Goal: Task Accomplishment & Management: Complete application form

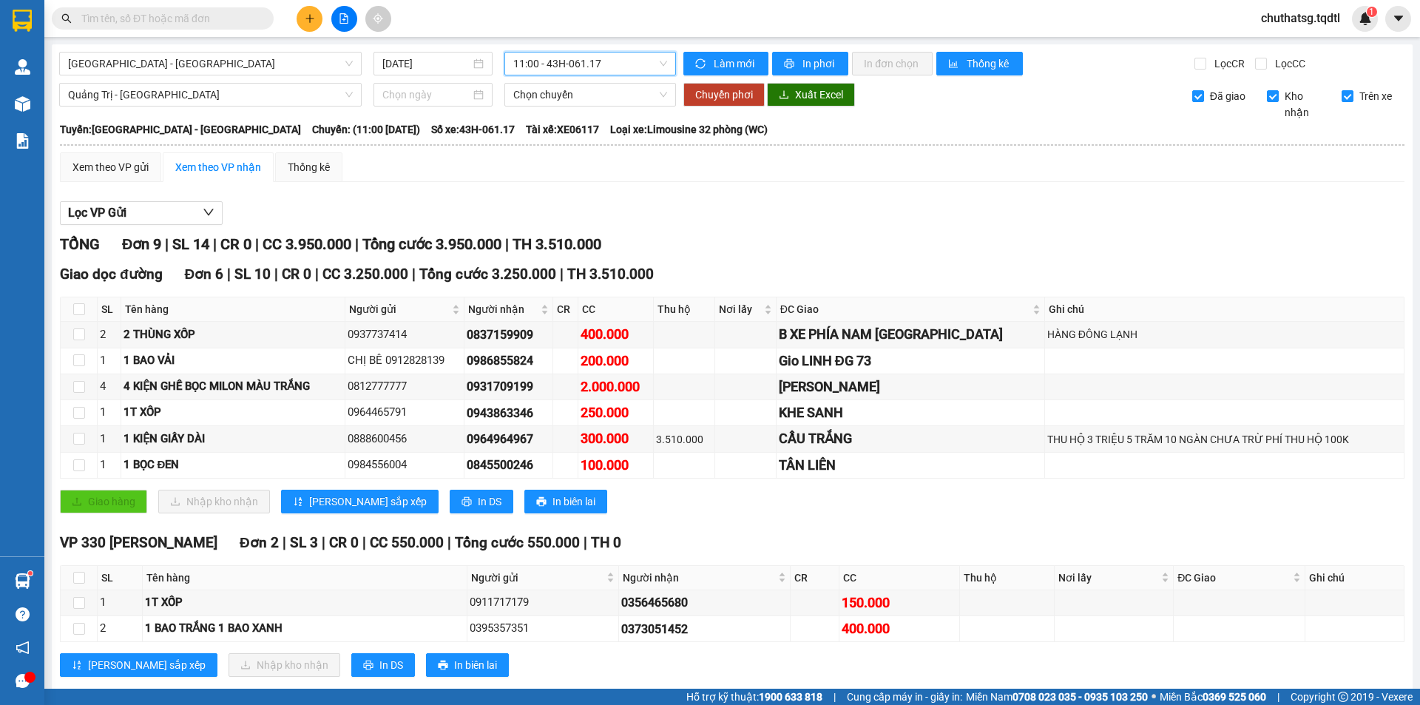
click at [318, 16] on button at bounding box center [309, 19] width 26 height 26
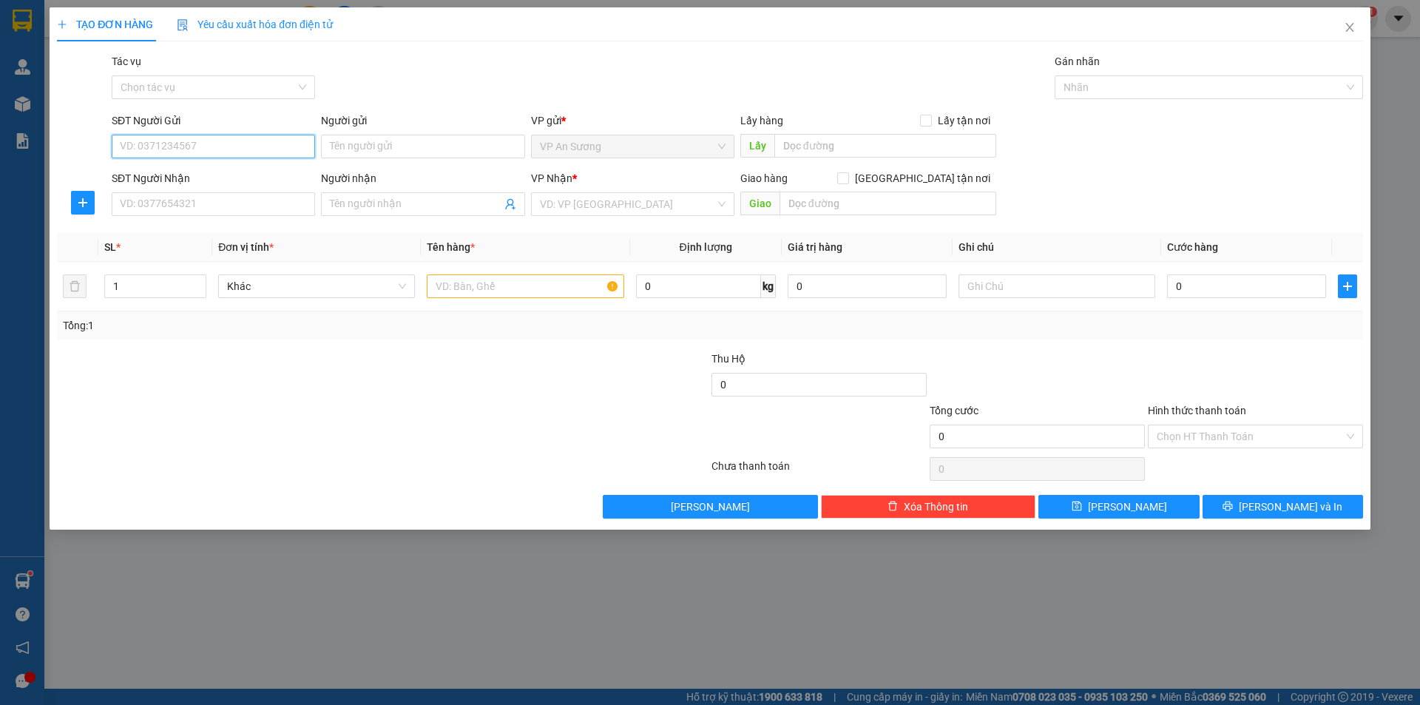
click at [217, 137] on input "SĐT Người Gửi" at bounding box center [213, 147] width 203 height 24
click at [207, 177] on div "0985935554" at bounding box center [214, 176] width 186 height 16
type input "0985935554"
type input "0932544668"
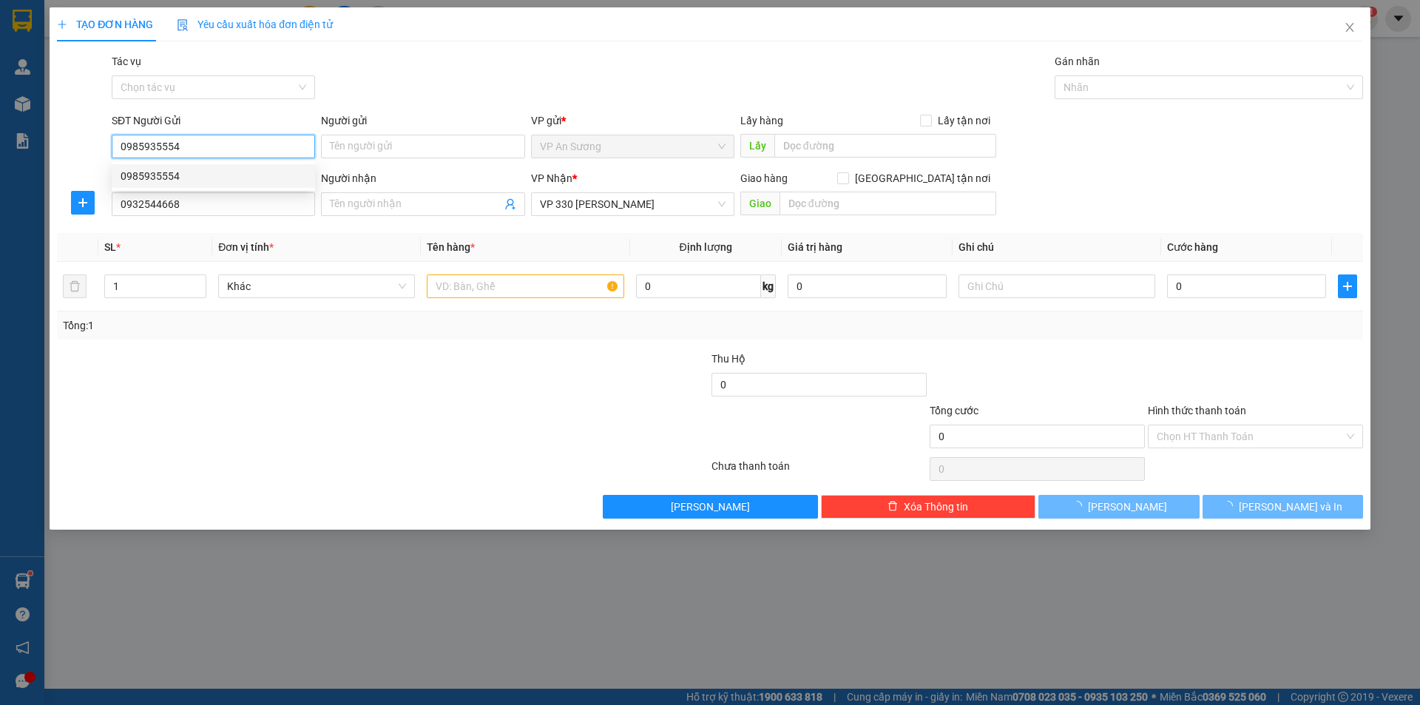
type input "400.000"
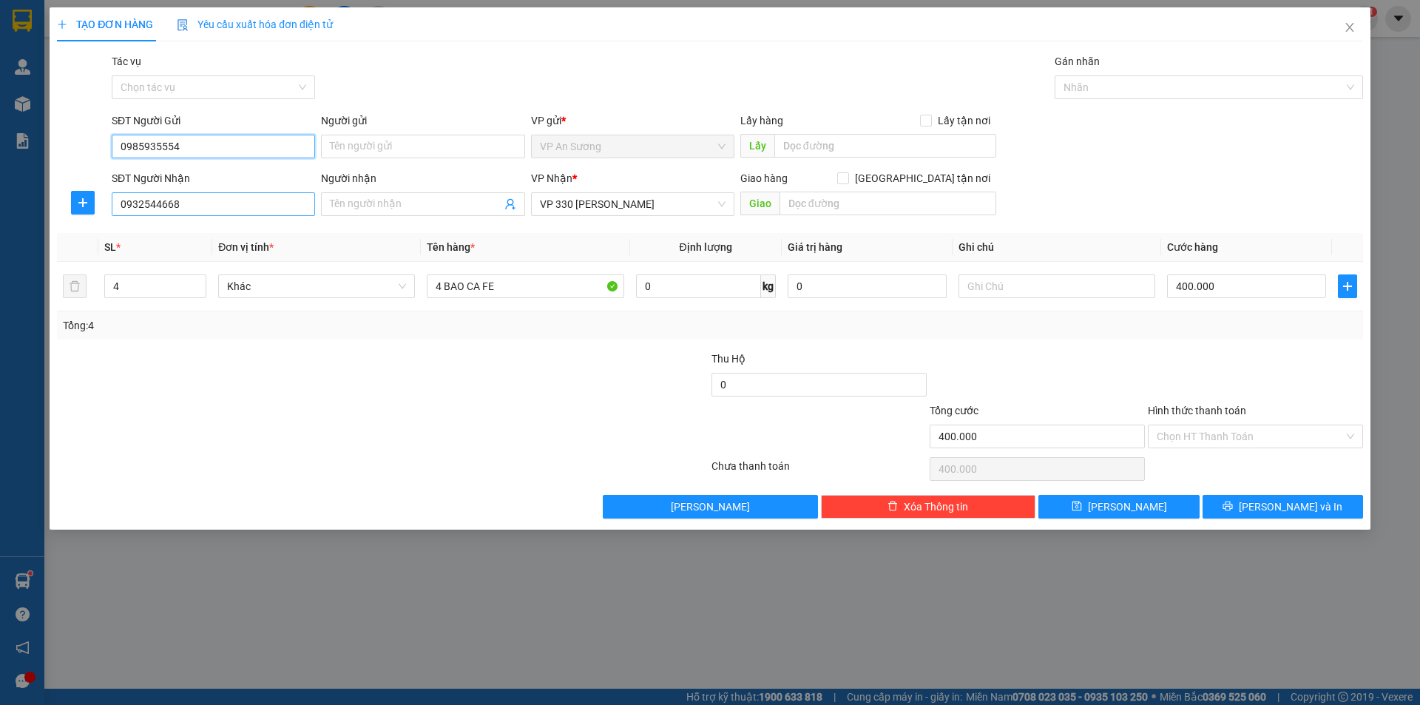
type input "0985935554"
drag, startPoint x: 229, startPoint y: 194, endPoint x: 226, endPoint y: 205, distance: 11.5
click at [227, 200] on input "0932544668" at bounding box center [213, 204] width 203 height 24
click at [226, 205] on input "0932544668" at bounding box center [213, 204] width 203 height 24
type input "0"
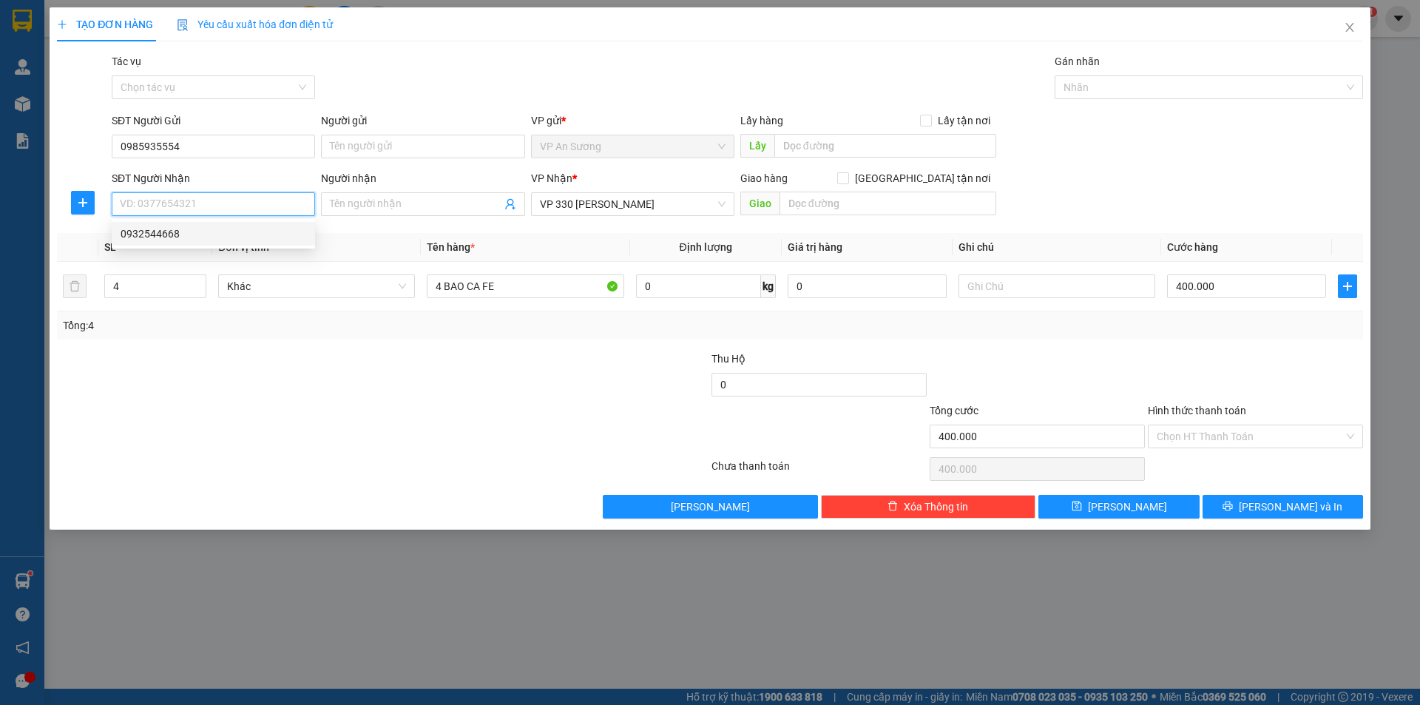
click at [205, 227] on div "0932544668" at bounding box center [214, 234] width 186 height 16
type input "0932544668"
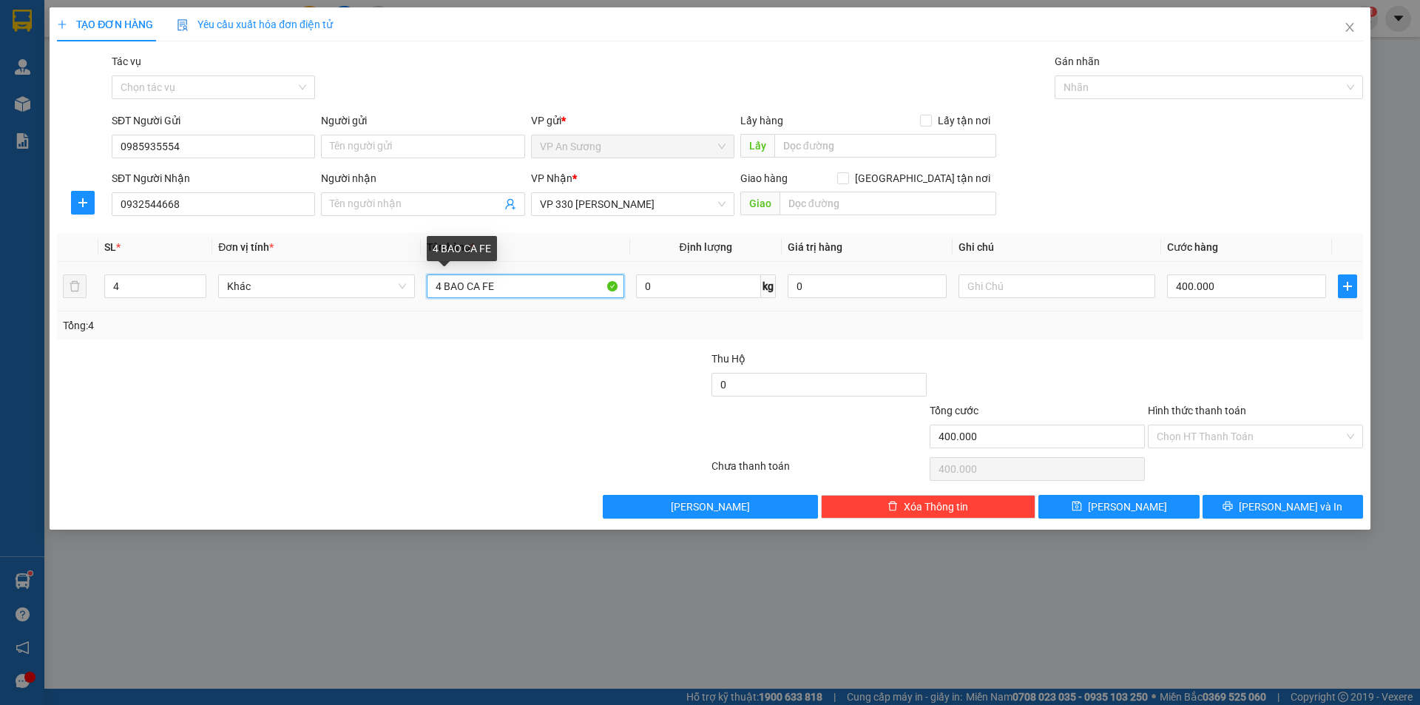
click at [521, 289] on input "4 BAO CA FE" at bounding box center [525, 286] width 197 height 24
type input "4 BAO CA FE XANH + 1 BAO TRẮNG CF"
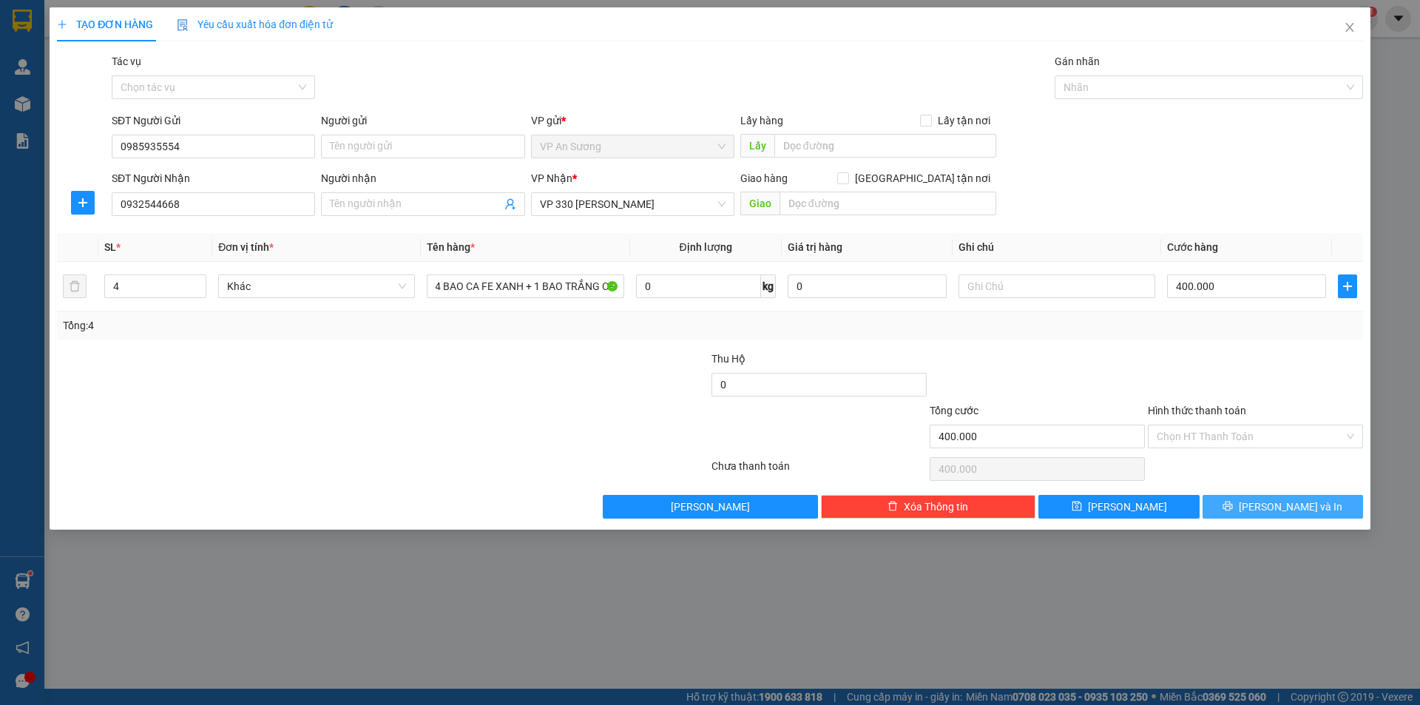
drag, startPoint x: 1236, startPoint y: 500, endPoint x: 1207, endPoint y: 488, distance: 31.2
click at [1233, 500] on button "[PERSON_NAME] và In" at bounding box center [1282, 507] width 160 height 24
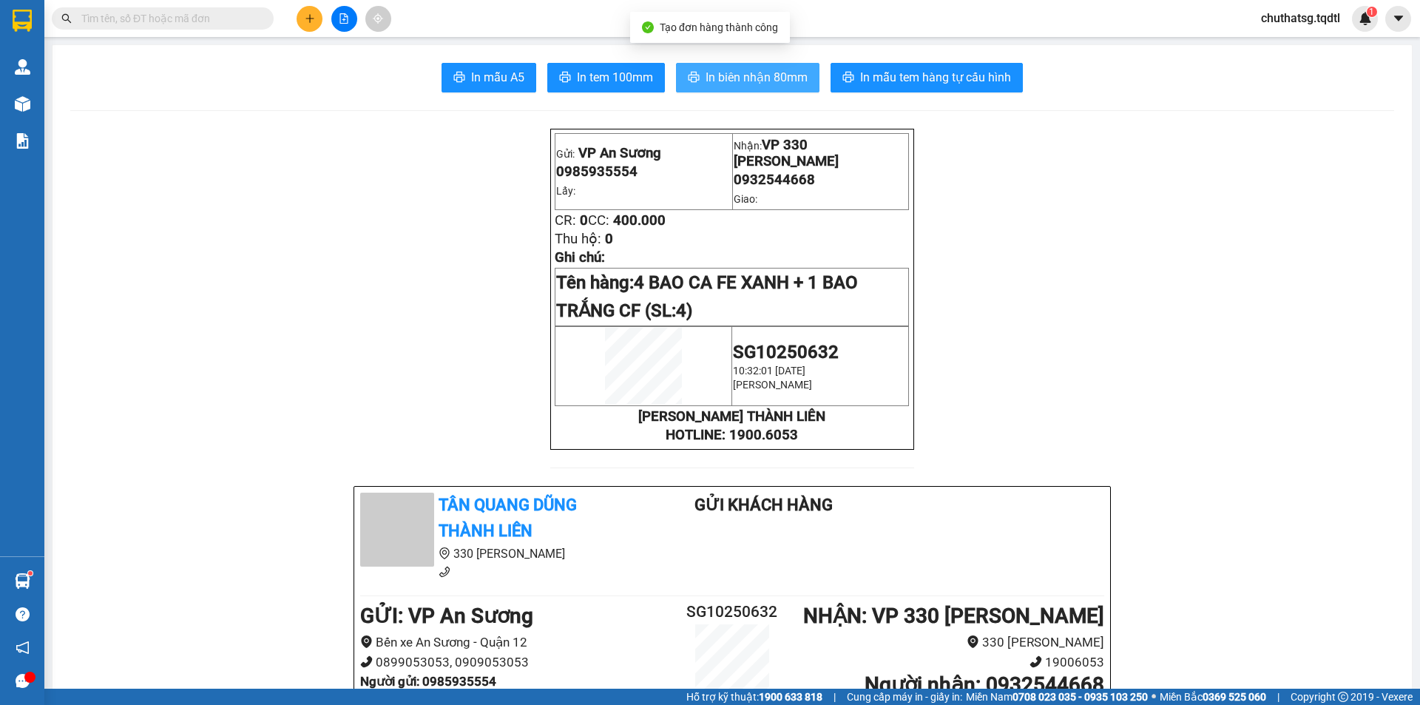
click at [745, 74] on span "In biên nhận 80mm" at bounding box center [756, 77] width 102 height 18
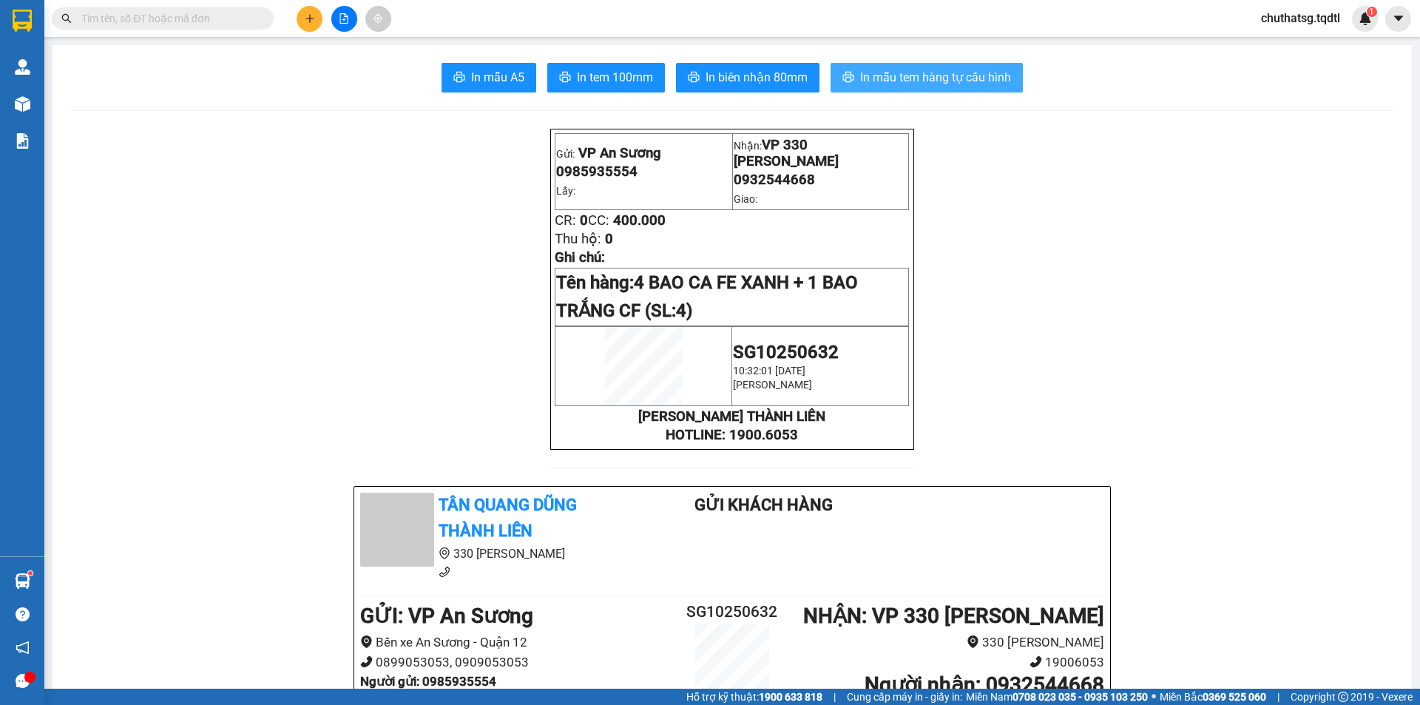
click at [915, 87] on button "In mẫu tem hàng tự cấu hình" at bounding box center [926, 78] width 192 height 30
click at [915, 84] on span "In mẫu tem hàng tự cấu hình" at bounding box center [935, 77] width 151 height 18
drag, startPoint x: 924, startPoint y: 84, endPoint x: 919, endPoint y: 90, distance: 8.0
click at [920, 88] on button "In mẫu tem hàng tự cấu hình" at bounding box center [926, 78] width 192 height 30
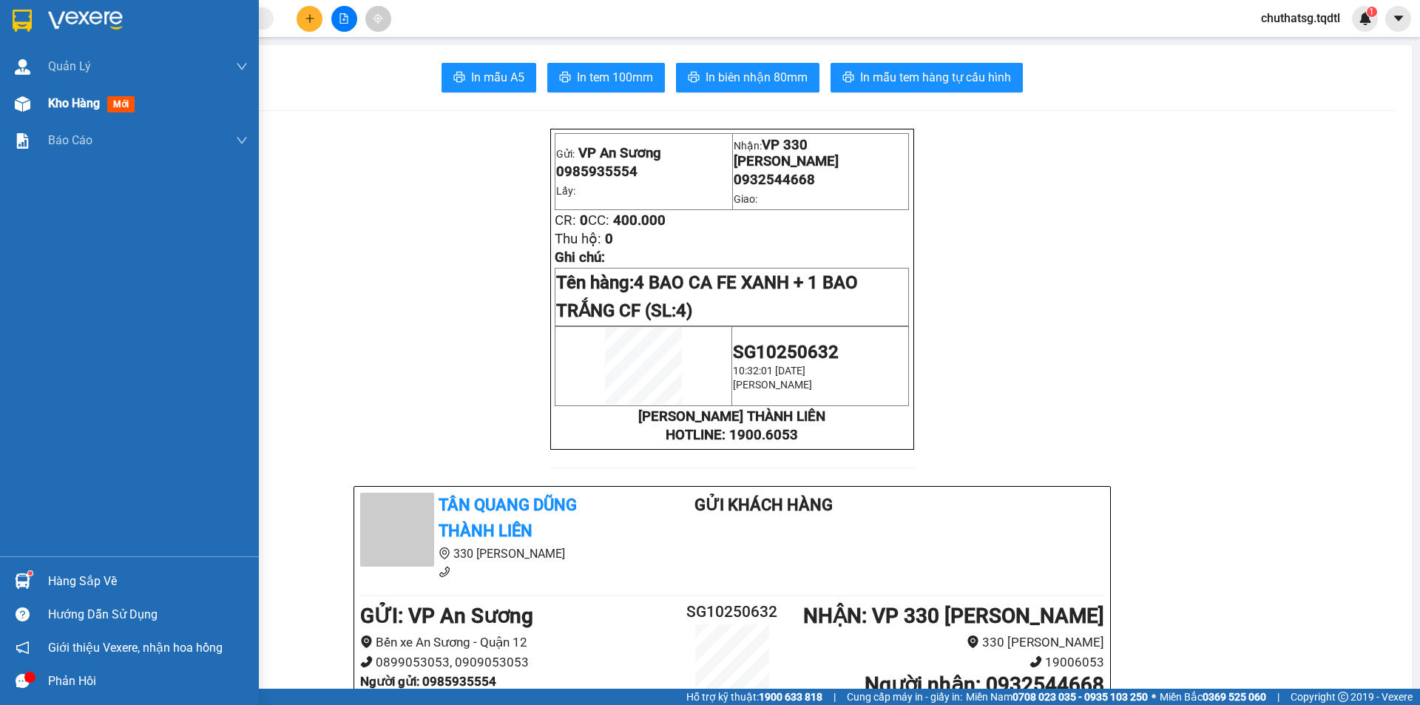
click at [87, 95] on div "Kho hàng mới" at bounding box center [94, 103] width 92 height 18
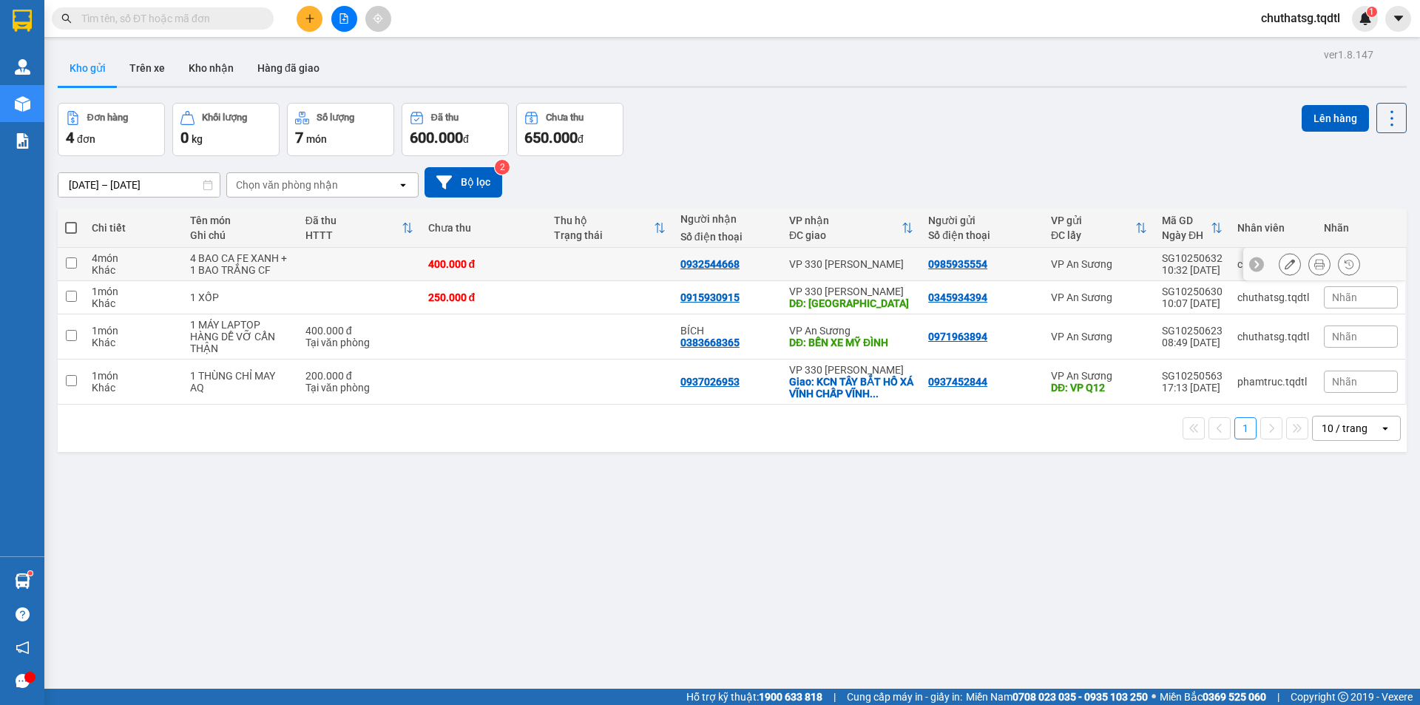
click at [1284, 264] on icon at bounding box center [1289, 264] width 10 height 10
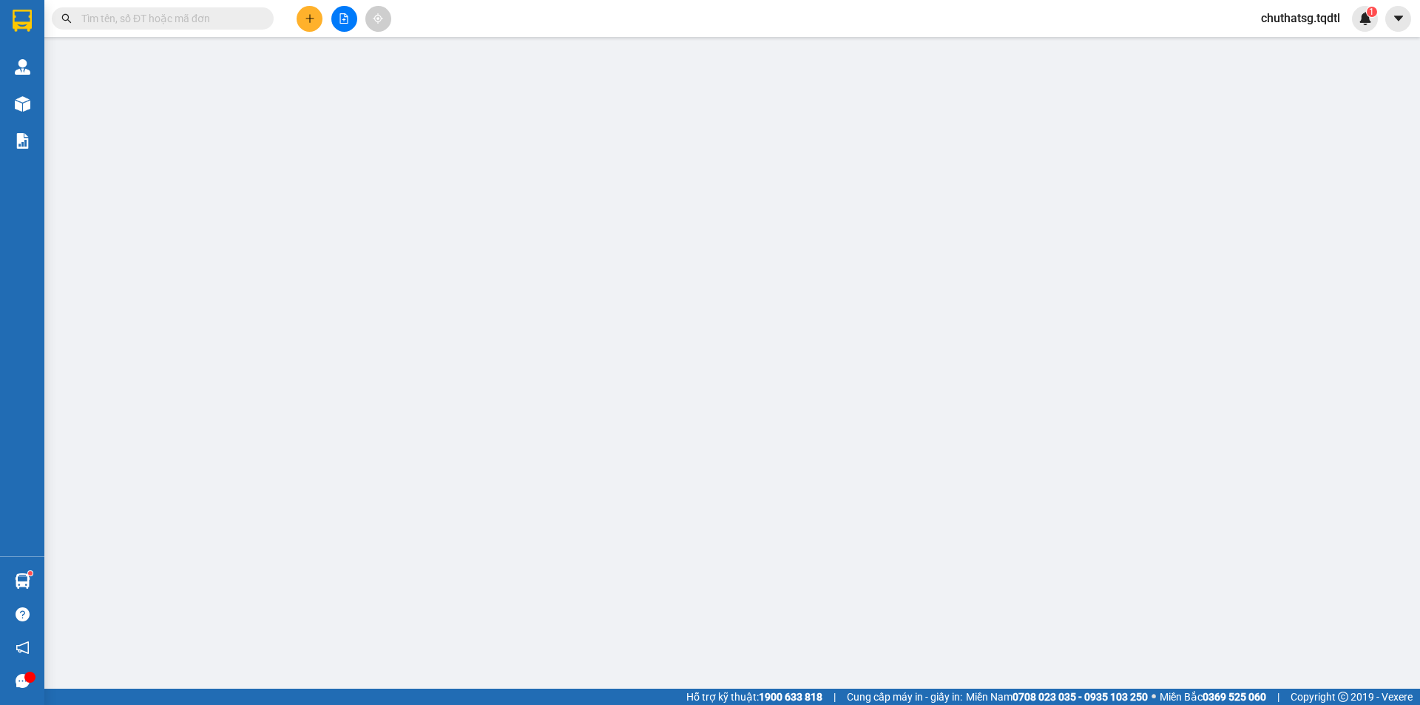
type input "0985935554"
type input "0932544668"
type input "400.000"
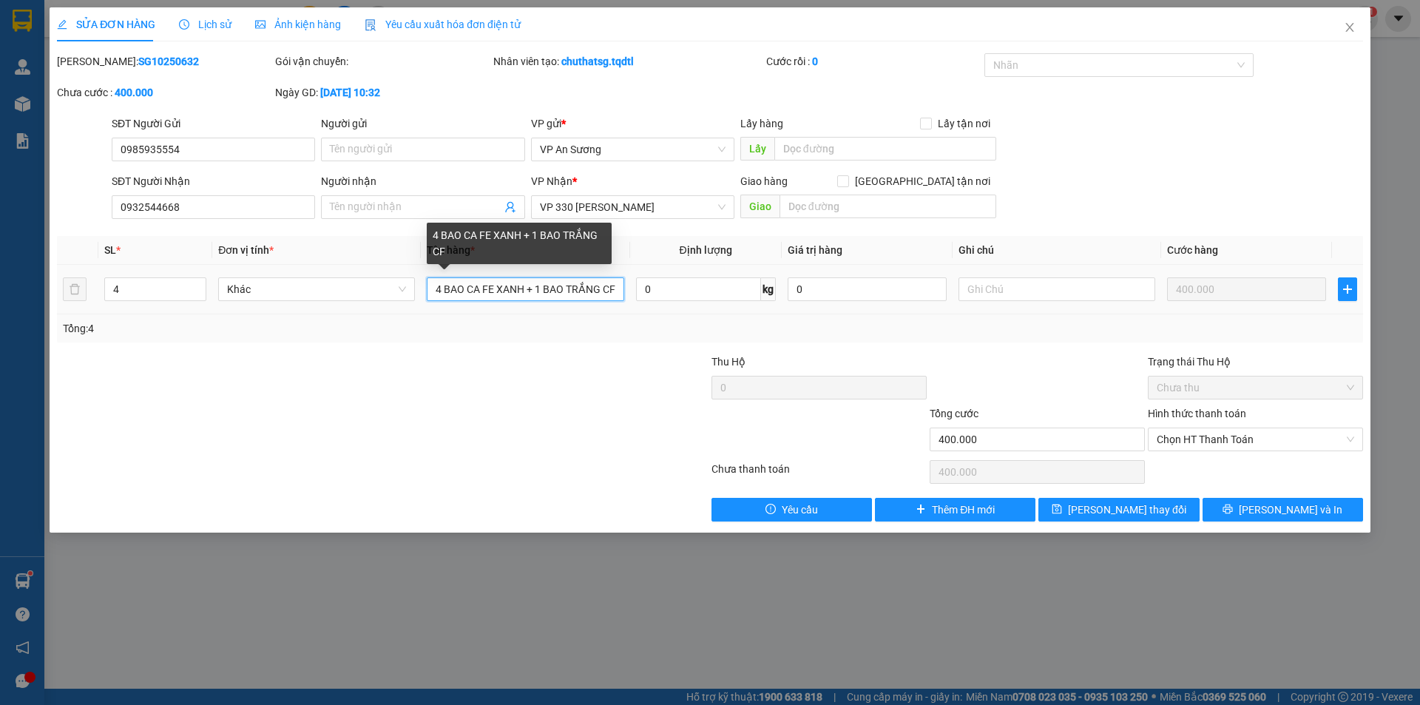
click at [444, 288] on input "4 BAO CA FE XANH + 1 BAO TRẮNG CF" at bounding box center [525, 289] width 197 height 24
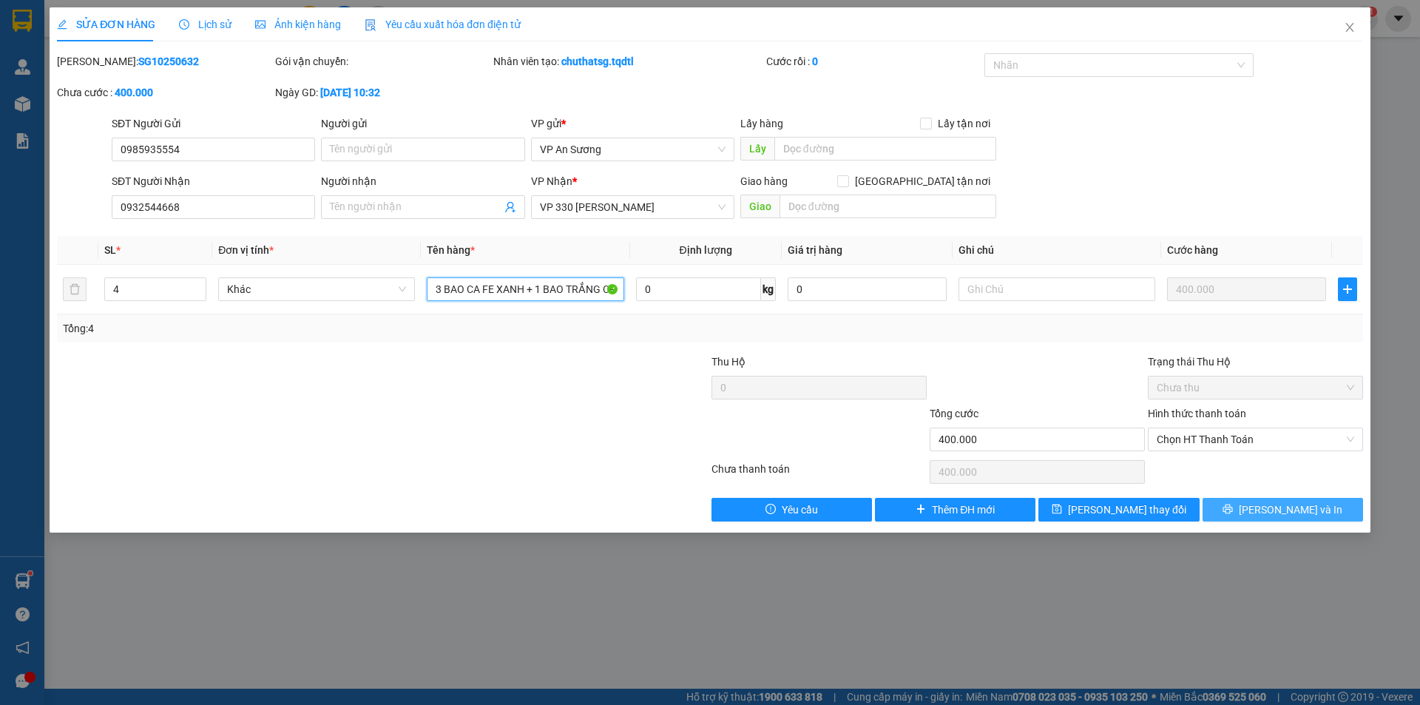
type input "3 BAO CA FE XANH + 1 BAO TRẮNG CF"
click at [1231, 516] on button "[PERSON_NAME] và In" at bounding box center [1282, 510] width 160 height 24
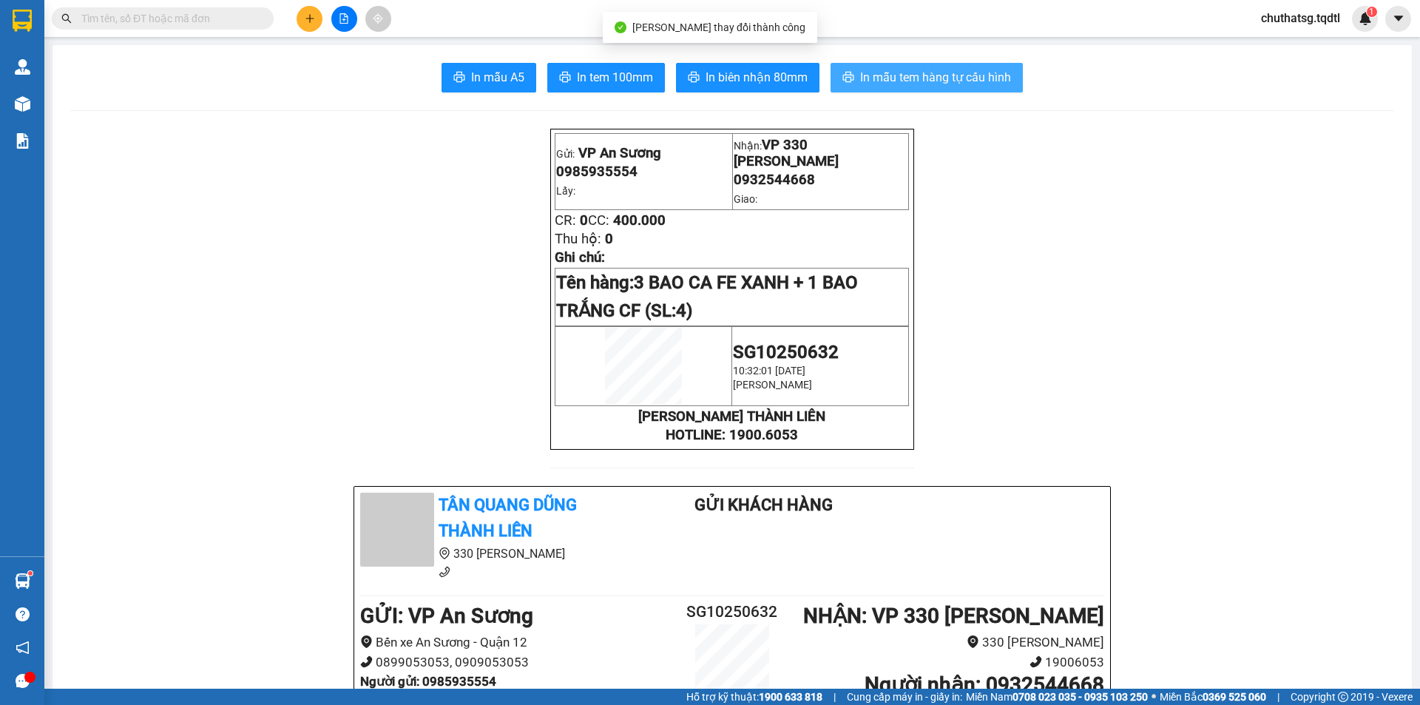
drag, startPoint x: 924, startPoint y: 70, endPoint x: 932, endPoint y: 72, distance: 8.7
click at [926, 70] on span "In mẫu tem hàng tự cấu hình" at bounding box center [935, 77] width 151 height 18
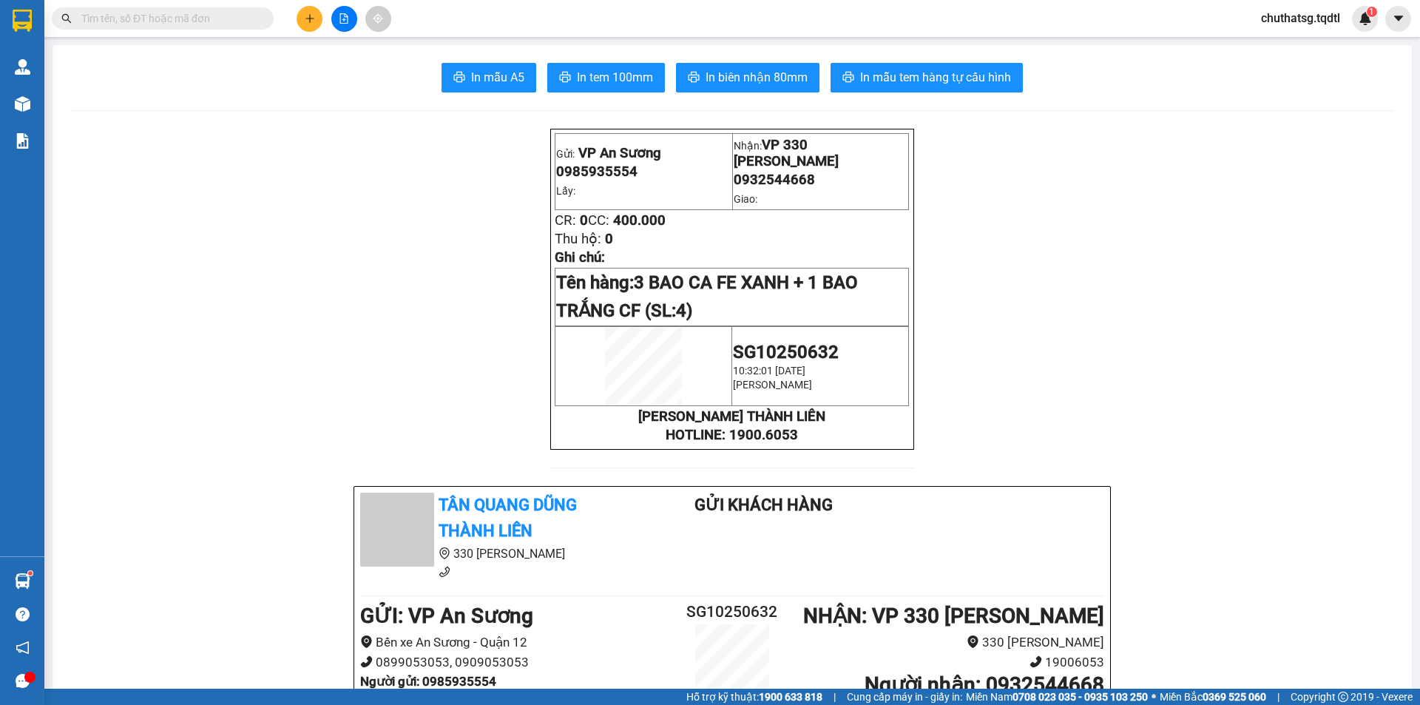
click at [305, 18] on icon "plus" at bounding box center [310, 18] width 10 height 10
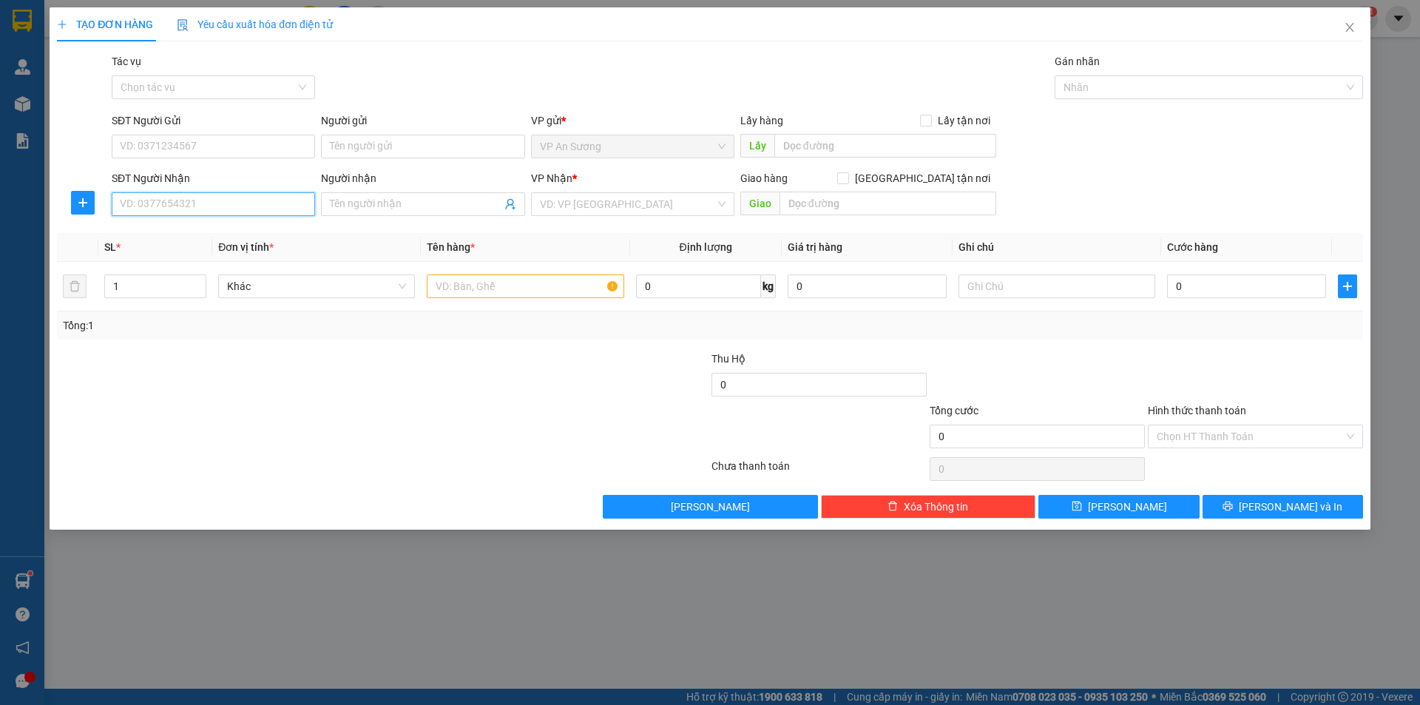
click at [187, 200] on input "SĐT Người Nhận" at bounding box center [213, 204] width 203 height 24
click at [172, 135] on input "SĐT Người Gửi" at bounding box center [213, 147] width 203 height 24
type input "0"
click at [192, 210] on input "SĐT Người Nhận" at bounding box center [213, 204] width 203 height 24
type input "0856664331"
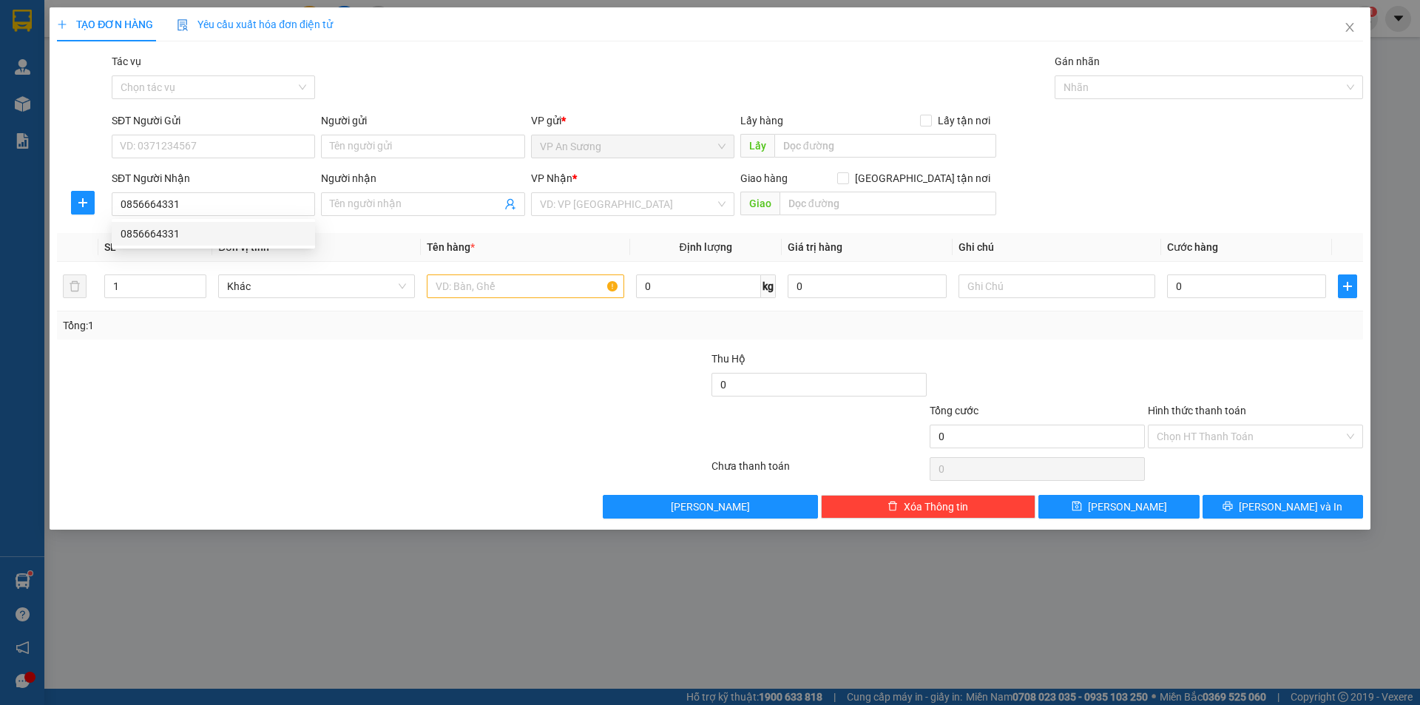
click at [182, 220] on div "0856664331 0856664331" at bounding box center [213, 234] width 203 height 30
click at [540, 279] on input "text" at bounding box center [525, 286] width 197 height 24
type input "1 BAO XANH"
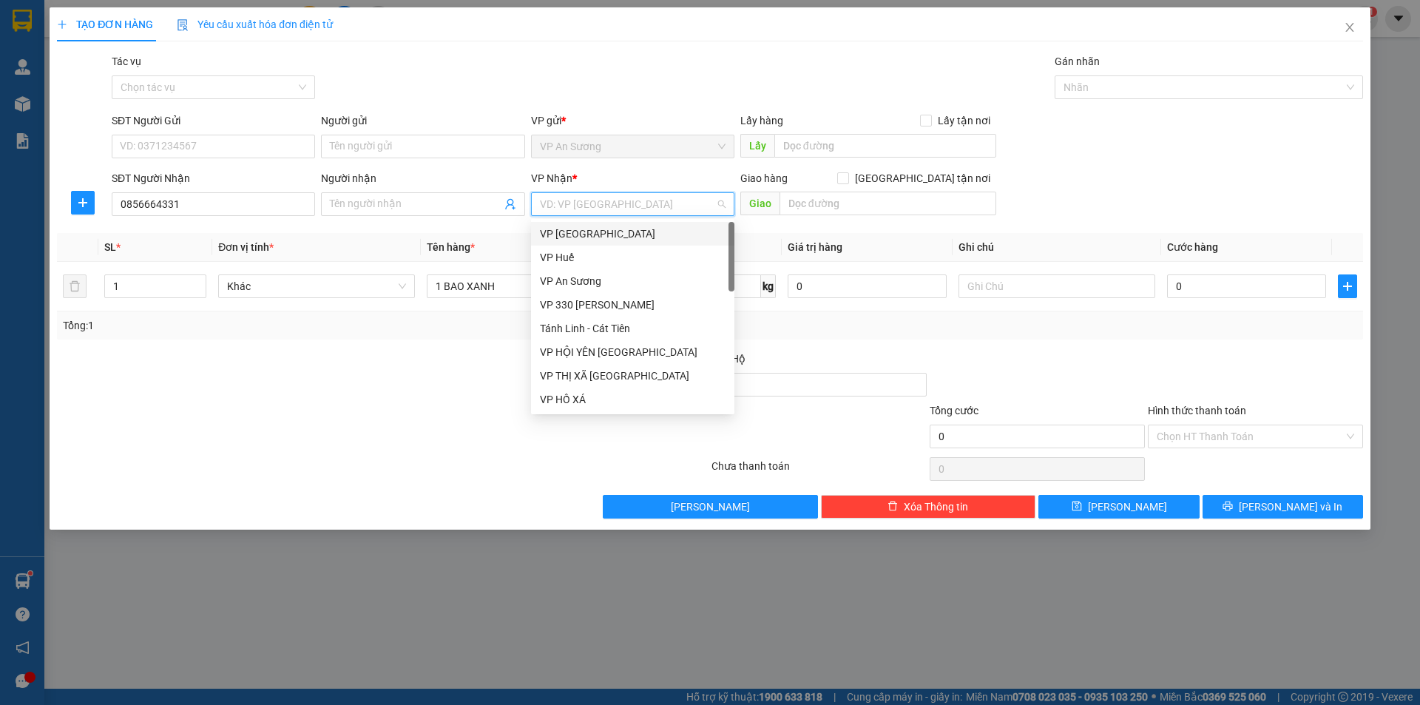
click at [591, 204] on input "search" at bounding box center [627, 204] width 175 height 22
type input "33"
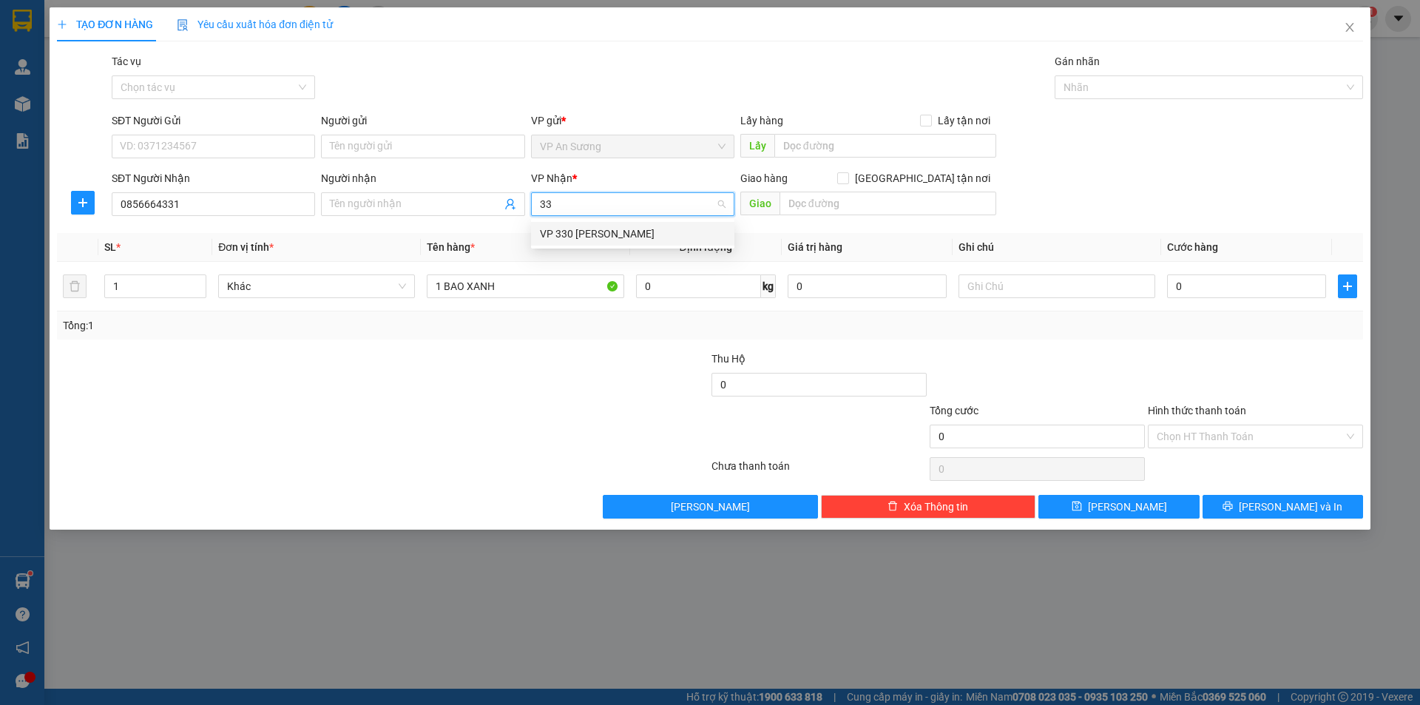
click at [583, 230] on div "VP 330 [PERSON_NAME]" at bounding box center [633, 234] width 186 height 16
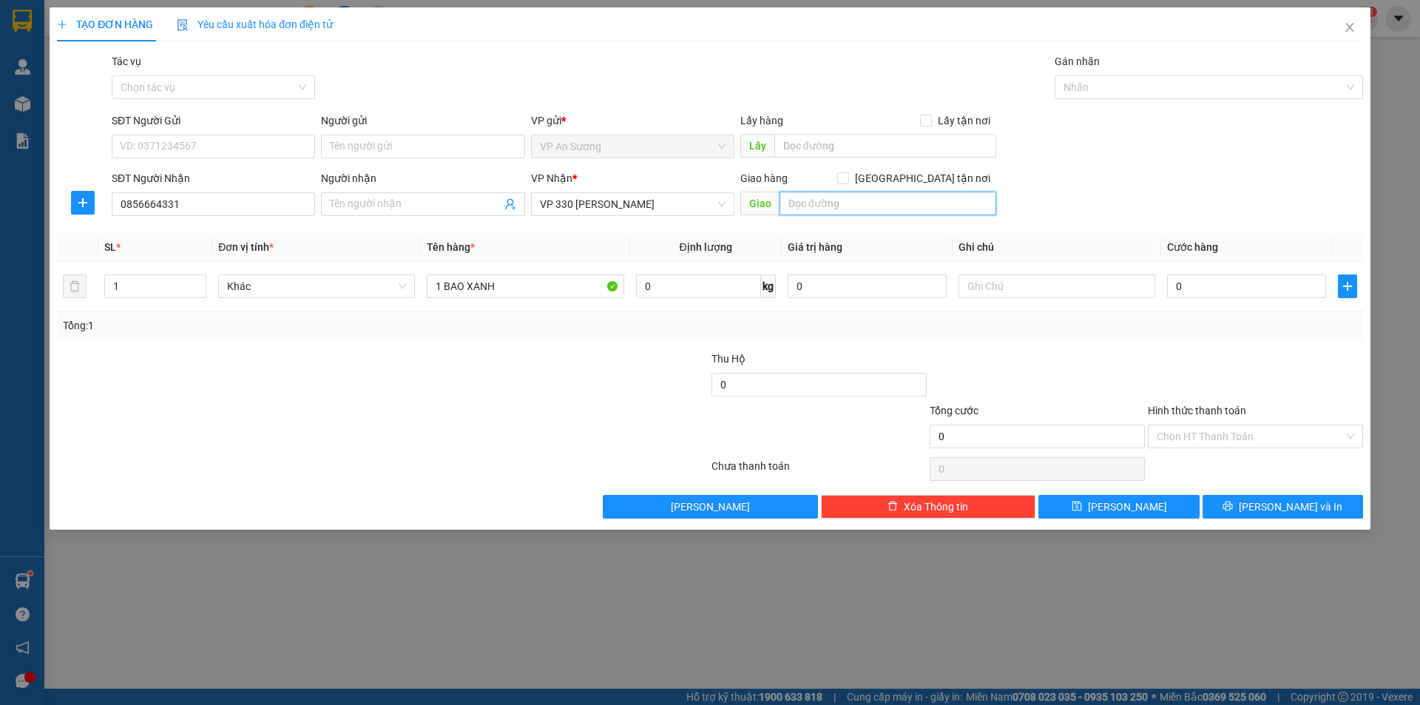
click at [853, 192] on input "text" at bounding box center [887, 204] width 217 height 24
type input "CỬA VIỆT"
drag, startPoint x: 1199, startPoint y: 258, endPoint x: 1198, endPoint y: 268, distance: 10.5
click at [1198, 268] on table "SL * Đơn vị tính * Tên hàng * Định lượng Giá trị hàng Ghi chú Cước hàng 1 Khác …" at bounding box center [710, 272] width 1306 height 78
click at [1199, 288] on input "0" at bounding box center [1246, 286] width 159 height 24
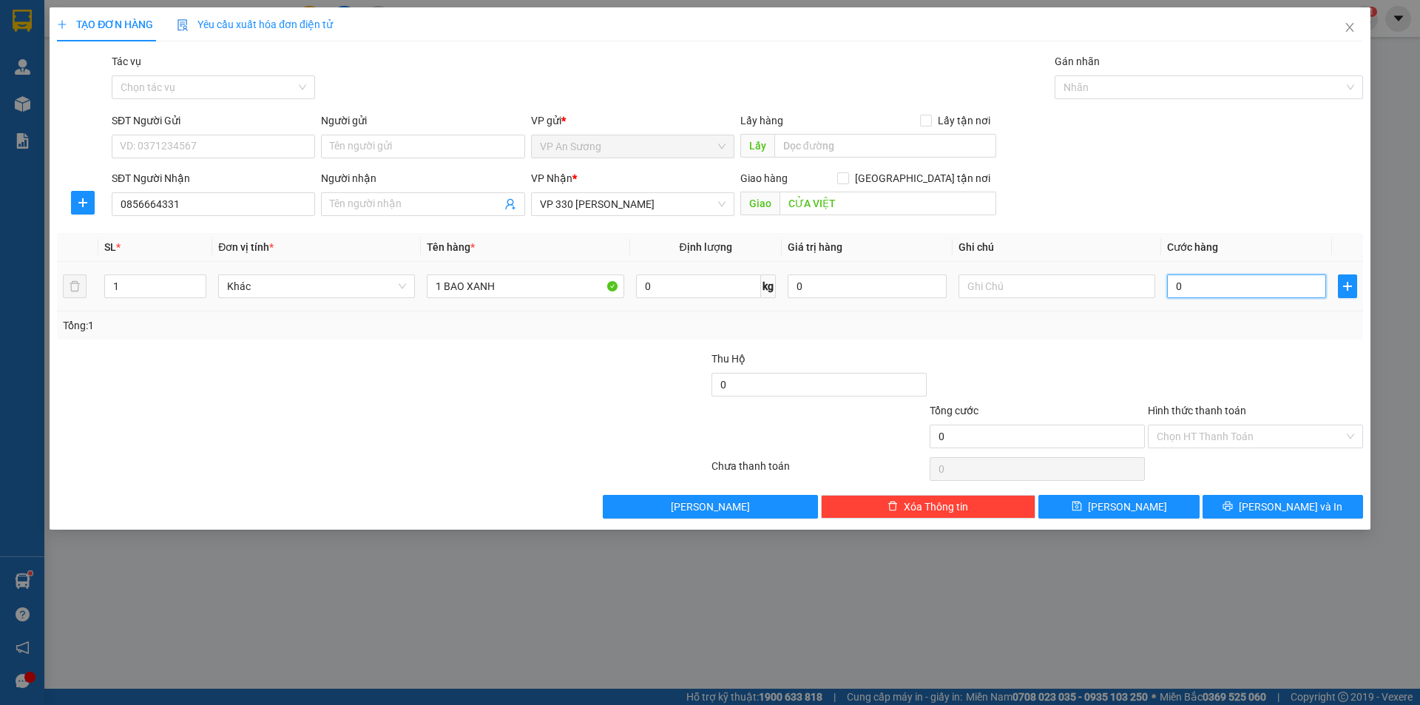
type input "1"
type input "10"
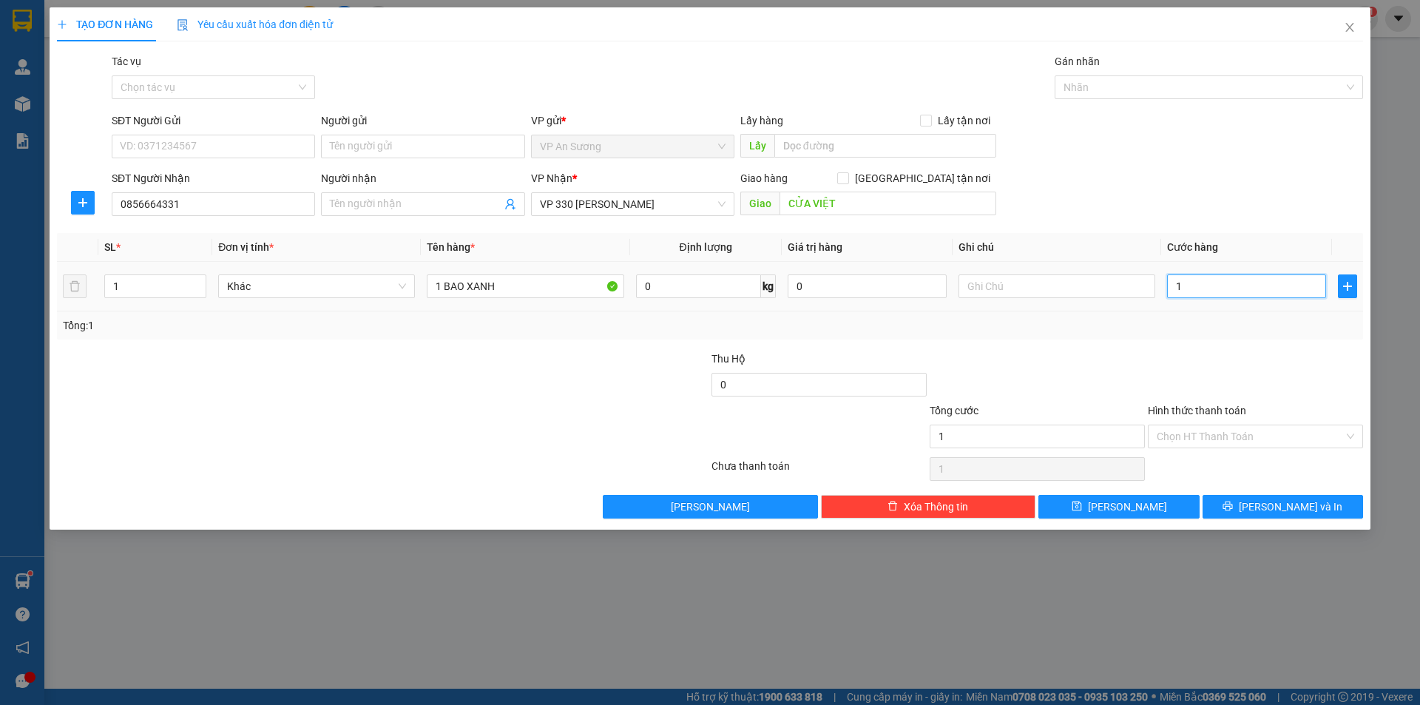
type input "10"
type input "100"
type input "1.000"
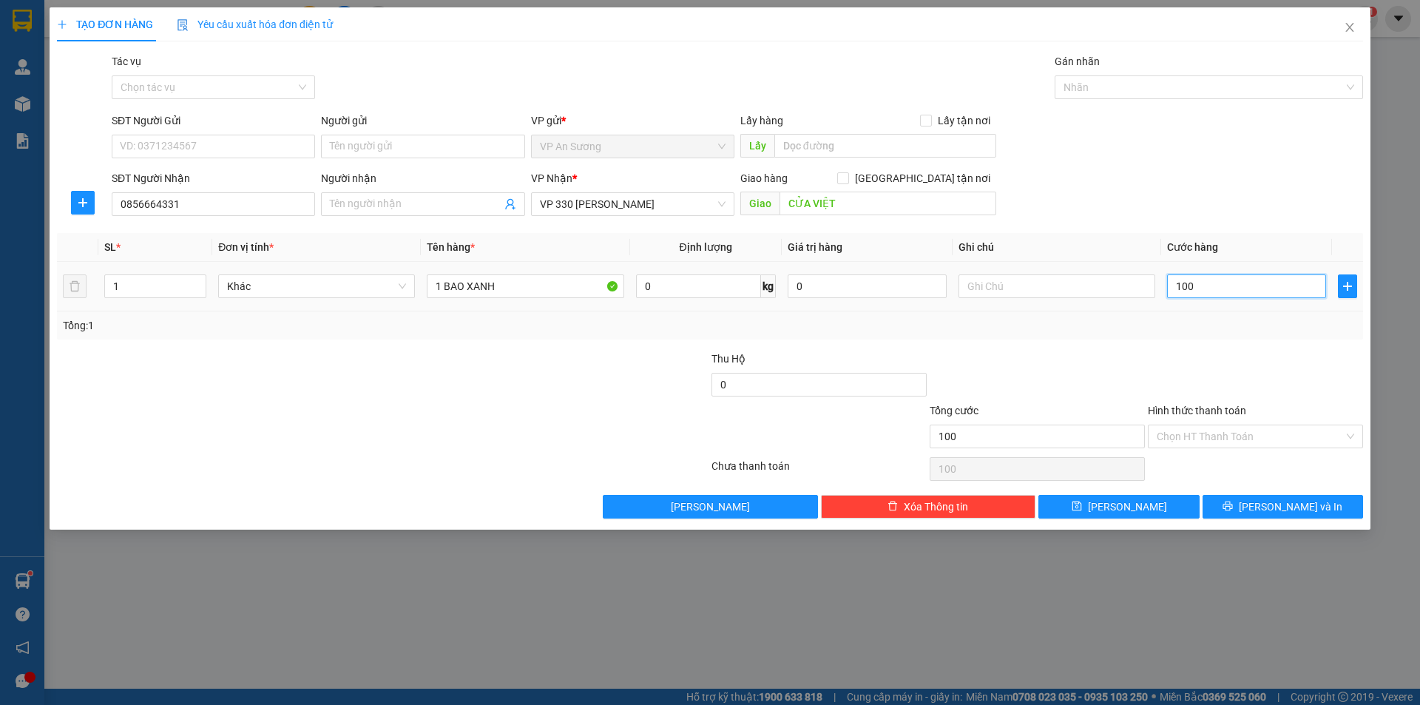
type input "1.000"
type input "10.000"
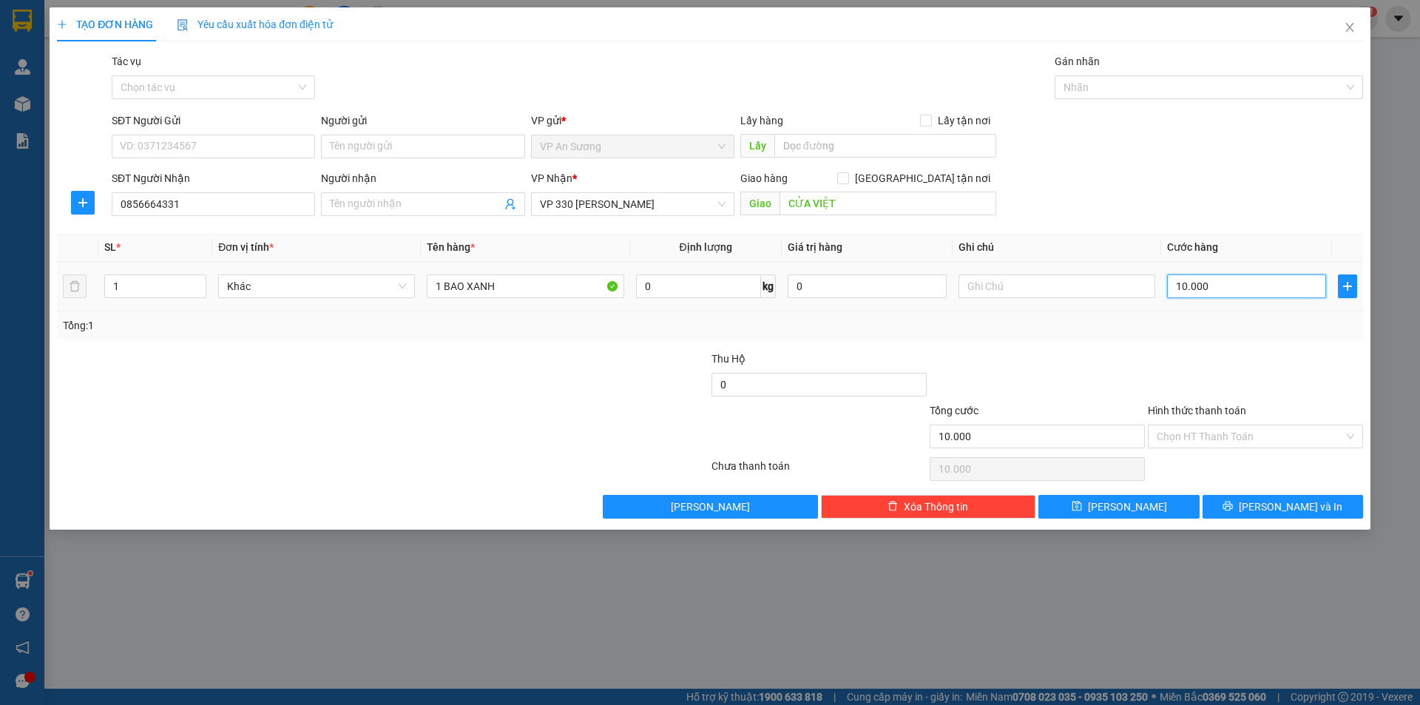
type input "100.000"
click at [1252, 505] on button "[PERSON_NAME] và In" at bounding box center [1282, 507] width 160 height 24
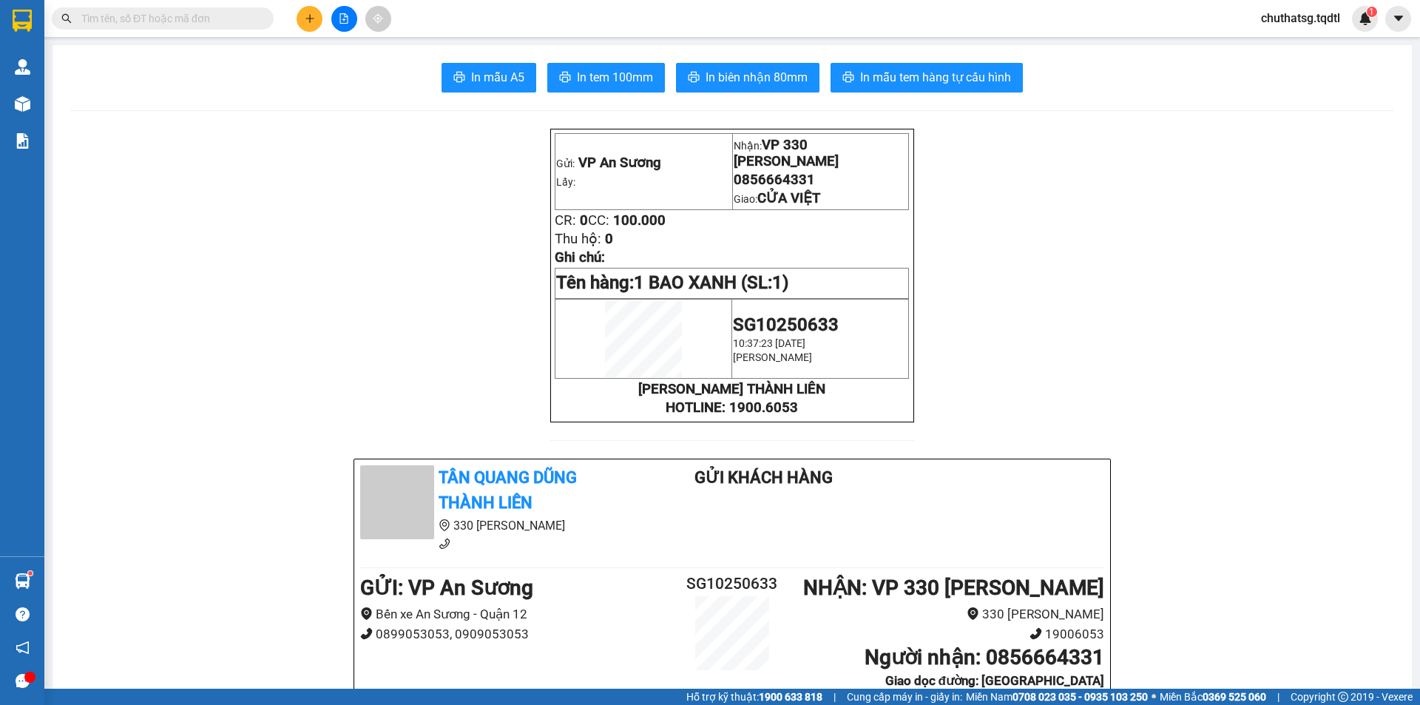
click at [742, 88] on button "In biên nhận 80mm" at bounding box center [747, 78] width 143 height 30
click at [952, 84] on span "In mẫu tem hàng tự cấu hình" at bounding box center [935, 77] width 151 height 18
click at [317, 22] on button at bounding box center [309, 19] width 26 height 26
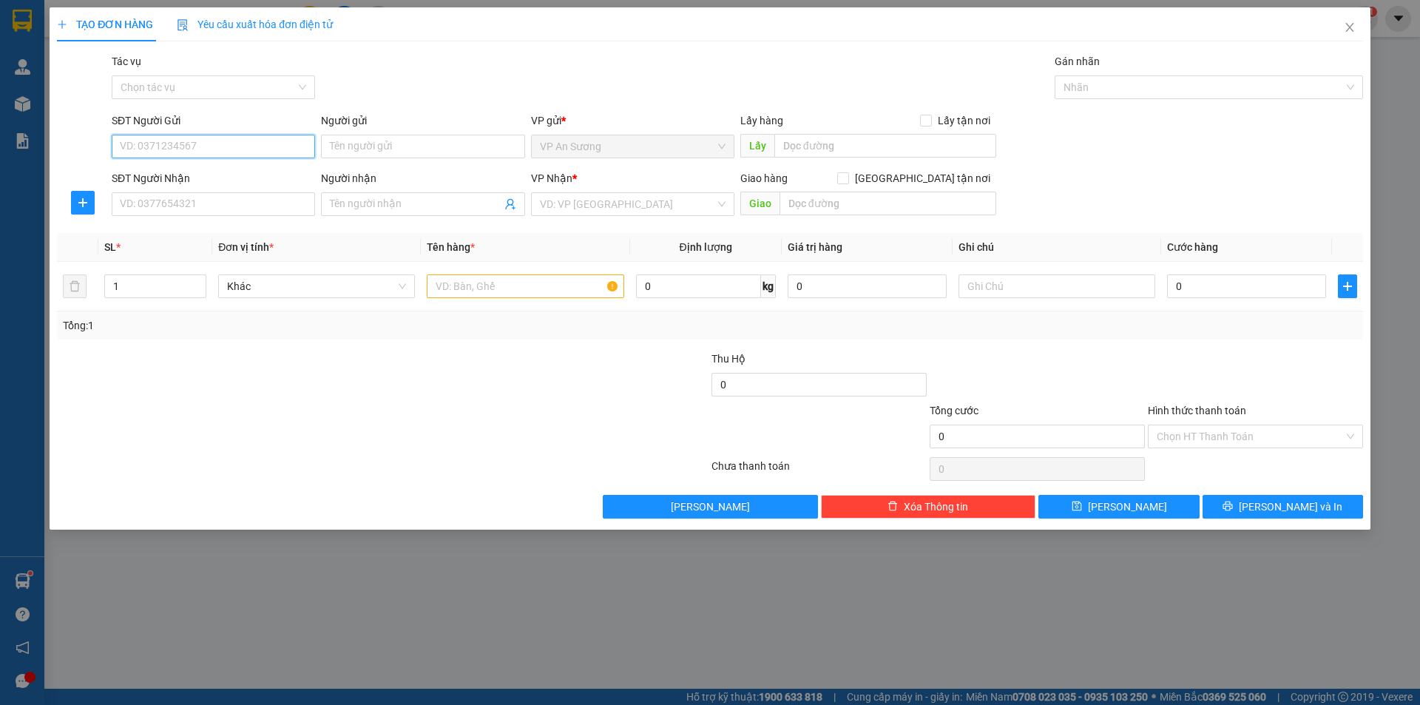
click at [231, 152] on input "SĐT Người Gửi" at bounding box center [213, 147] width 203 height 24
type input "0"
type input "9"
click at [236, 180] on div "0971889098 - Anh Tuấn" at bounding box center [214, 176] width 186 height 16
type input "0971889098"
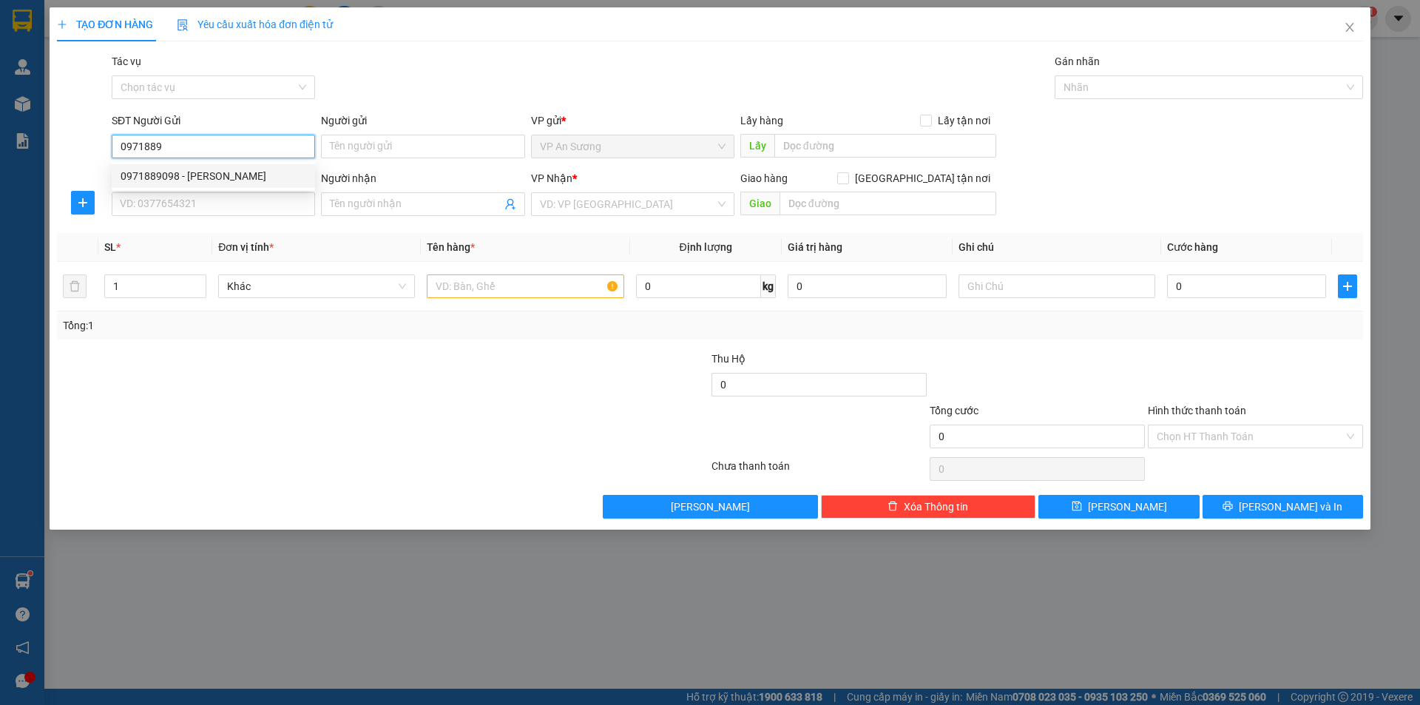
type input "[PERSON_NAME]"
type input "0373191195"
type input "BX PHÍA NAM HUẾ"
type input "100.000"
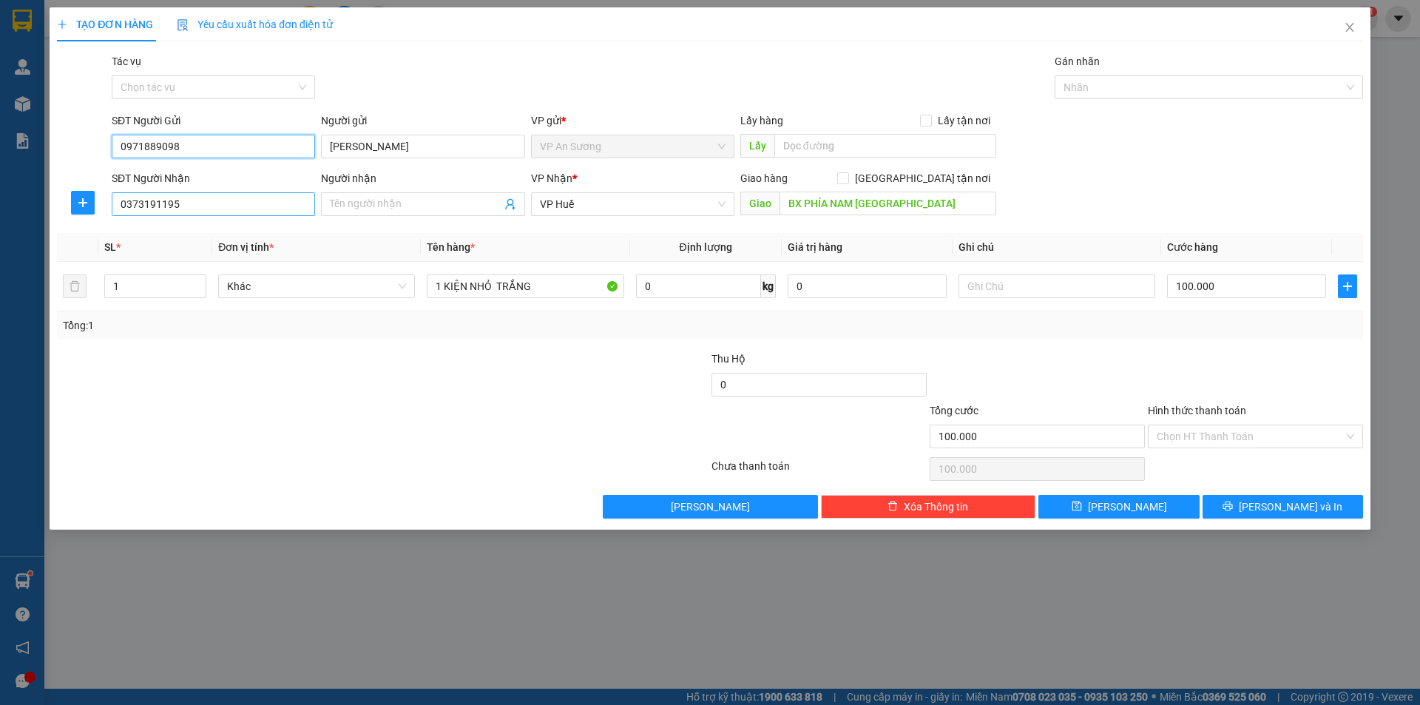
type input "0971889098"
click at [251, 210] on input "0373191195" at bounding box center [213, 204] width 203 height 24
click at [209, 203] on input "0373191195" at bounding box center [213, 204] width 203 height 24
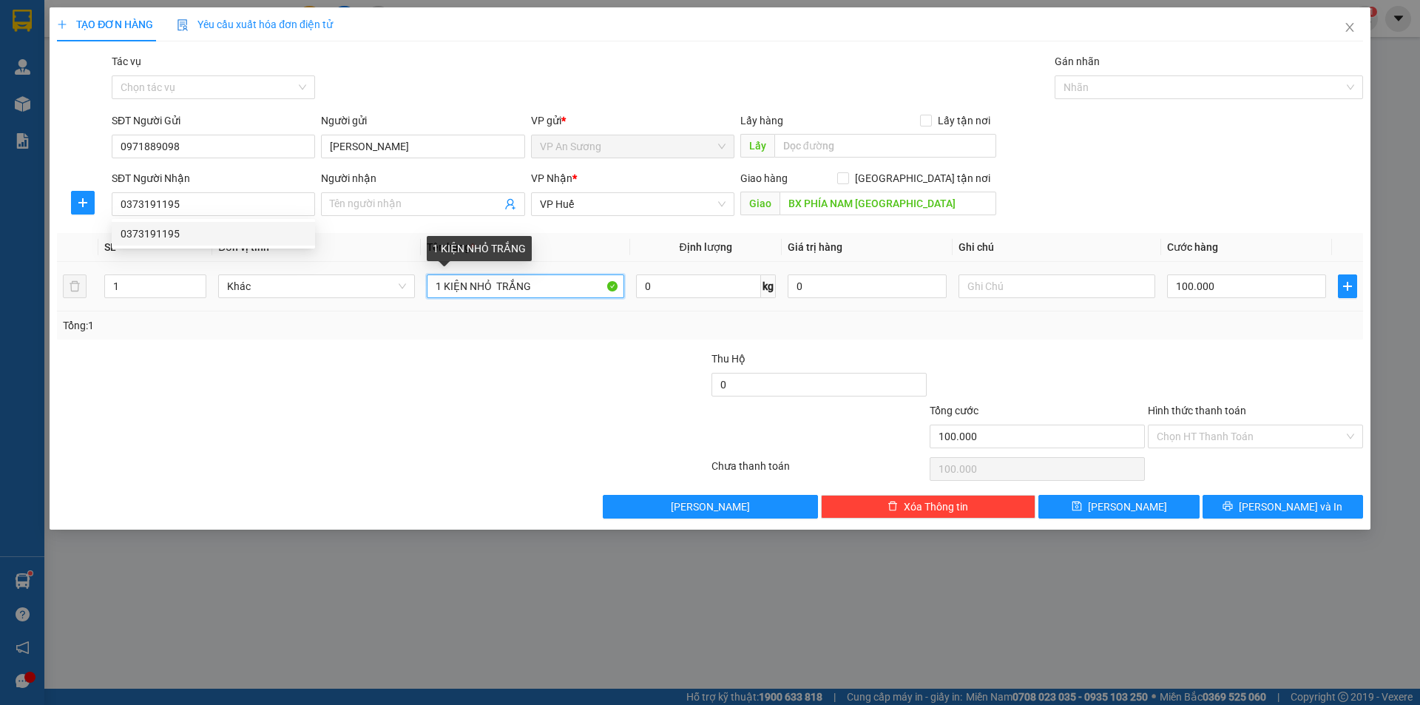
click at [575, 282] on input "1 KIỆN NHỎ TRẮNG" at bounding box center [525, 286] width 197 height 24
type input "1 KIỆN GIẤY ẢNH"
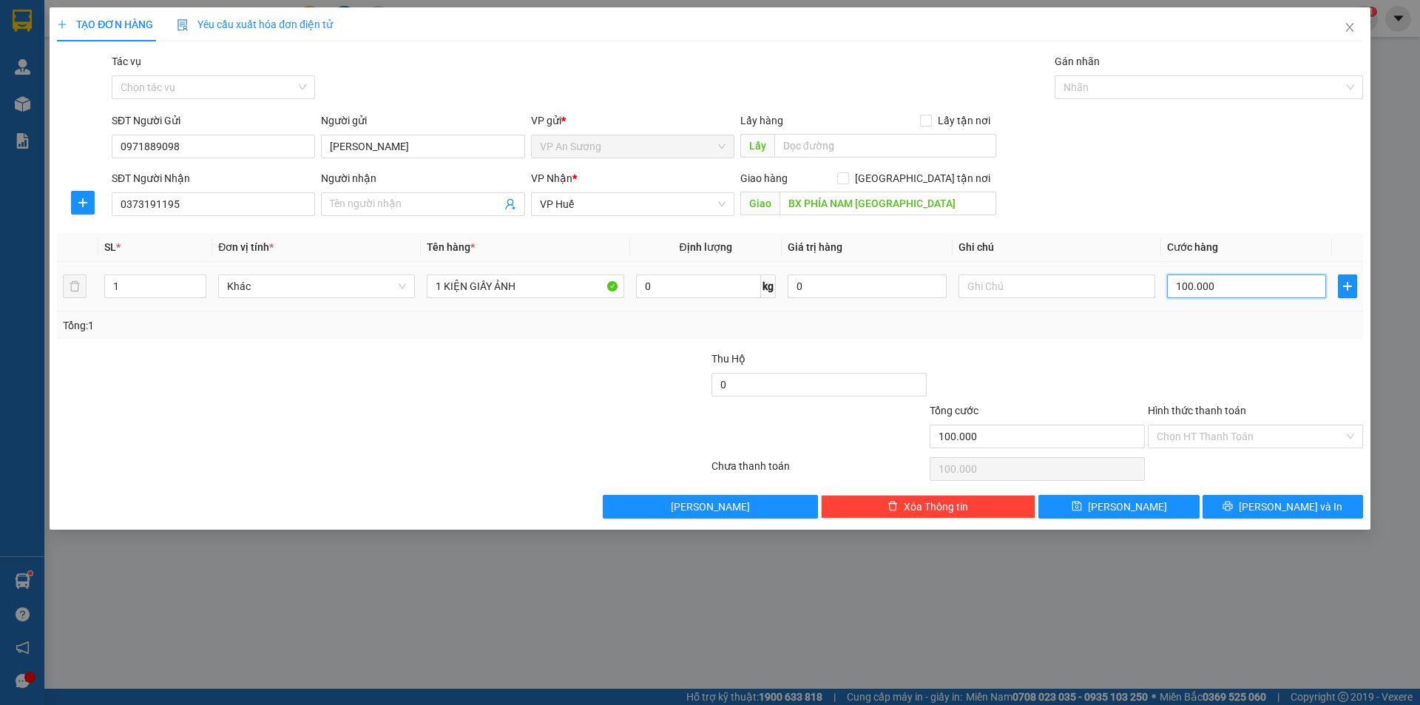
drag, startPoint x: 1272, startPoint y: 293, endPoint x: 1265, endPoint y: 288, distance: 8.0
click at [1270, 291] on input "100.000" at bounding box center [1246, 286] width 159 height 24
type input "2"
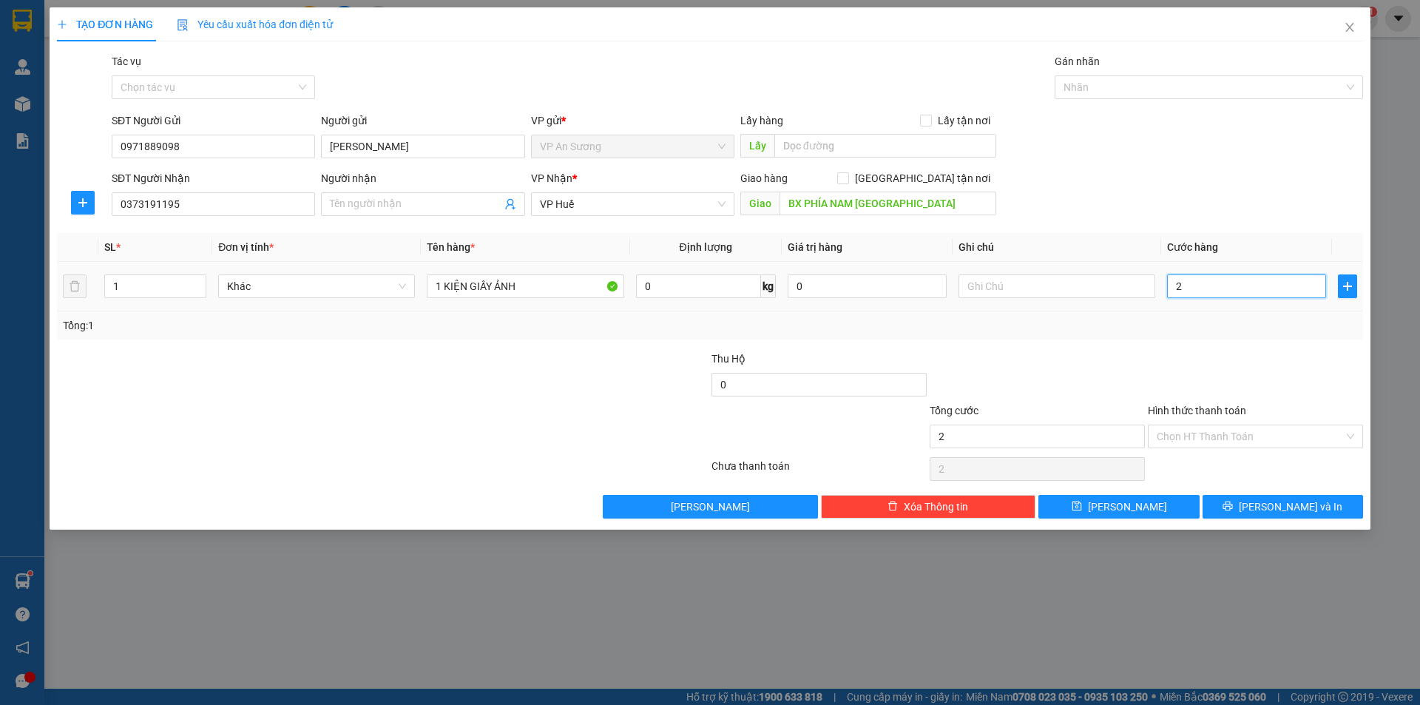
type input "20"
type input "200"
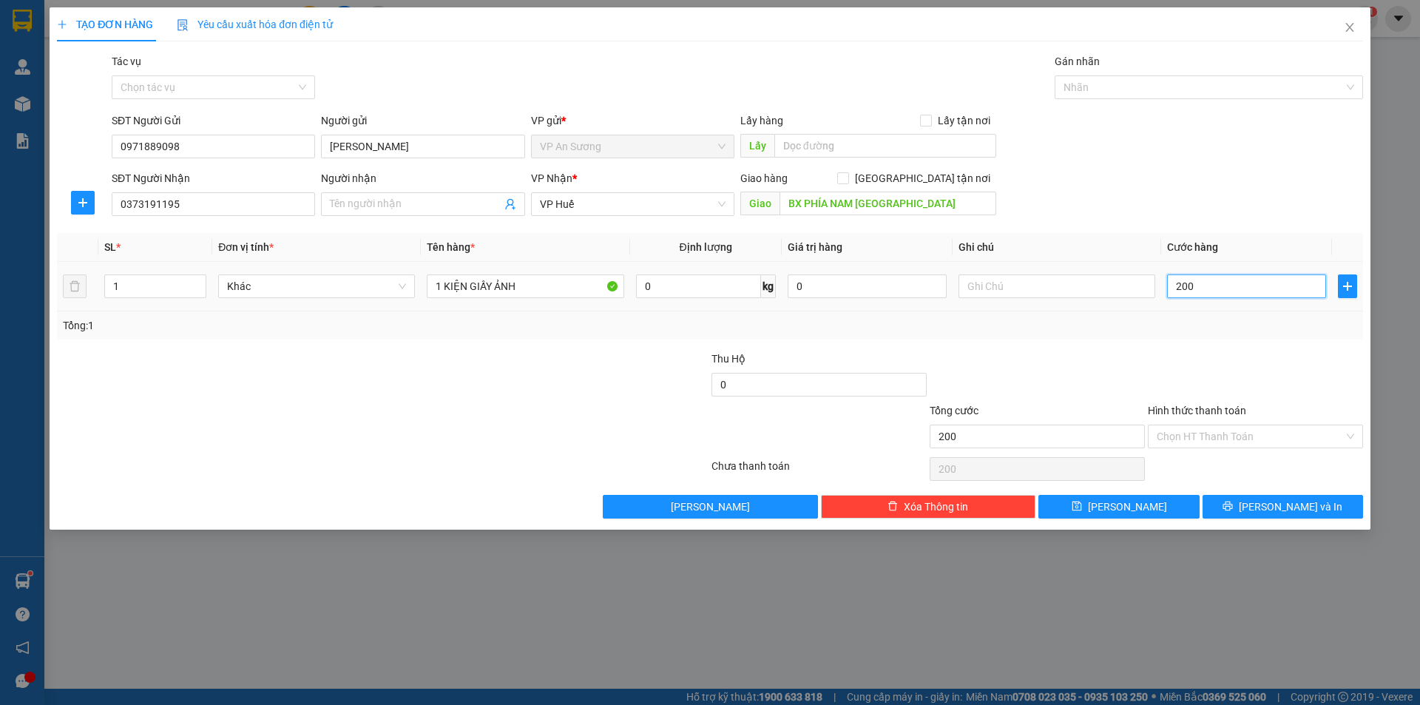
type input "2.000"
type input "20.000"
type input "200.000"
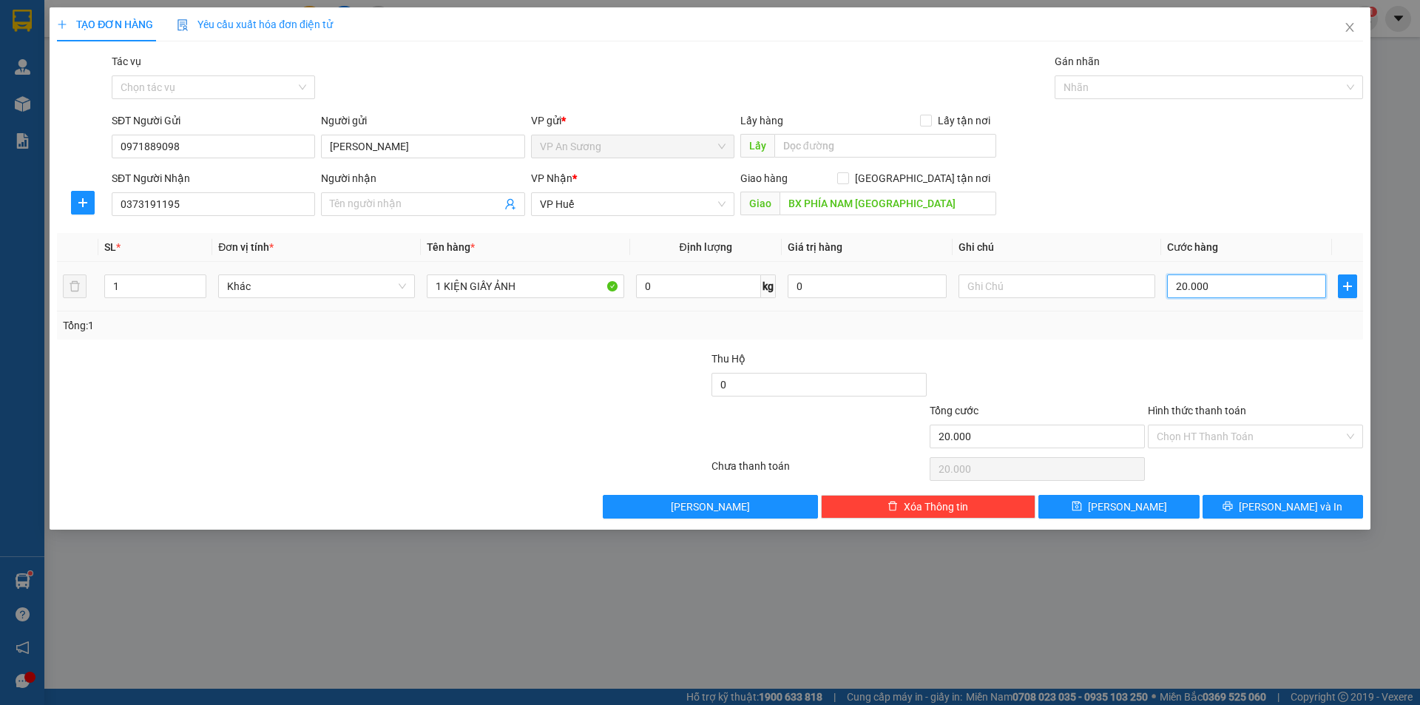
type input "200.000"
type input "2.000.000"
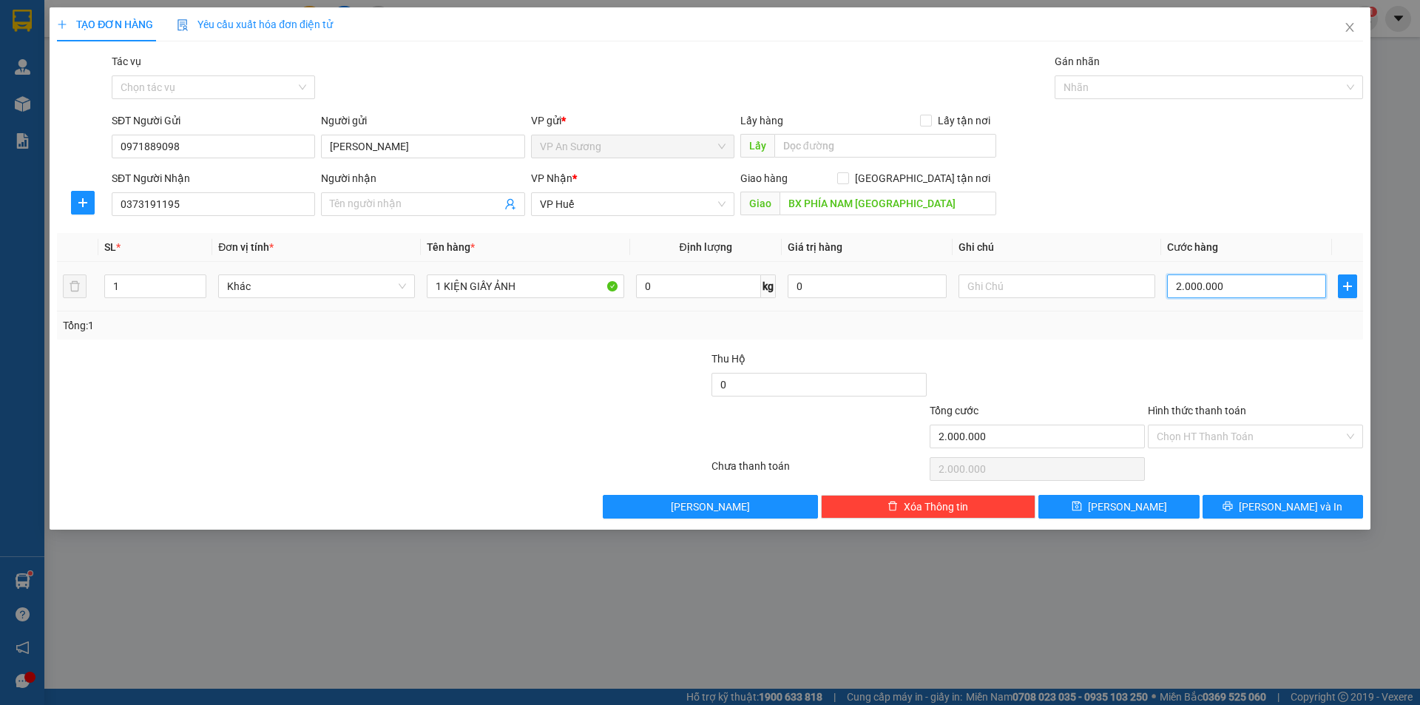
type input "200.000"
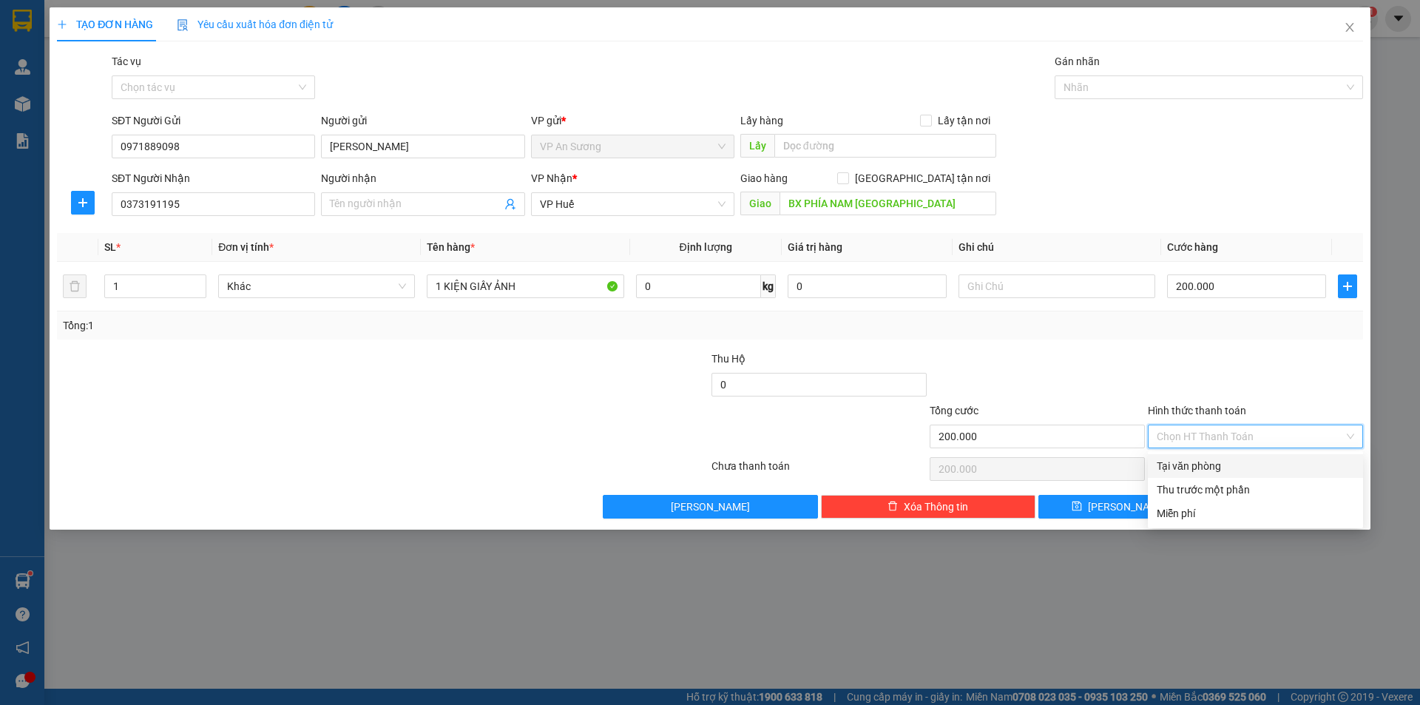
click at [1199, 427] on input "Hình thức thanh toán" at bounding box center [1249, 436] width 187 height 22
click at [1216, 464] on div "Tại văn phòng" at bounding box center [1254, 466] width 197 height 16
type input "0"
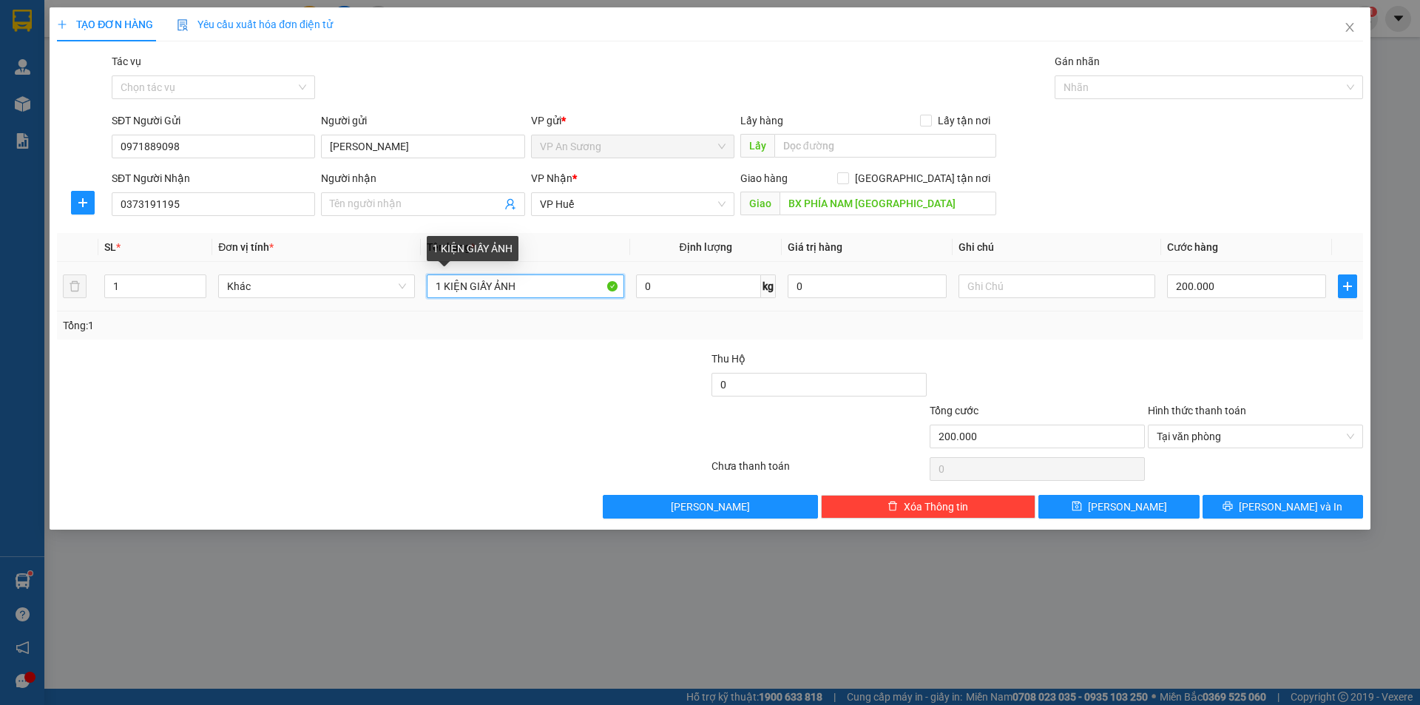
click at [563, 288] on input "1 KIỆN GIẤY ẢNH" at bounding box center [525, 286] width 197 height 24
click at [1113, 89] on div at bounding box center [1201, 87] width 286 height 18
type input "1 KIỆN GIẤY KHUÔN TRANH"
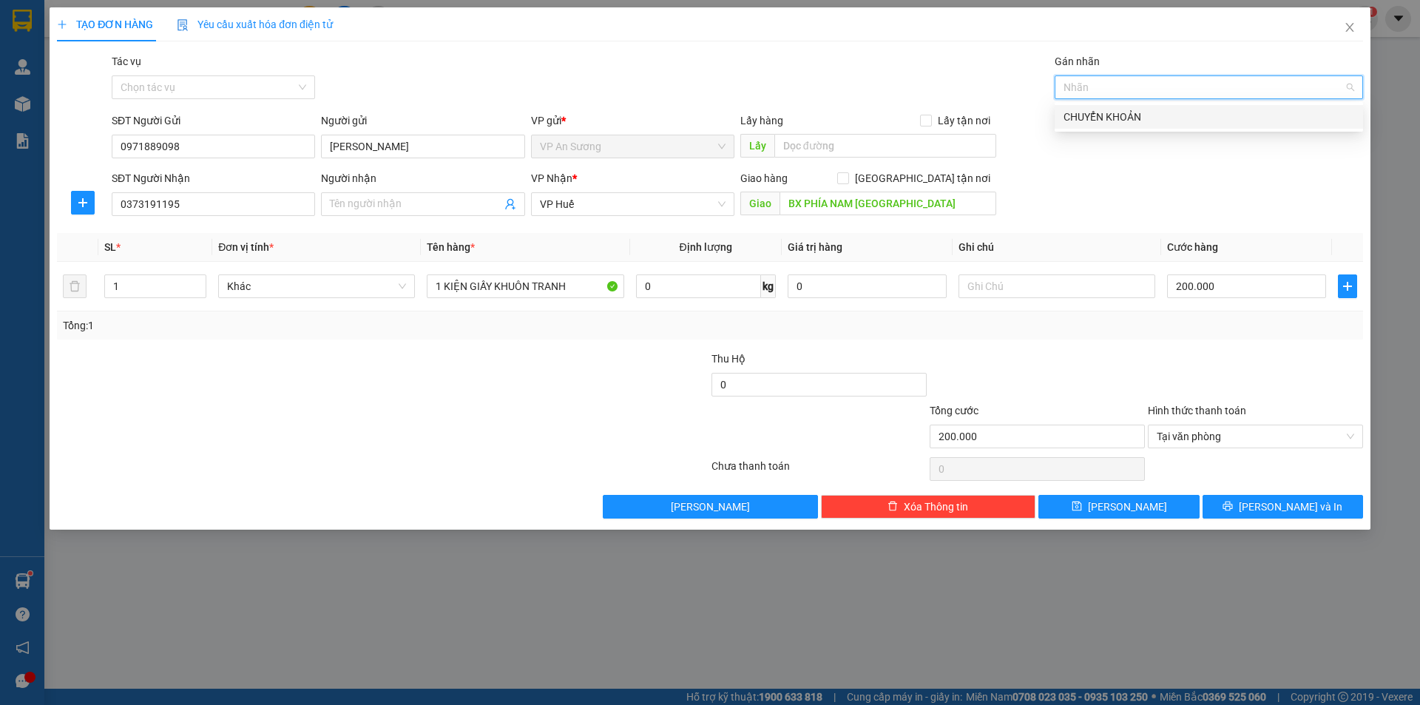
click at [1111, 113] on div "CHUYỂN KHOẢN" at bounding box center [1208, 117] width 291 height 16
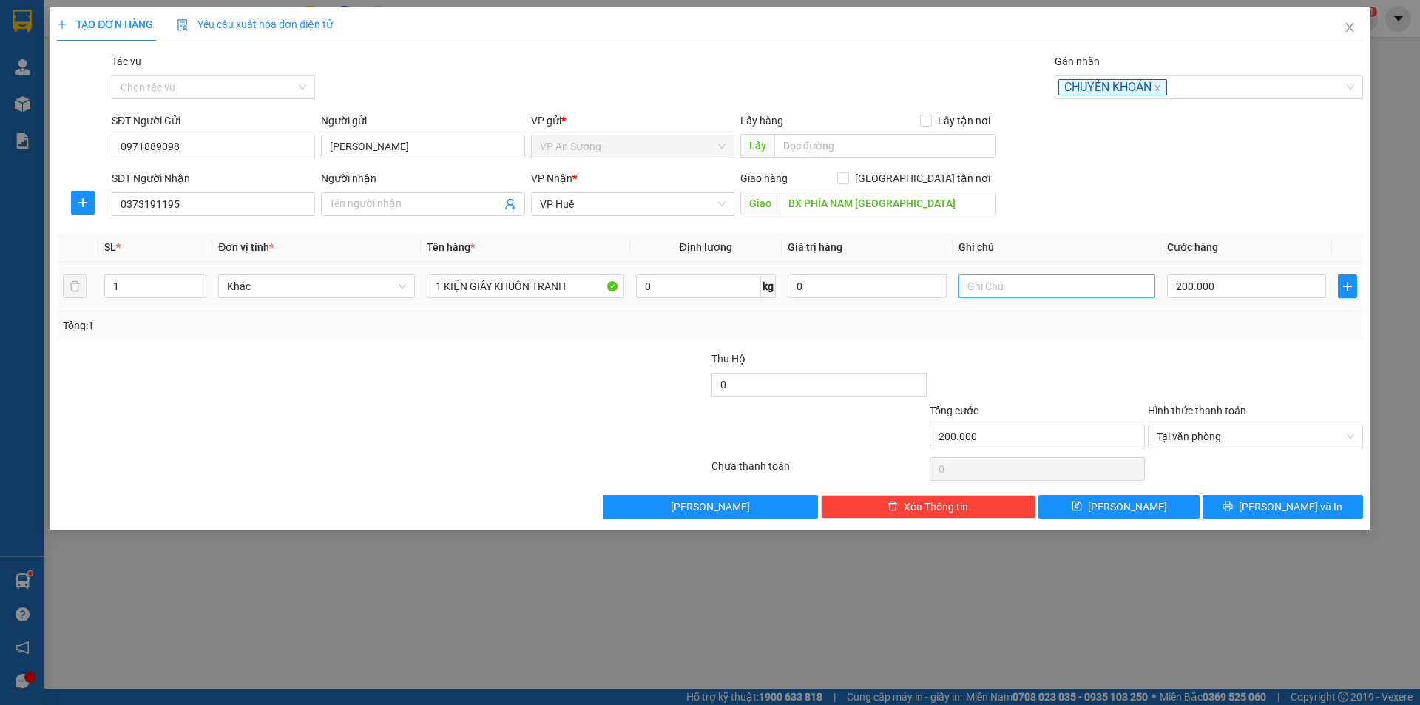
drag, startPoint x: 998, startPoint y: 254, endPoint x: 1008, endPoint y: 283, distance: 30.4
click at [1002, 277] on table "SL * Đơn vị tính * Tên hàng * Định lượng Giá trị hàng Ghi chú Cước hàng 1 Khác …" at bounding box center [710, 272] width 1306 height 78
click at [1019, 302] on td at bounding box center [1056, 287] width 209 height 50
click at [1034, 295] on input "text" at bounding box center [1056, 286] width 197 height 24
click at [551, 237] on th "Tên hàng *" at bounding box center [525, 247] width 209 height 29
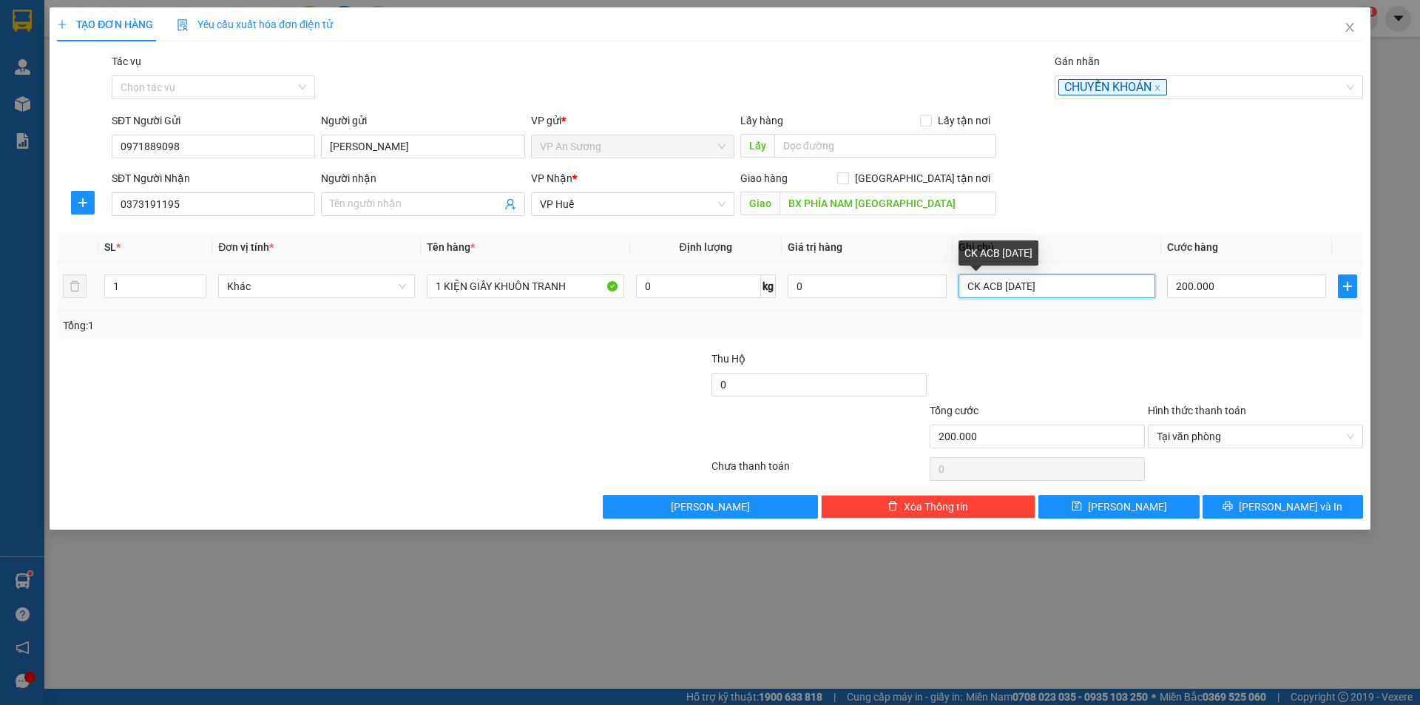
click at [965, 282] on input "CK ACB 15/10/2025" at bounding box center [1056, 286] width 197 height 24
type input "ĐÃ CK ACB 15/10/2025"
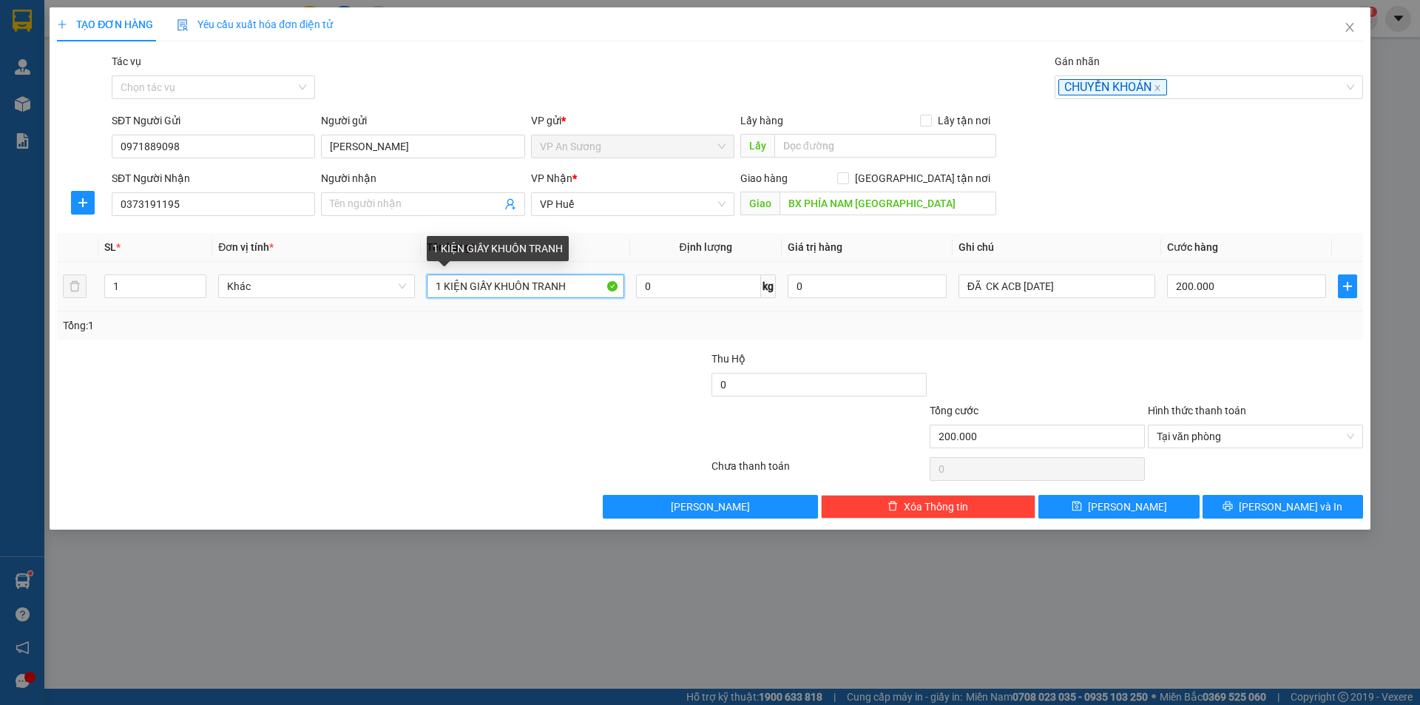
click at [577, 285] on input "1 KIỆN GIẤY KHUÔN TRANH" at bounding box center [525, 286] width 197 height 24
click at [1159, 87] on icon "close" at bounding box center [1156, 87] width 7 height 7
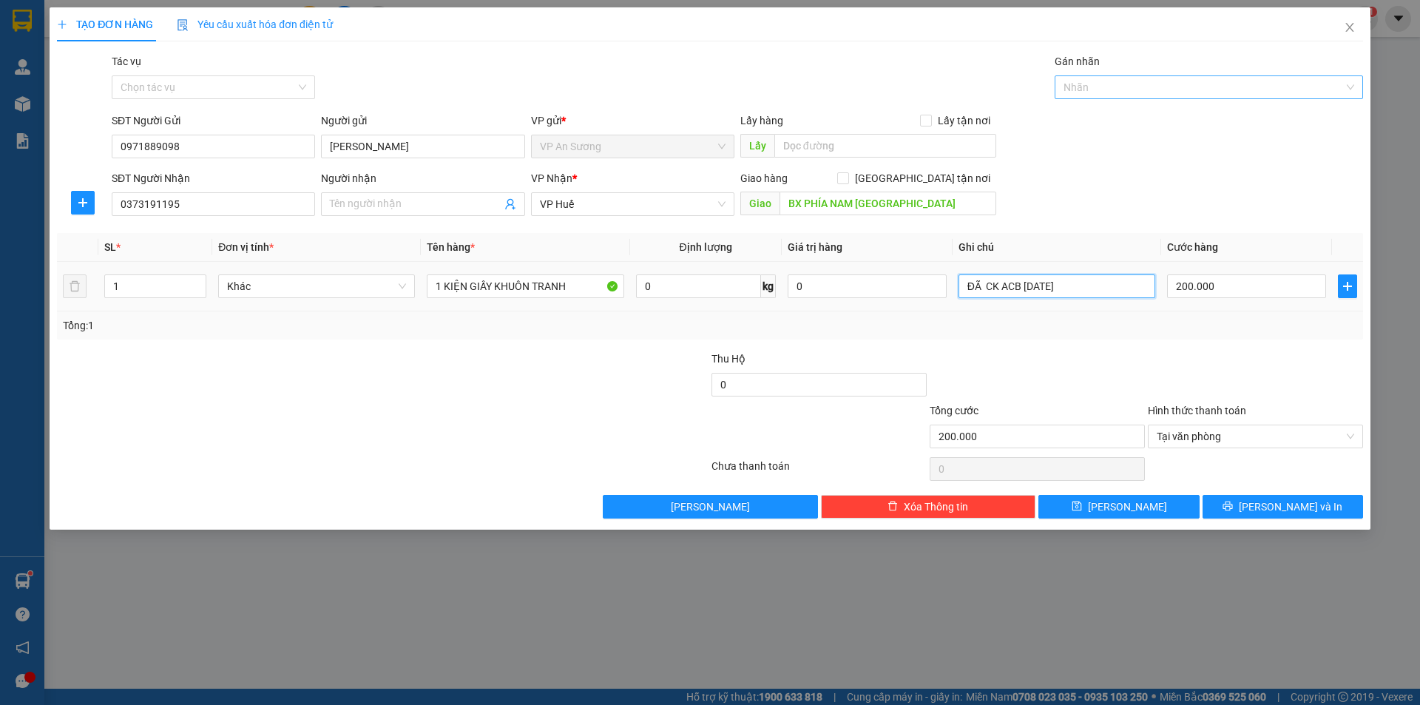
click at [1101, 275] on input "ĐÃ CK ACB 15/10/2025" at bounding box center [1056, 286] width 197 height 24
drag, startPoint x: 1253, startPoint y: 433, endPoint x: 1259, endPoint y: 437, distance: 7.6
click at [1257, 434] on span "Tại văn phòng" at bounding box center [1254, 436] width 197 height 22
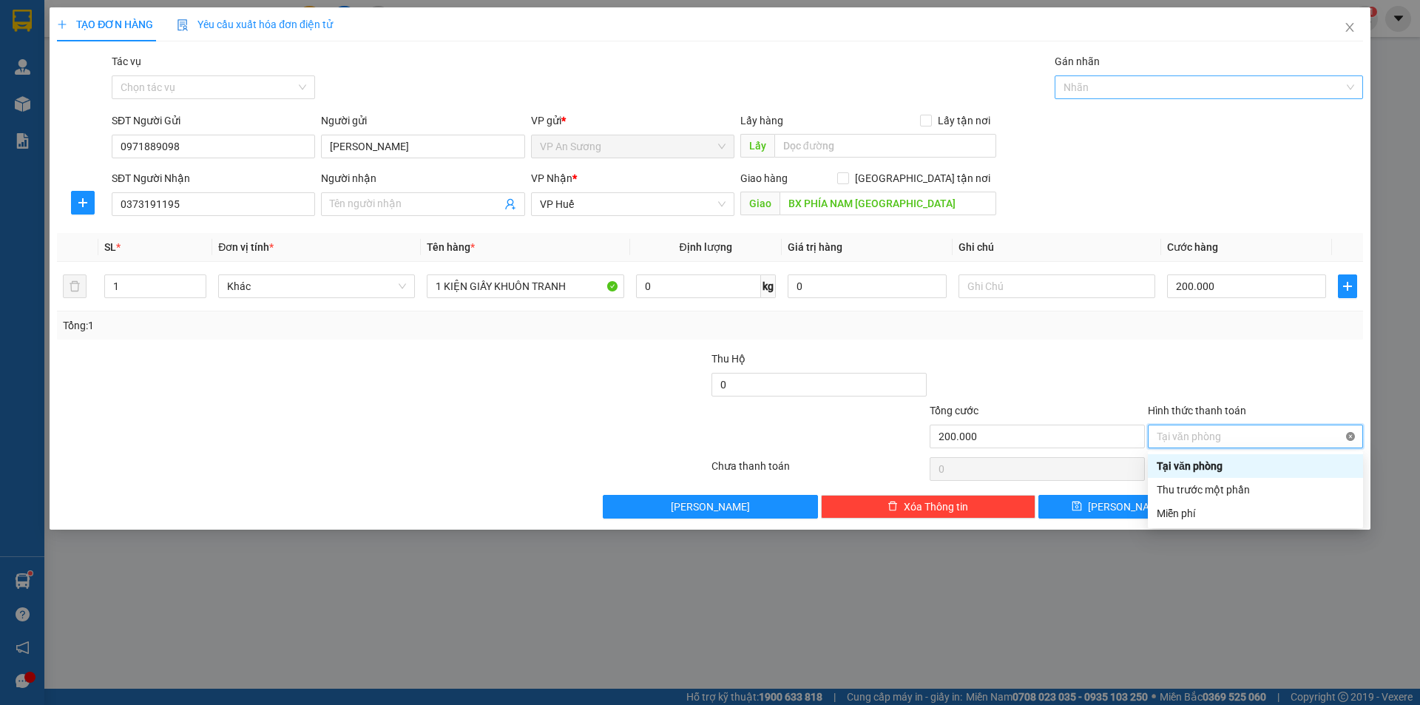
type input "200.000"
click at [1324, 369] on div at bounding box center [1255, 376] width 218 height 52
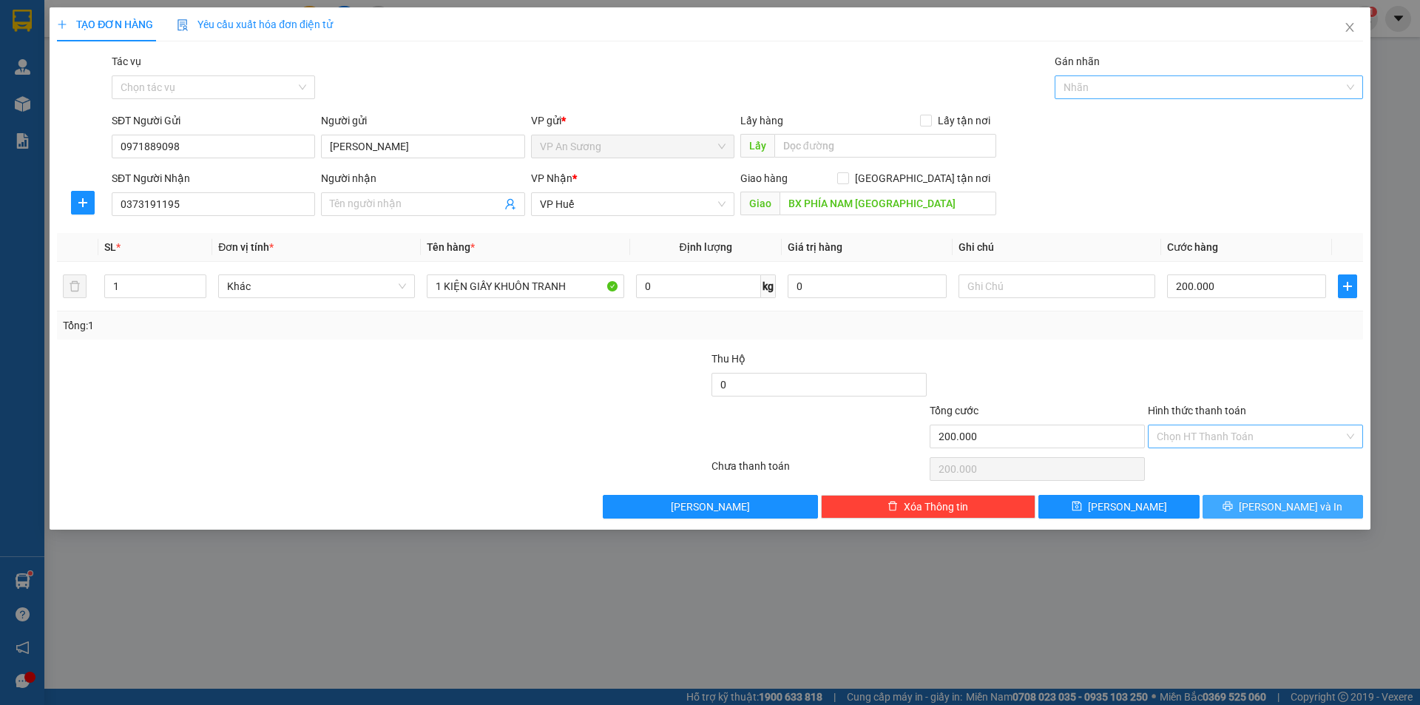
click at [1242, 506] on button "[PERSON_NAME] và In" at bounding box center [1282, 507] width 160 height 24
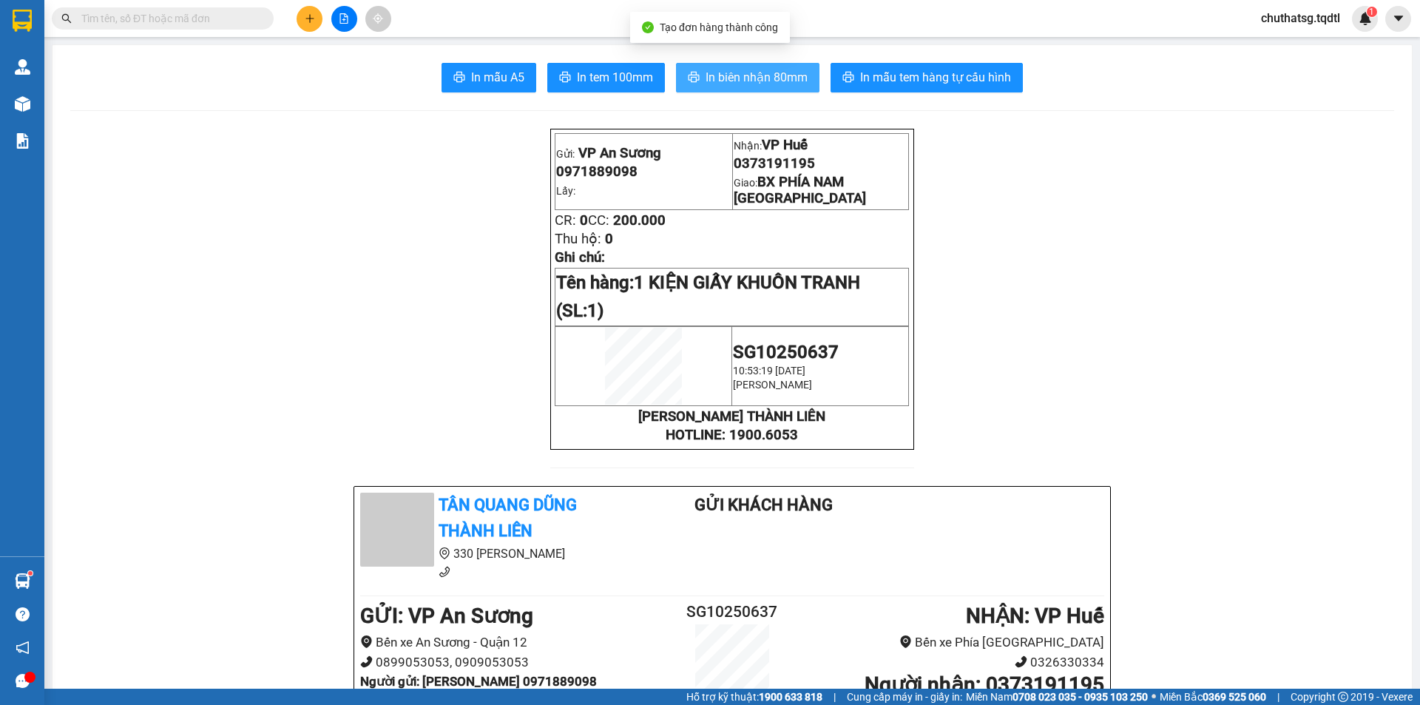
click at [757, 78] on span "In biên nhận 80mm" at bounding box center [756, 77] width 102 height 18
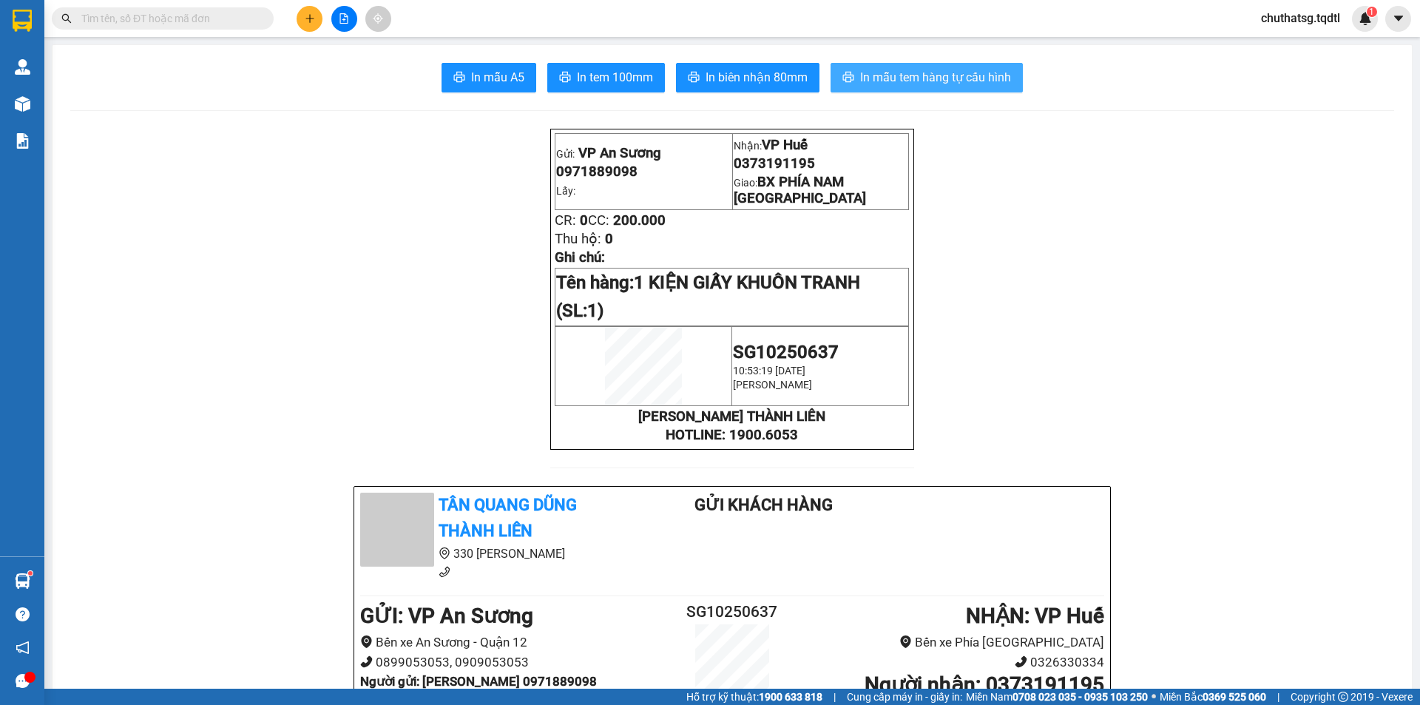
click at [934, 85] on span "In mẫu tem hàng tự cấu hình" at bounding box center [935, 77] width 151 height 18
click at [303, 22] on button at bounding box center [309, 19] width 26 height 26
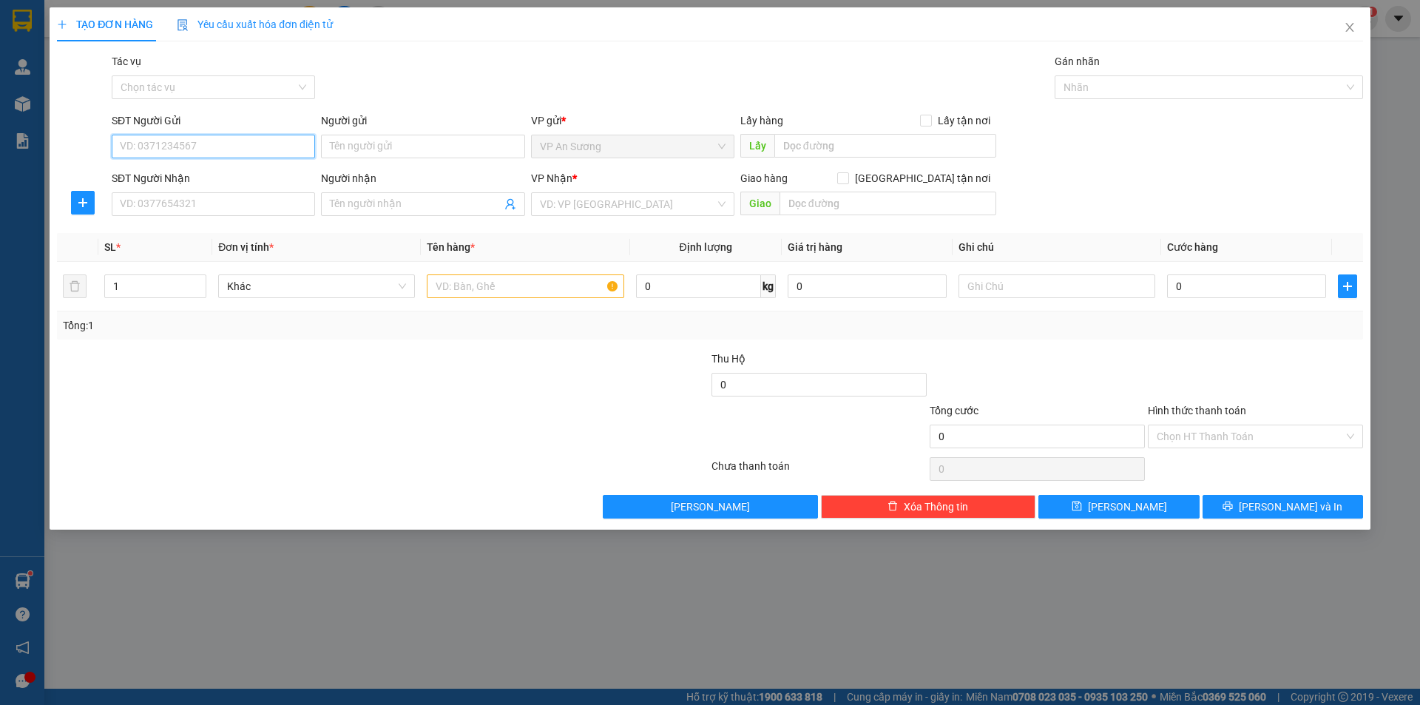
click at [140, 151] on input "SĐT Người Gửi" at bounding box center [213, 147] width 203 height 24
click at [182, 181] on div "0969695545" at bounding box center [214, 176] width 186 height 16
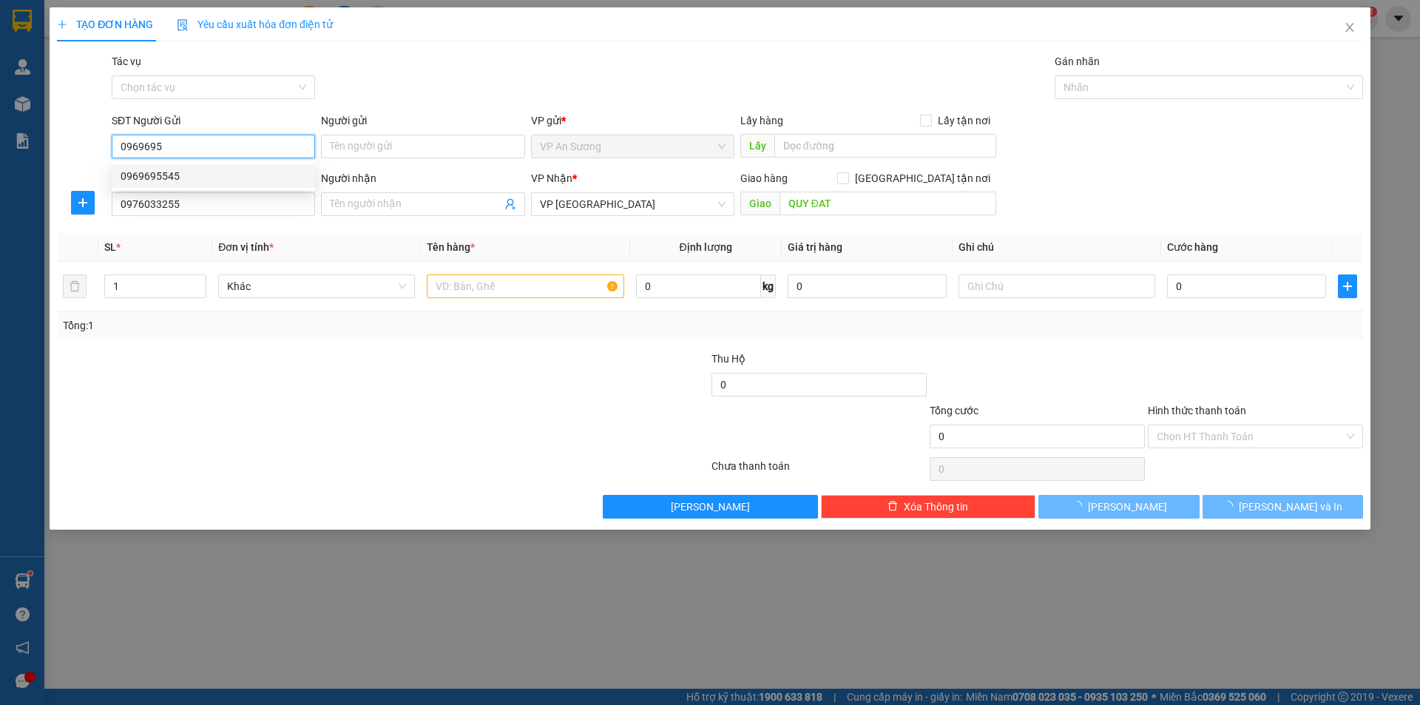
type input "0969695545"
type input "0976033255"
type input "QUY ĐAT"
type input "300.000"
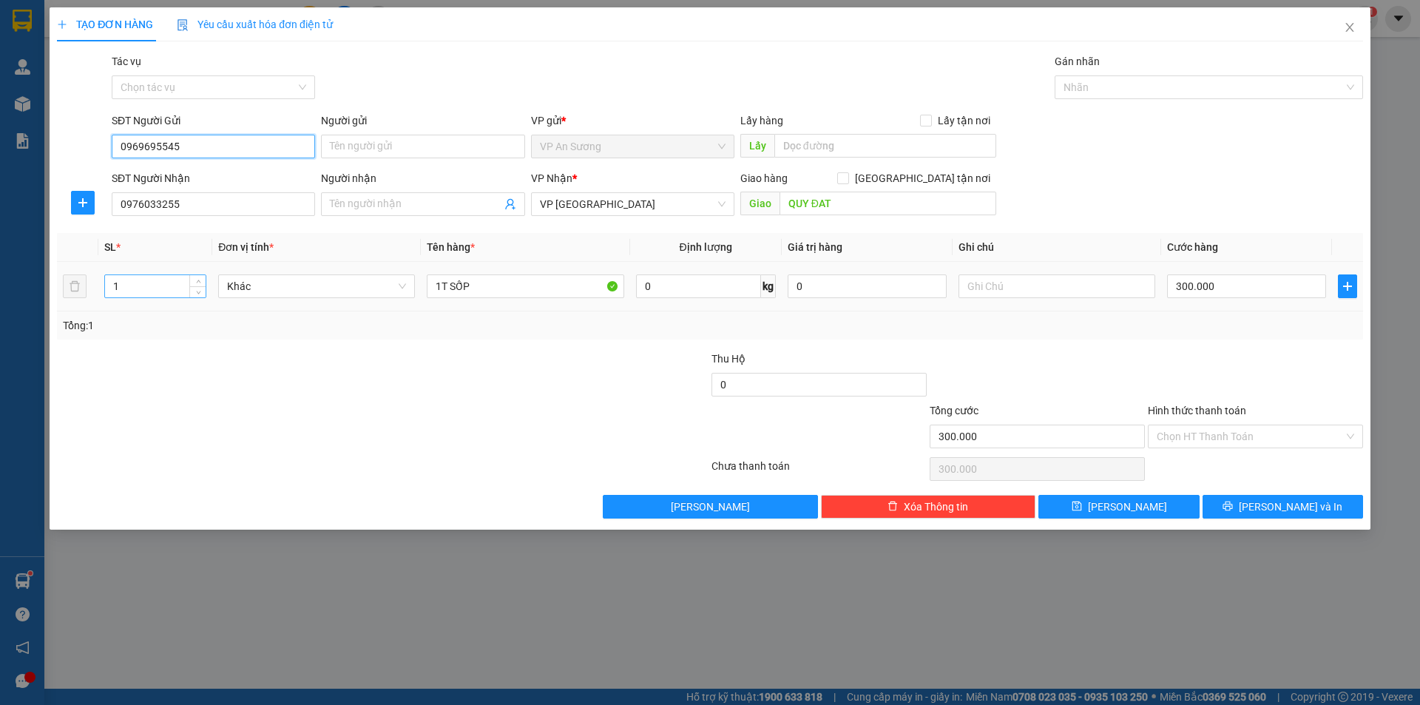
type input "0969695545"
click at [168, 296] on input "1" at bounding box center [155, 286] width 101 height 22
type input "2"
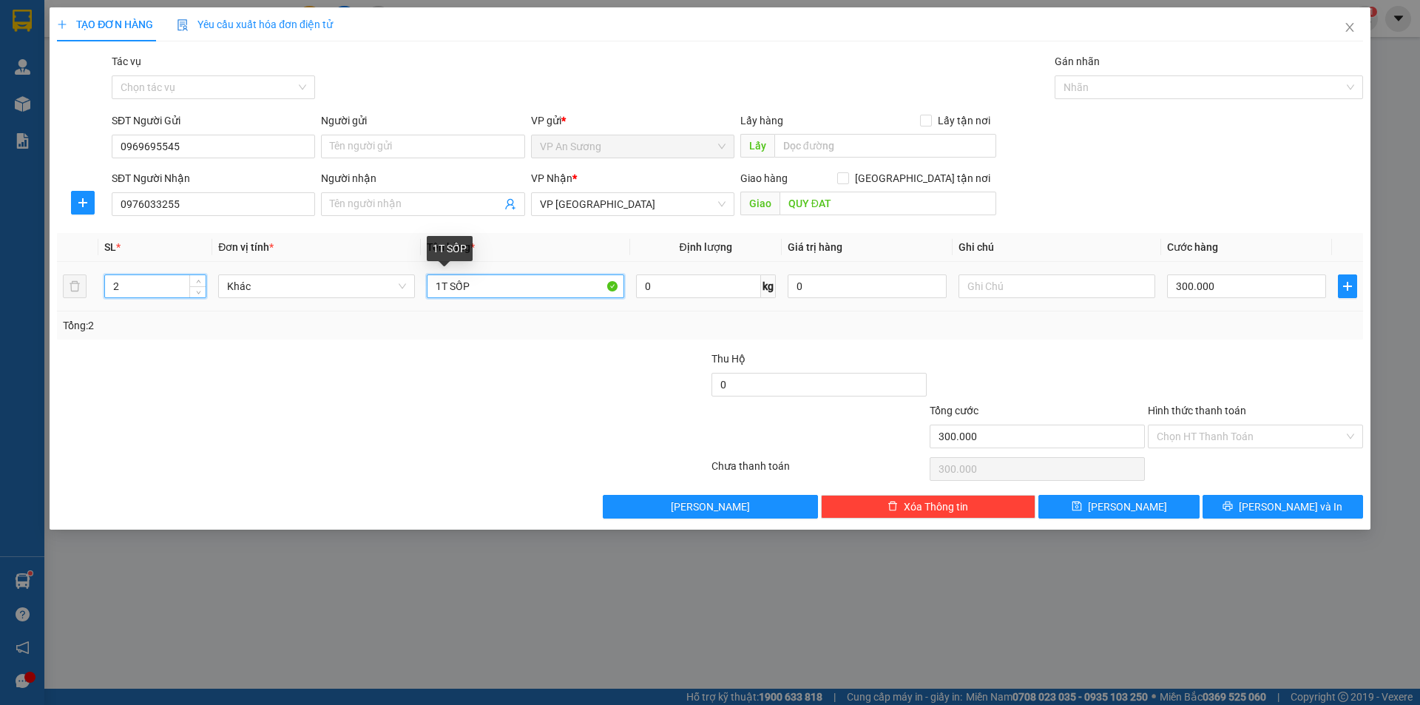
click at [478, 291] on input "1T SỐP" at bounding box center [525, 286] width 197 height 24
type input "1"
type input "2T XỐP"
click at [1235, 283] on input "300.000" at bounding box center [1246, 286] width 159 height 24
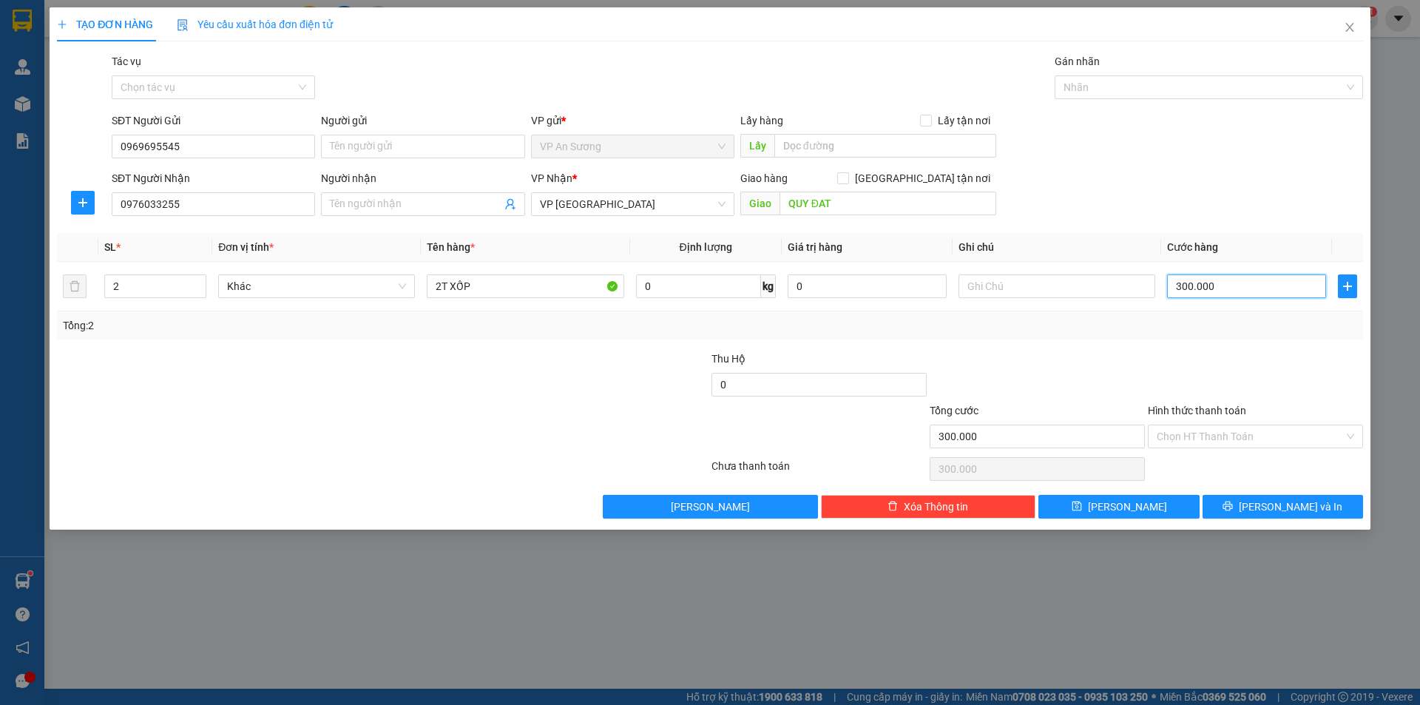
type input "7"
type input "70"
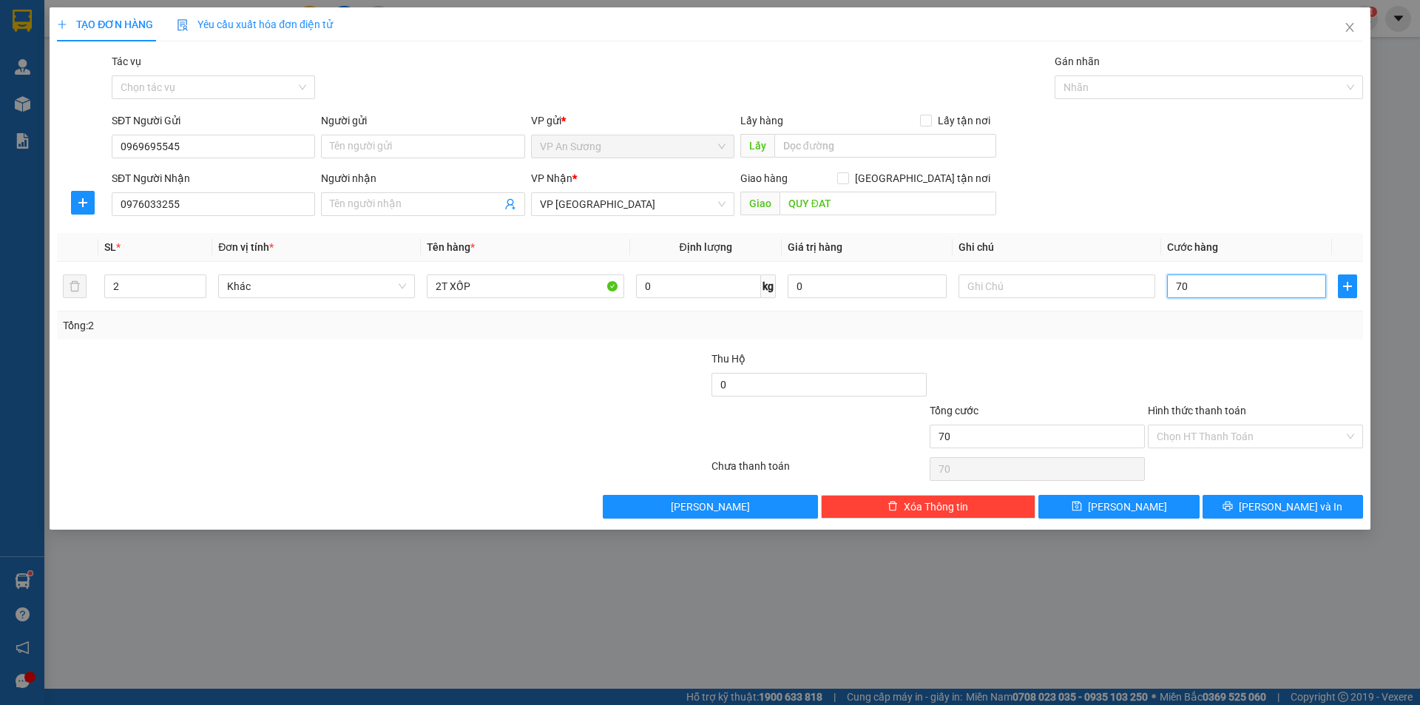
type input "700"
type input "7.000"
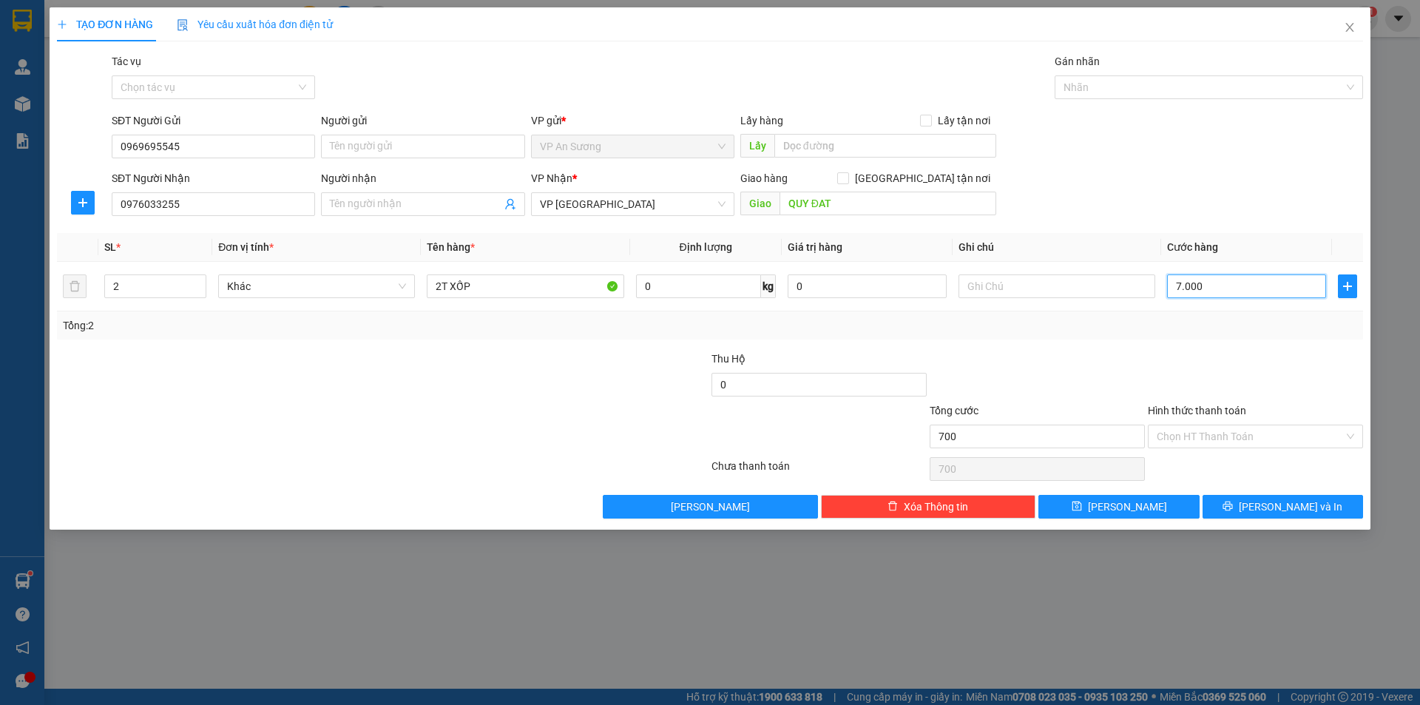
type input "7.000"
type input "70.000"
type input "700.000"
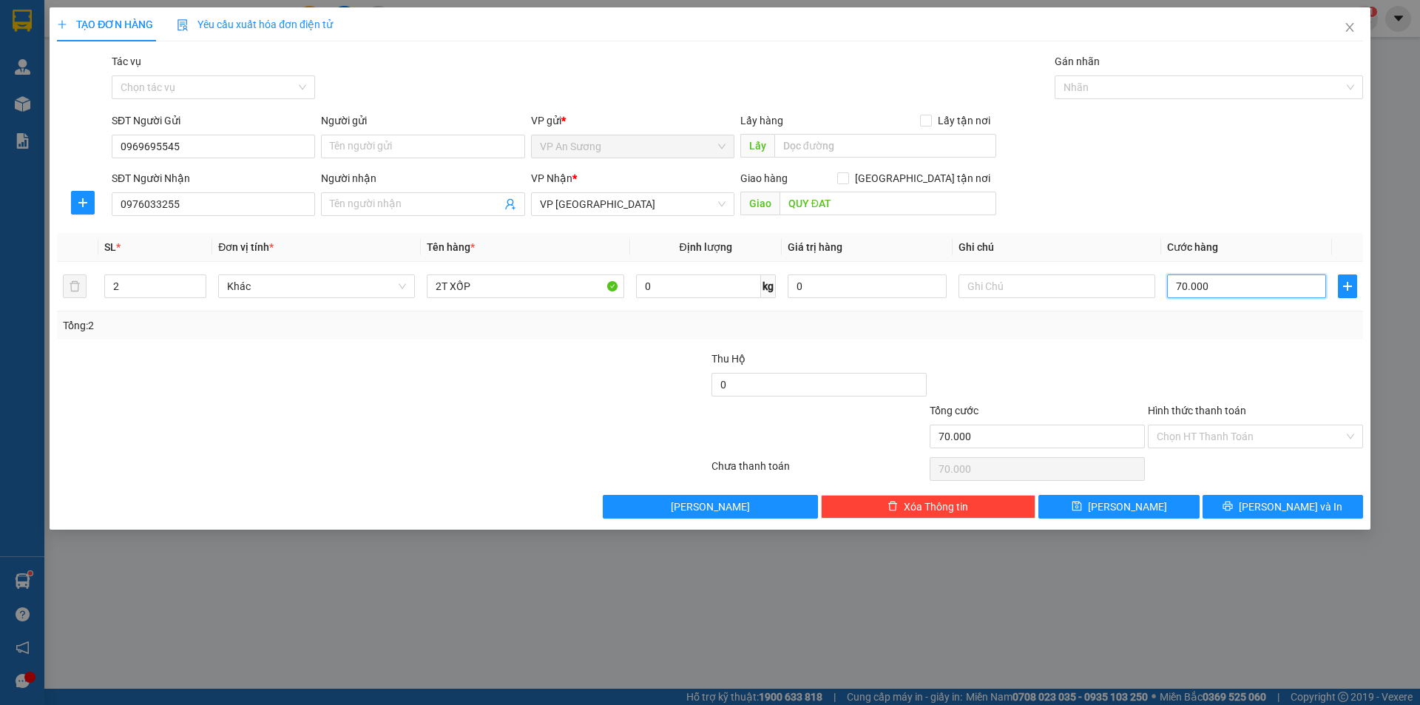
type input "700.000"
click at [1196, 428] on input "Hình thức thanh toán" at bounding box center [1249, 436] width 187 height 22
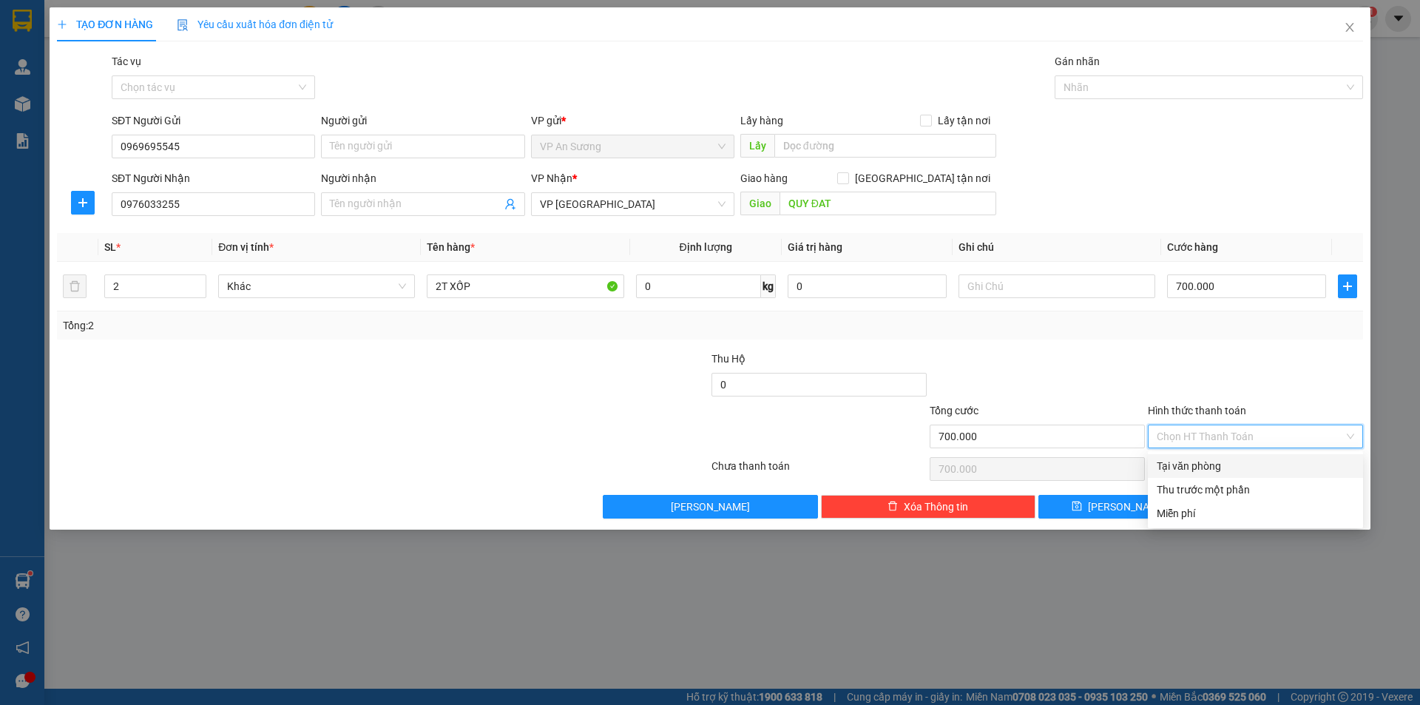
click at [1204, 466] on div "Tại văn phòng" at bounding box center [1254, 466] width 197 height 16
type input "0"
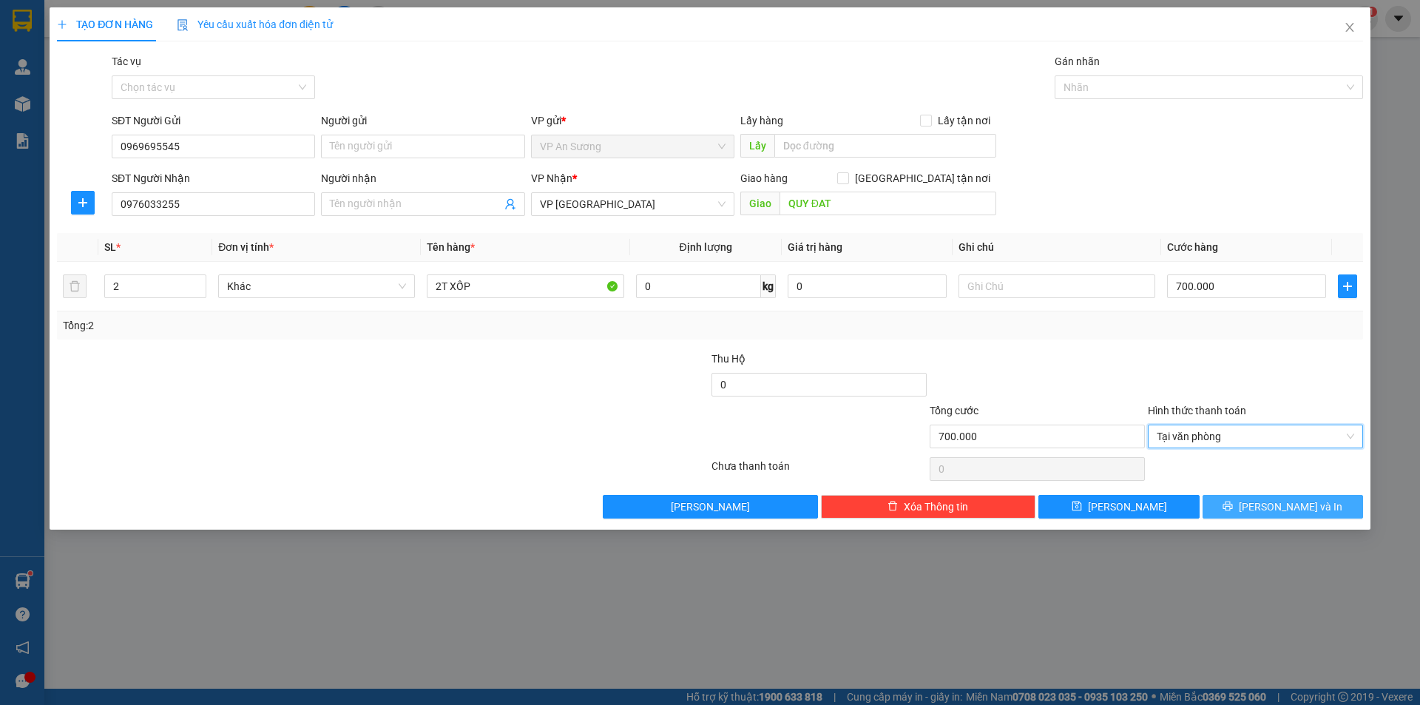
drag, startPoint x: 1250, startPoint y: 504, endPoint x: 1233, endPoint y: 500, distance: 17.4
click at [1249, 504] on button "[PERSON_NAME] và In" at bounding box center [1282, 507] width 160 height 24
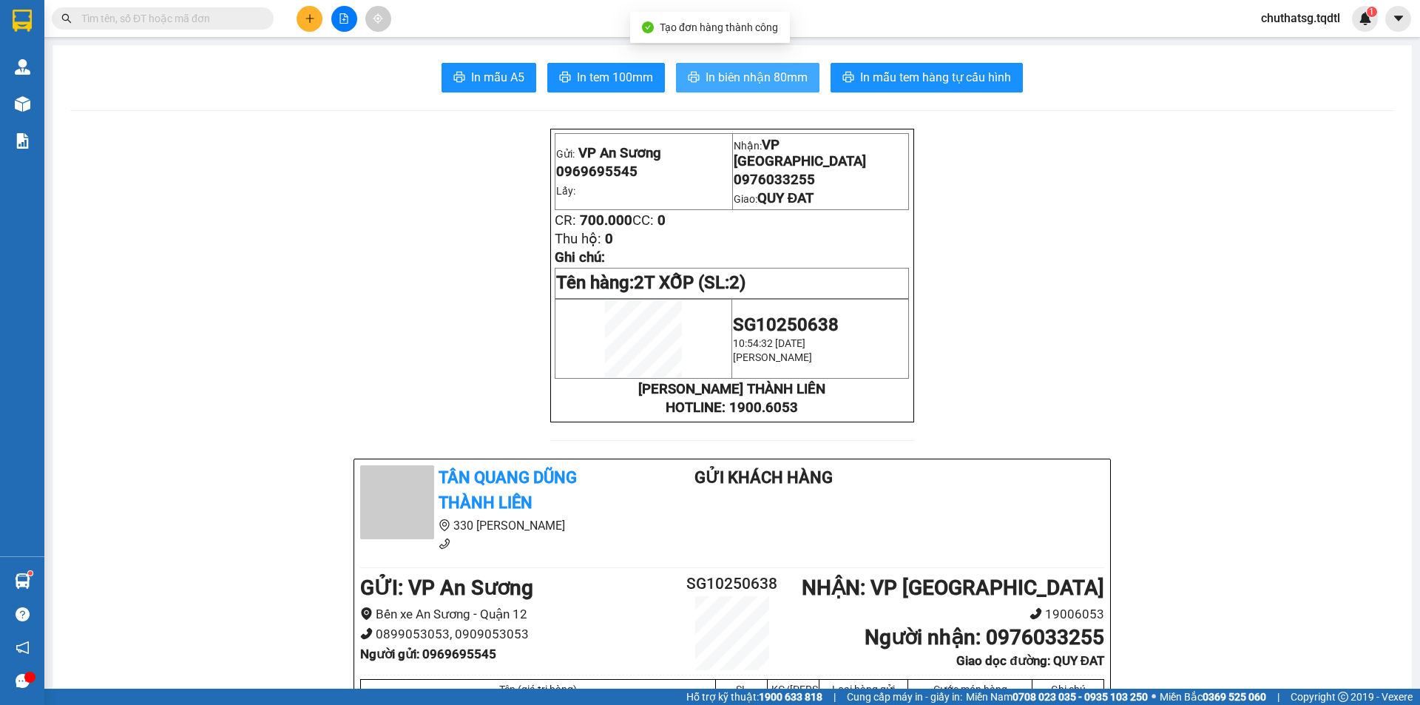
click at [734, 69] on span "In biên nhận 80mm" at bounding box center [756, 77] width 102 height 18
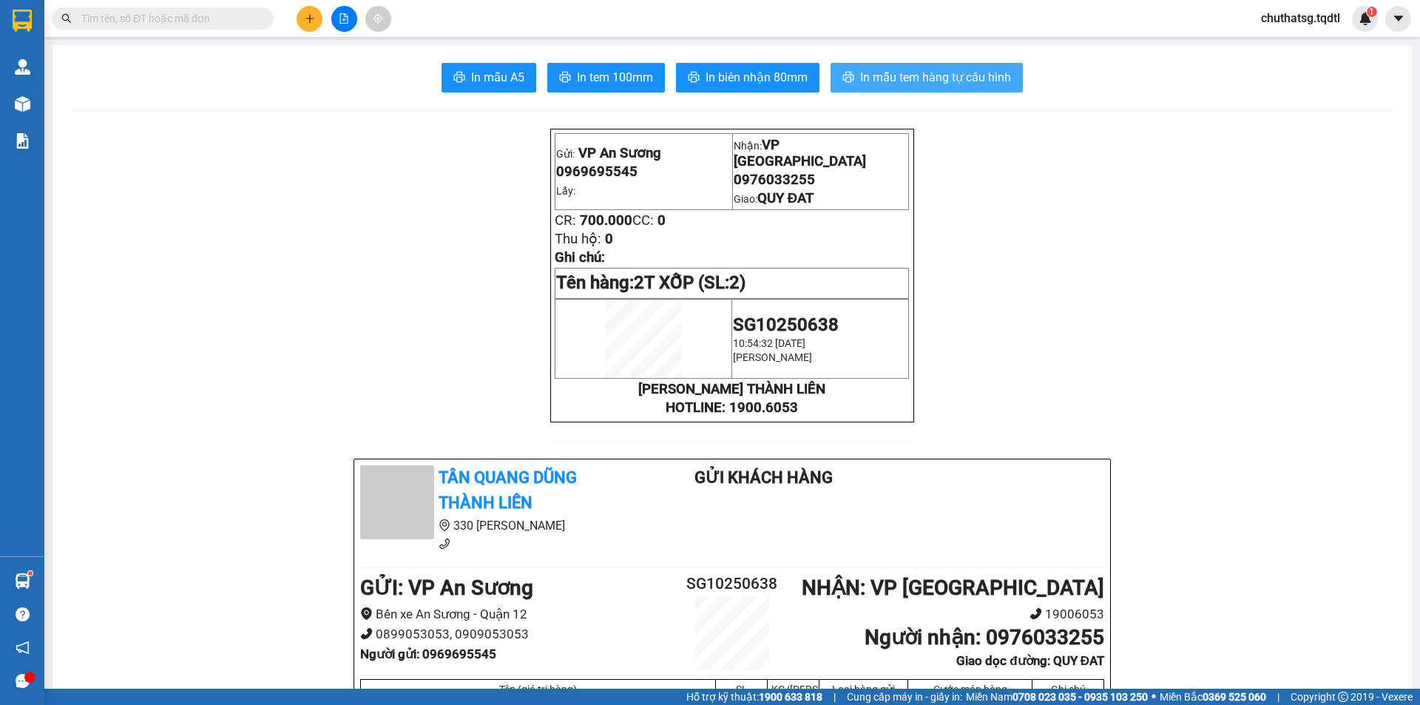
drag, startPoint x: 890, startPoint y: 66, endPoint x: 901, endPoint y: 78, distance: 16.2
click at [890, 70] on button "In mẫu tem hàng tự cấu hình" at bounding box center [926, 78] width 192 height 30
drag, startPoint x: 64, startPoint y: 617, endPoint x: 297, endPoint y: 14, distance: 646.1
click at [297, 14] on button at bounding box center [309, 19] width 26 height 26
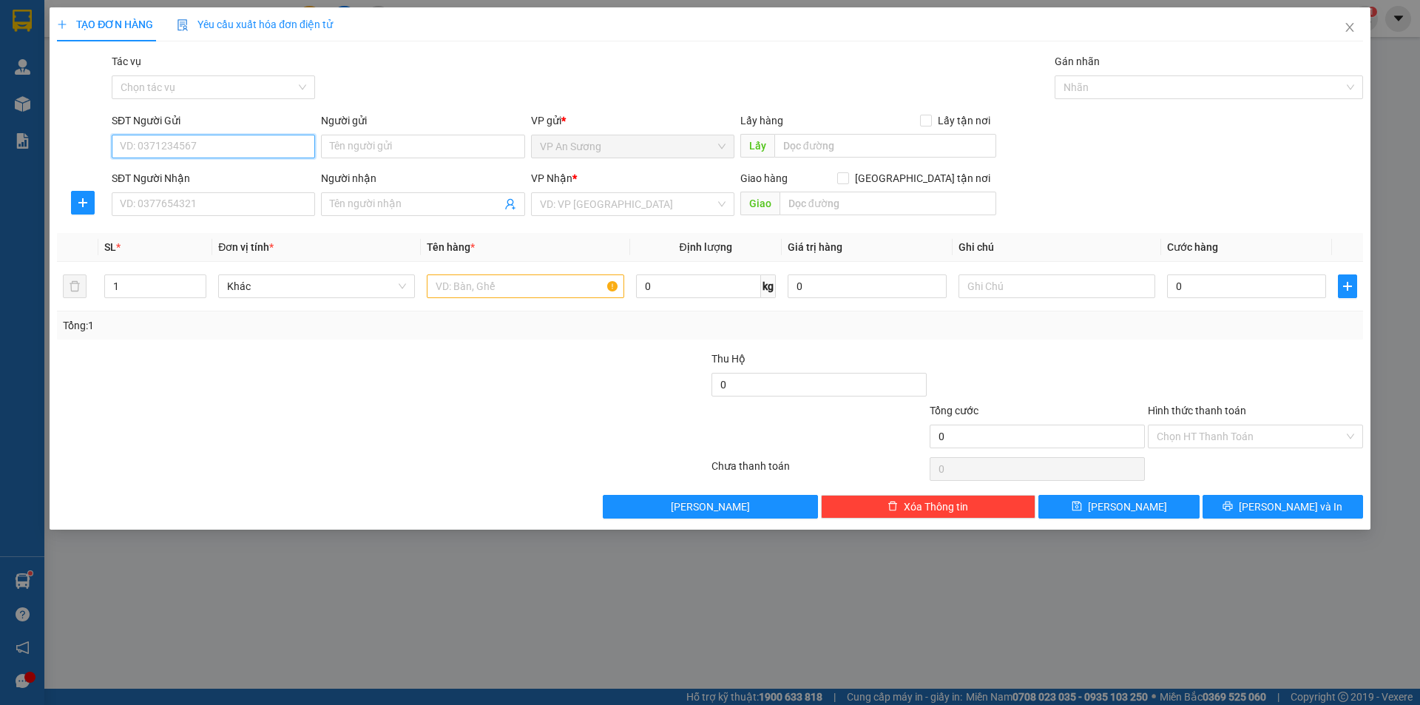
click at [221, 150] on input "SĐT Người Gửi" at bounding box center [213, 147] width 203 height 24
type input "0932624784"
click at [274, 170] on div "0932624784" at bounding box center [214, 176] width 186 height 16
type input "0966832479"
type input "phong điền"
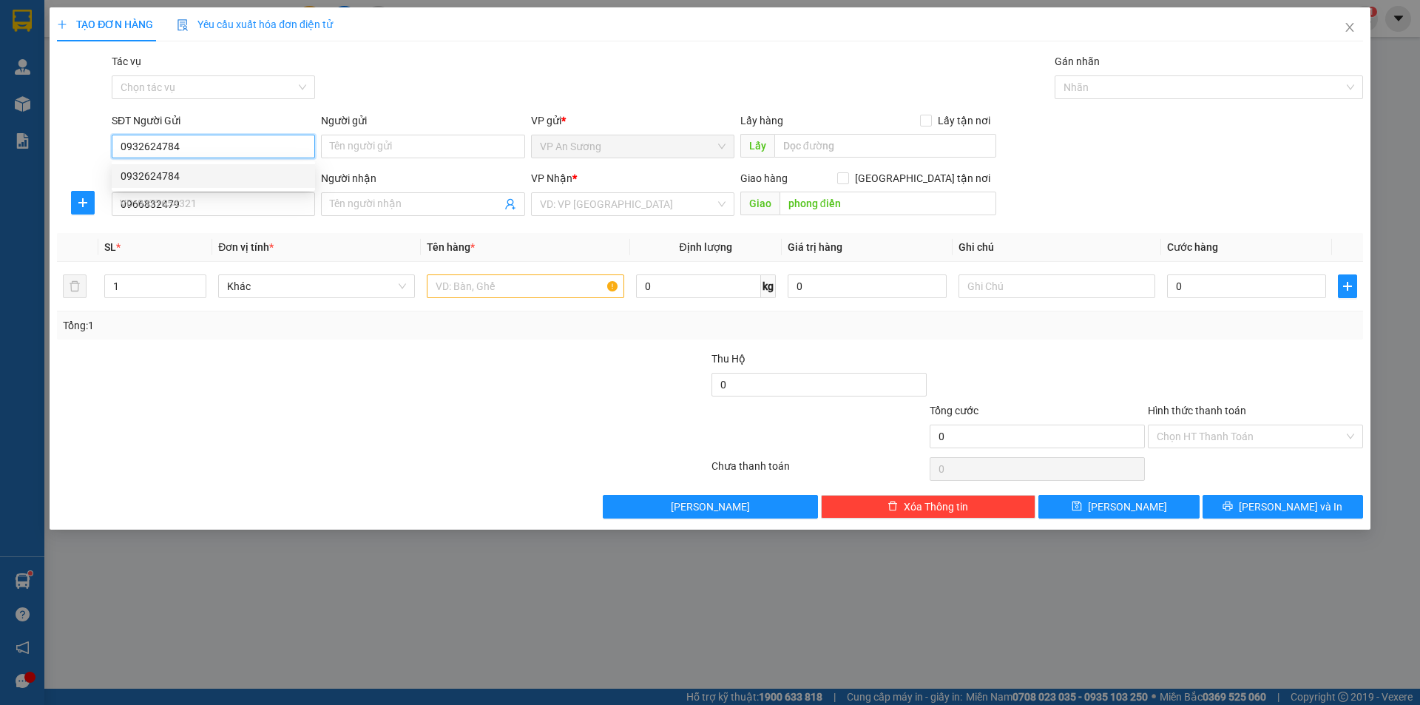
type input "100.000"
type input "0932624784"
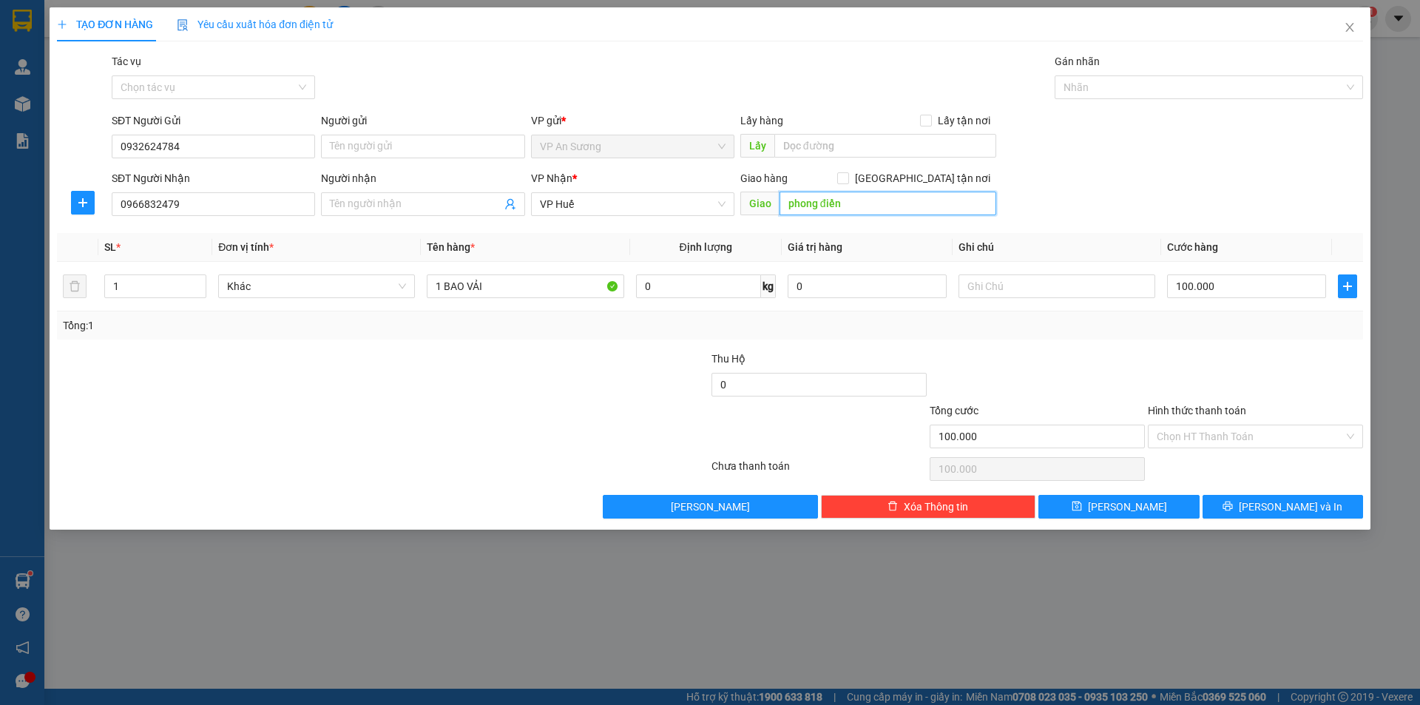
click at [858, 207] on input "phong điền" at bounding box center [887, 204] width 217 height 24
type input "P"
type input "PHONG ĐIỀN"
click at [1250, 291] on input "100.000" at bounding box center [1246, 286] width 159 height 24
click at [1273, 508] on span "[PERSON_NAME] và In" at bounding box center [1290, 506] width 104 height 16
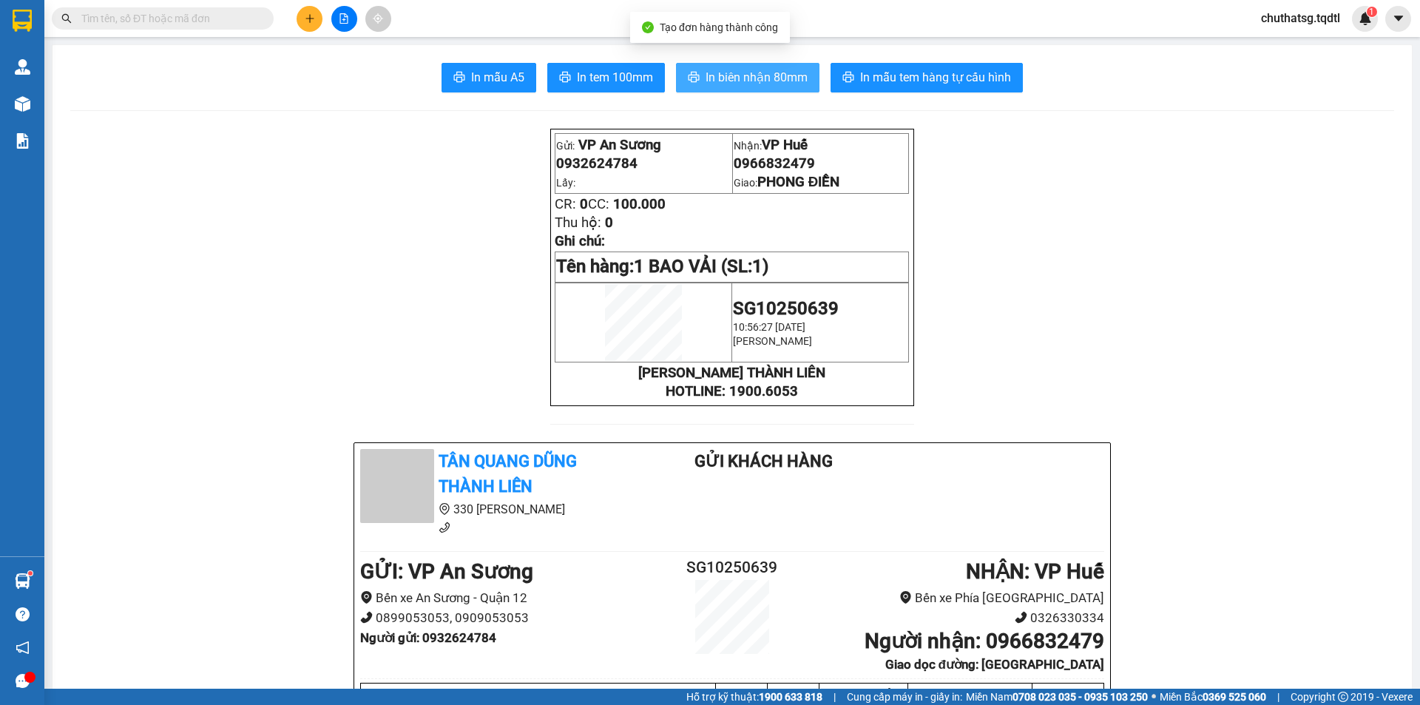
click at [759, 78] on span "In biên nhận 80mm" at bounding box center [756, 77] width 102 height 18
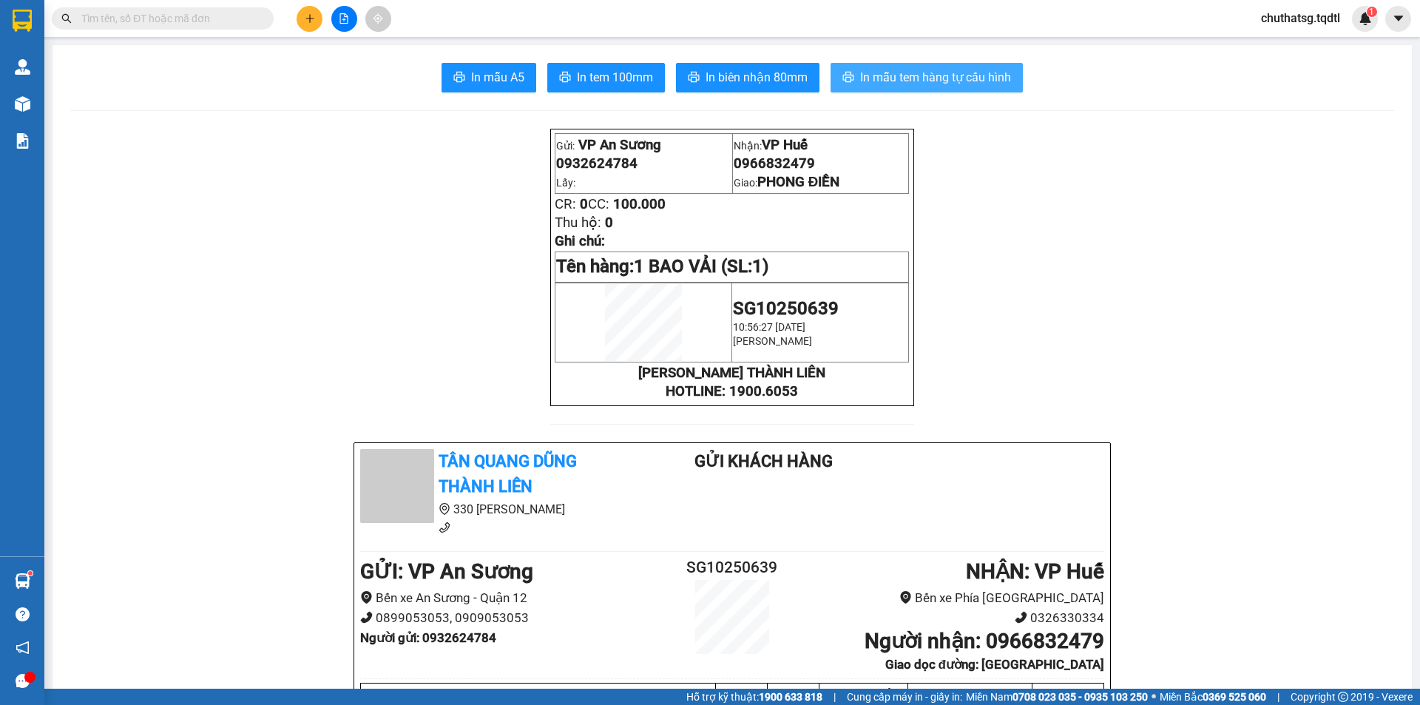
click at [979, 67] on button "In mẫu tem hàng tự cấu hình" at bounding box center [926, 78] width 192 height 30
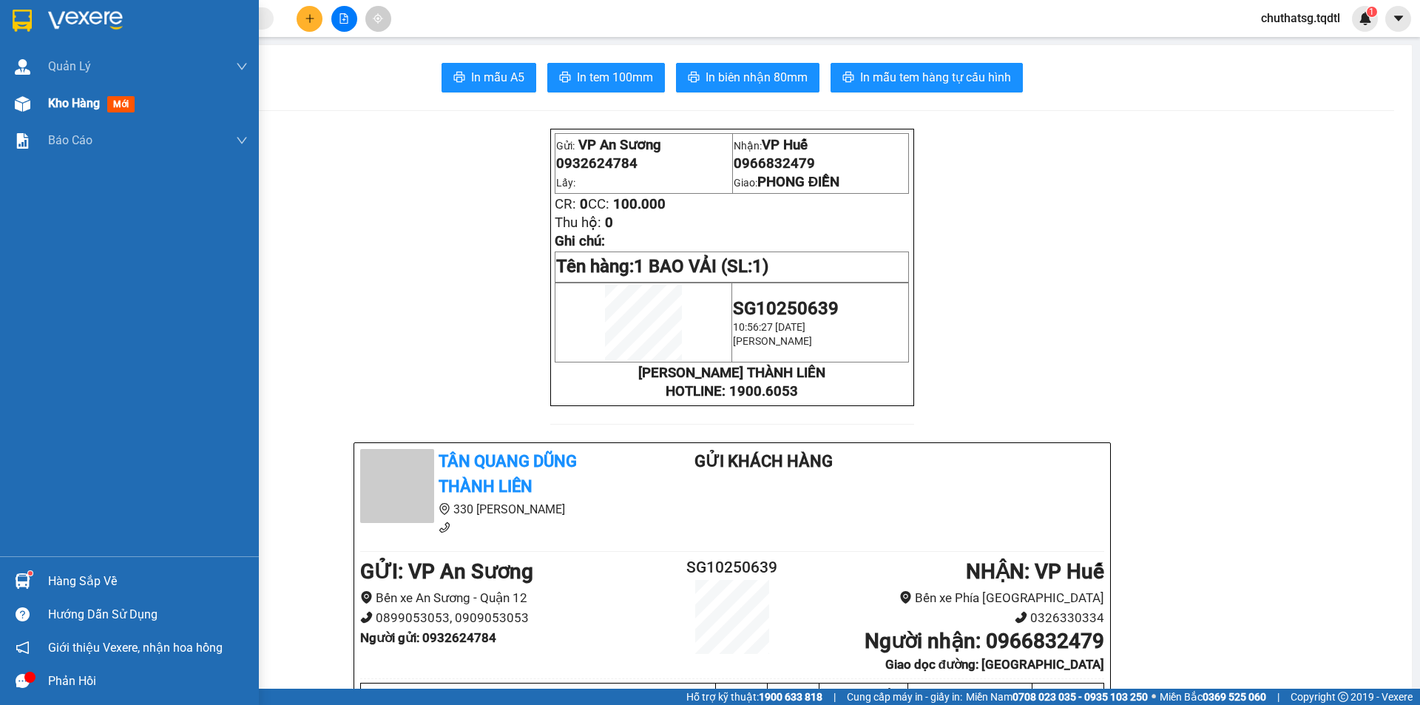
click at [50, 109] on span "Kho hàng" at bounding box center [74, 103] width 52 height 14
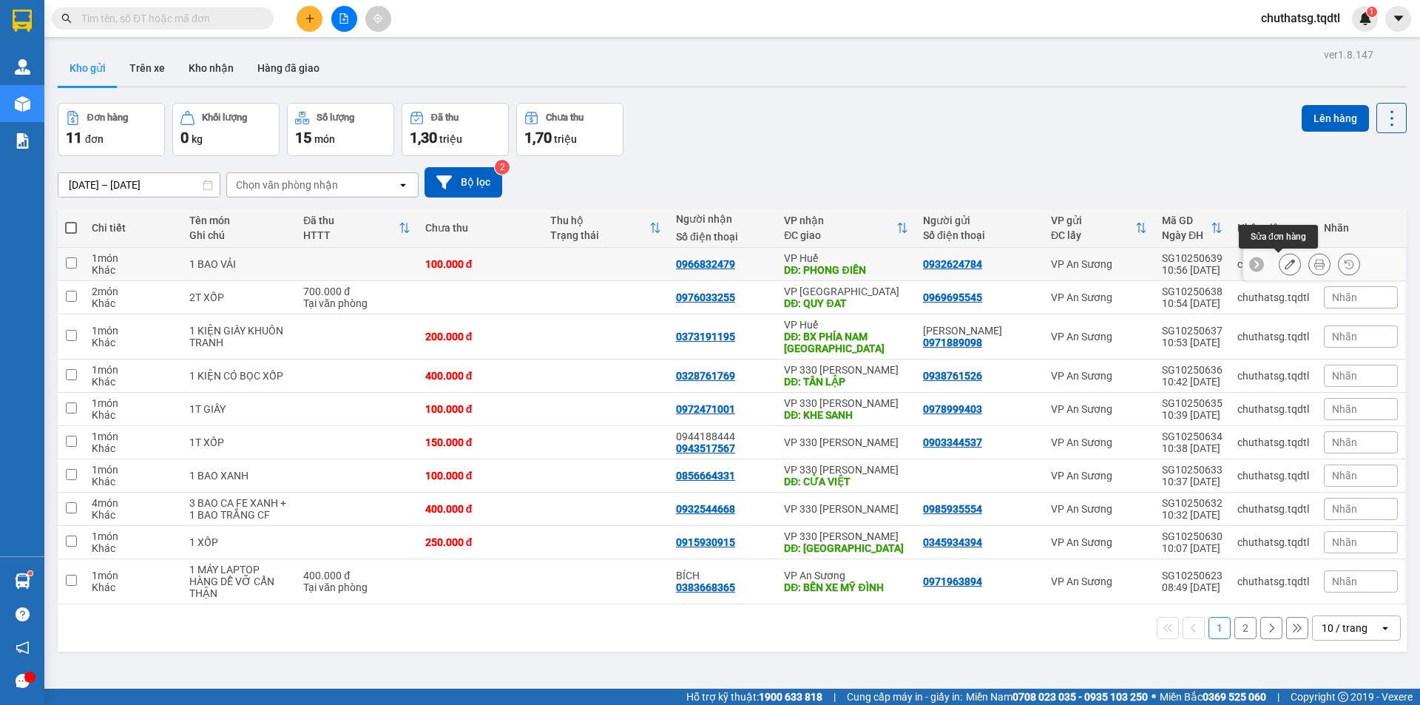
click at [1284, 266] on icon at bounding box center [1289, 264] width 10 height 10
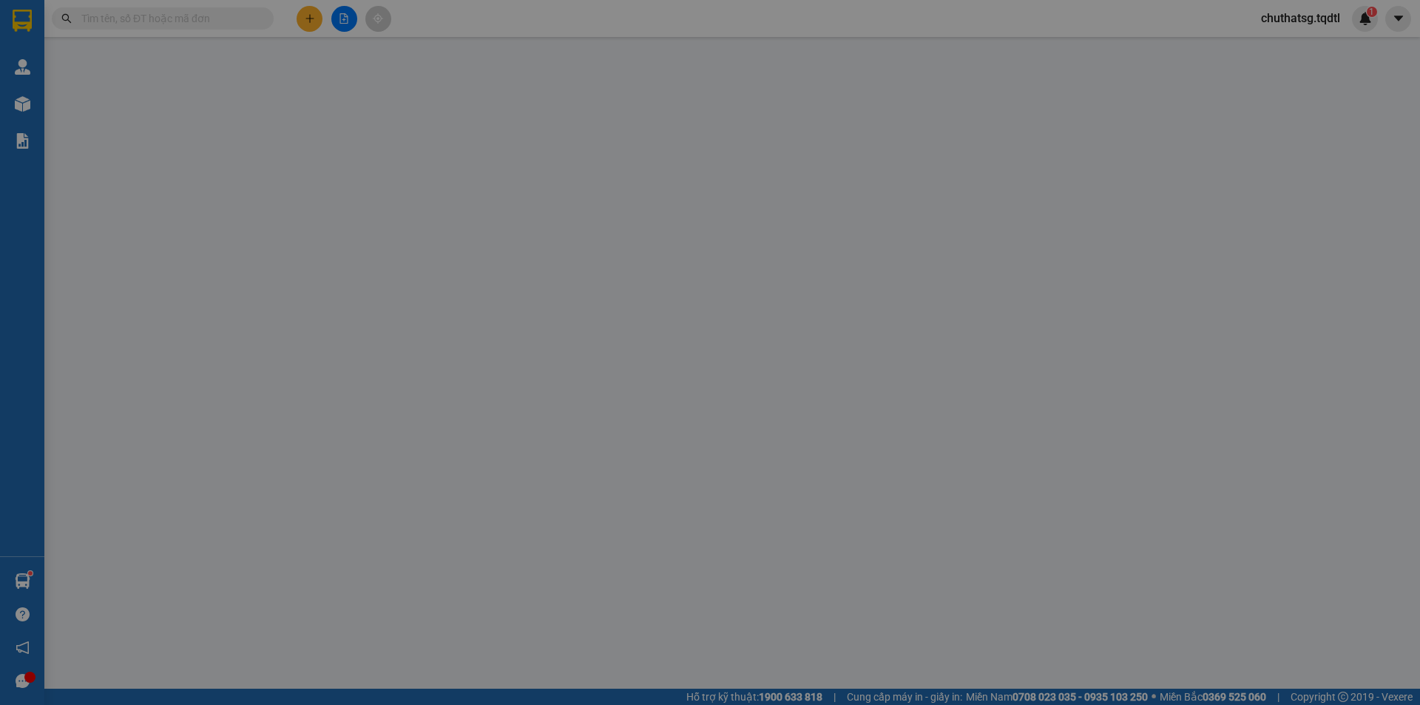
type input "0932624784"
type input "0966832479"
type input "PHONG ĐIỀN"
type input "100.000"
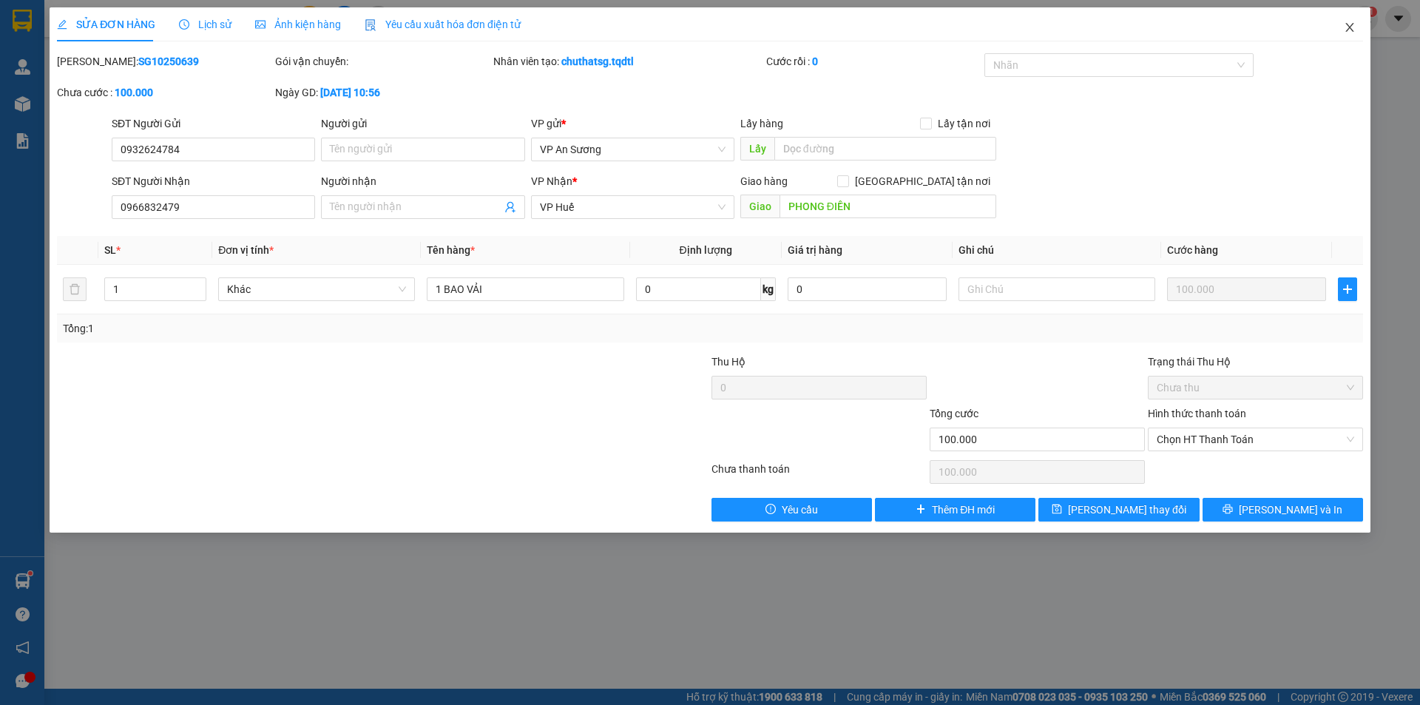
drag, startPoint x: 1360, startPoint y: 24, endPoint x: 1346, endPoint y: 34, distance: 16.9
click at [1358, 26] on span "Close" at bounding box center [1349, 27] width 41 height 41
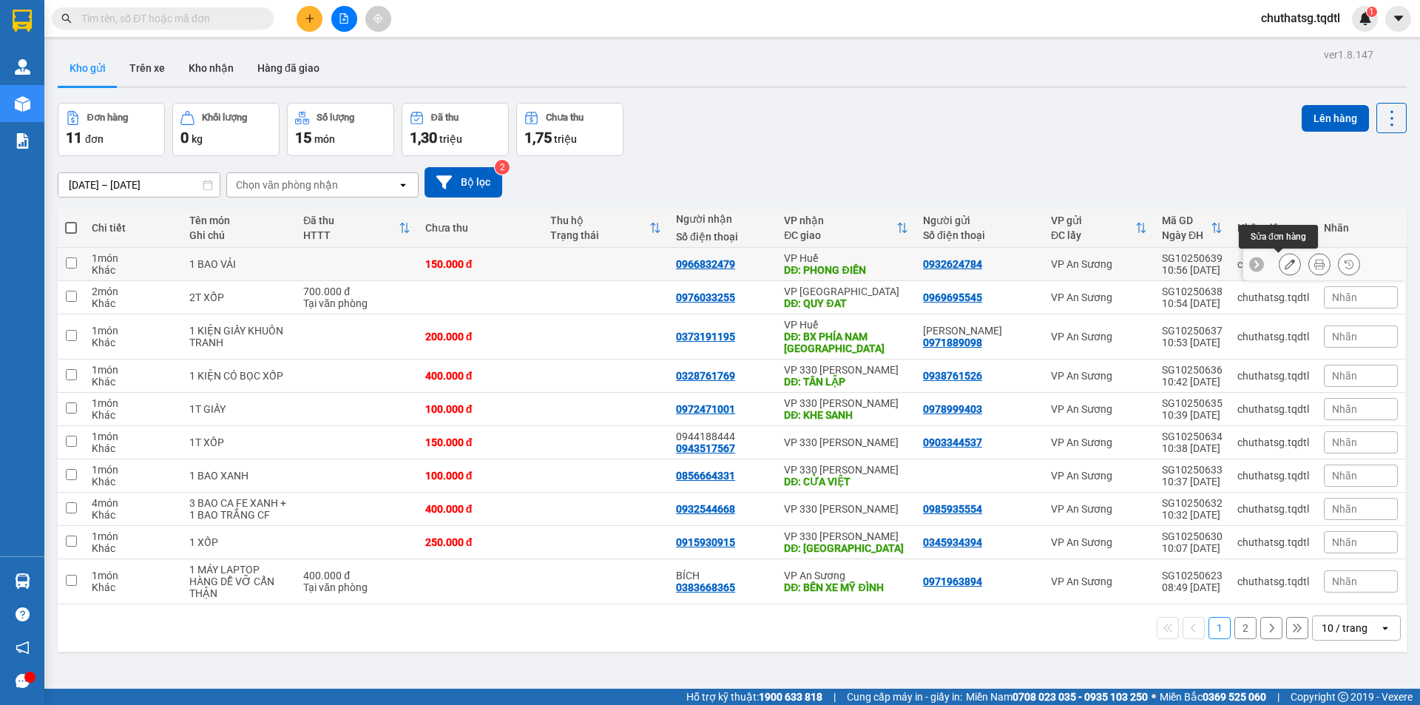
click at [1284, 262] on button at bounding box center [1289, 264] width 21 height 26
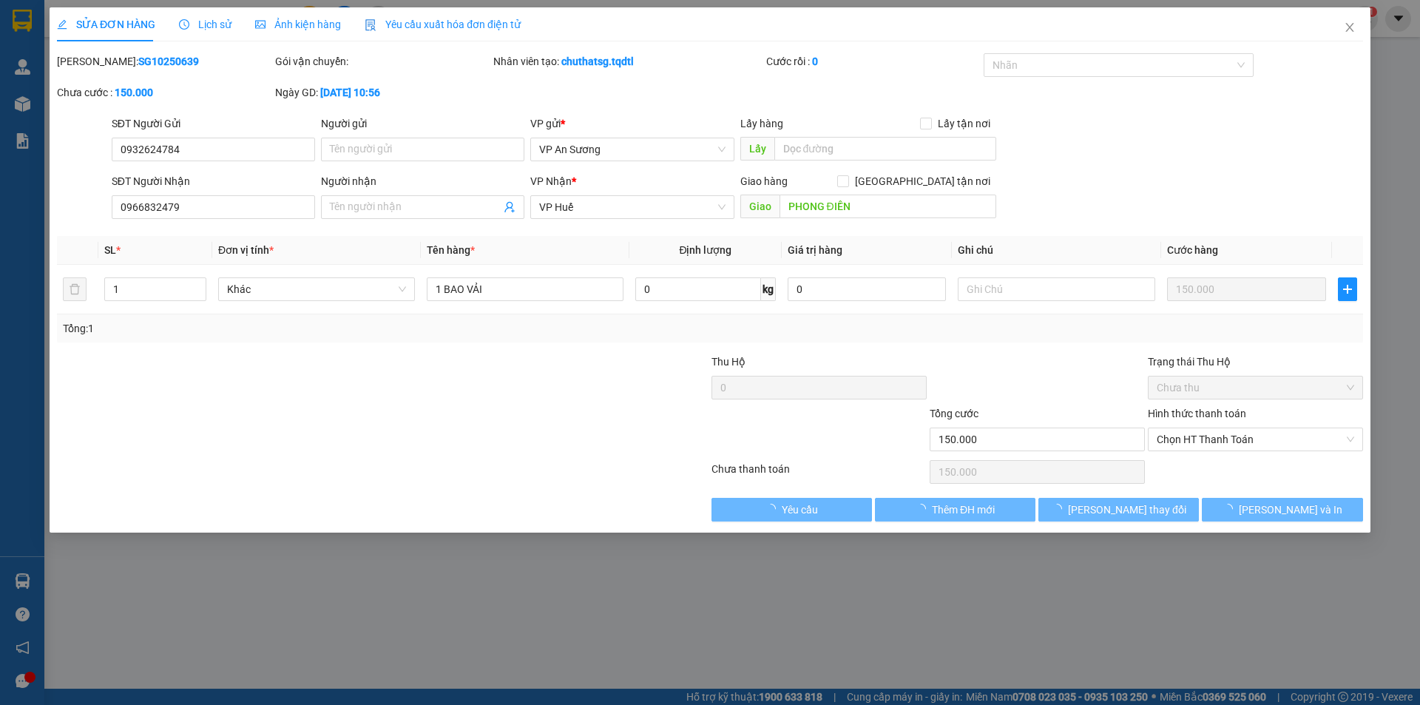
type input "0932624784"
type input "0966832479"
type input "PHONG ĐIỀN"
type input "150.000"
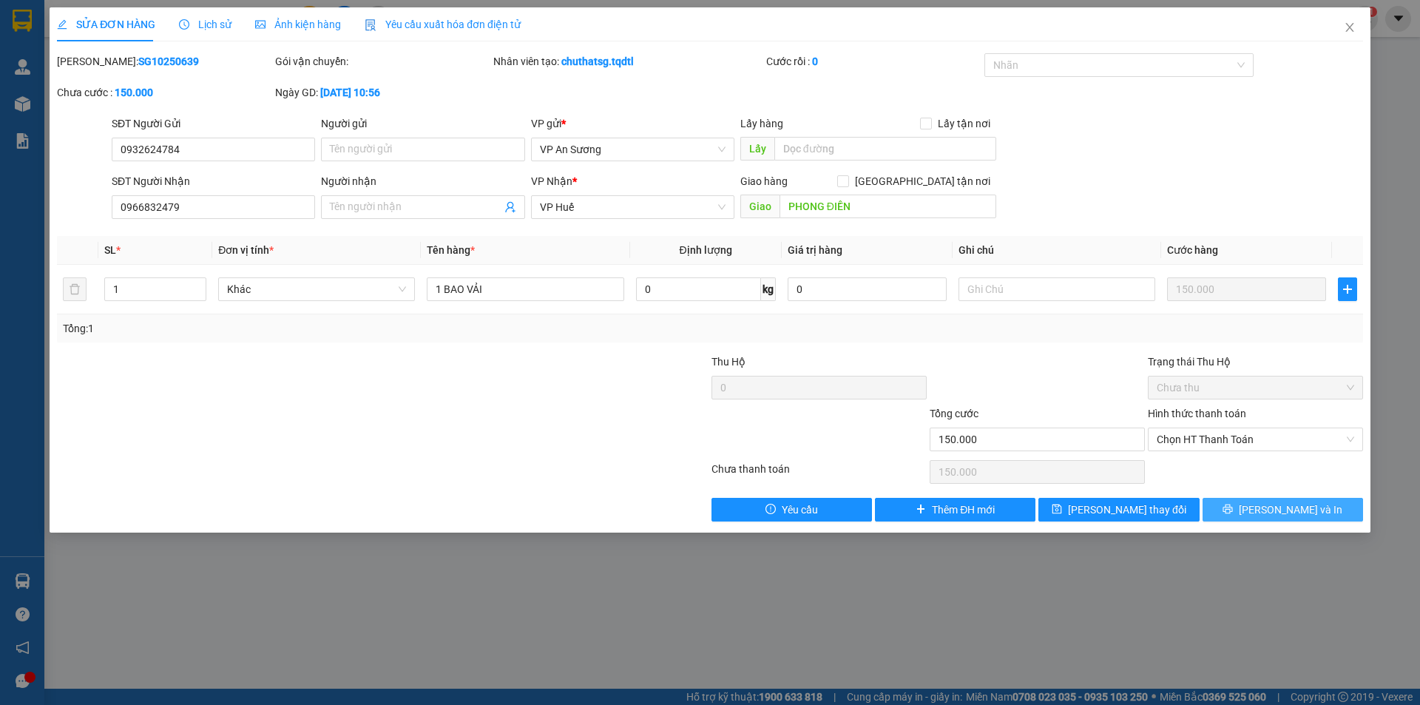
drag, startPoint x: 1284, startPoint y: 510, endPoint x: 844, endPoint y: 390, distance: 456.9
click at [1282, 510] on span "[PERSON_NAME] và In" at bounding box center [1290, 509] width 104 height 16
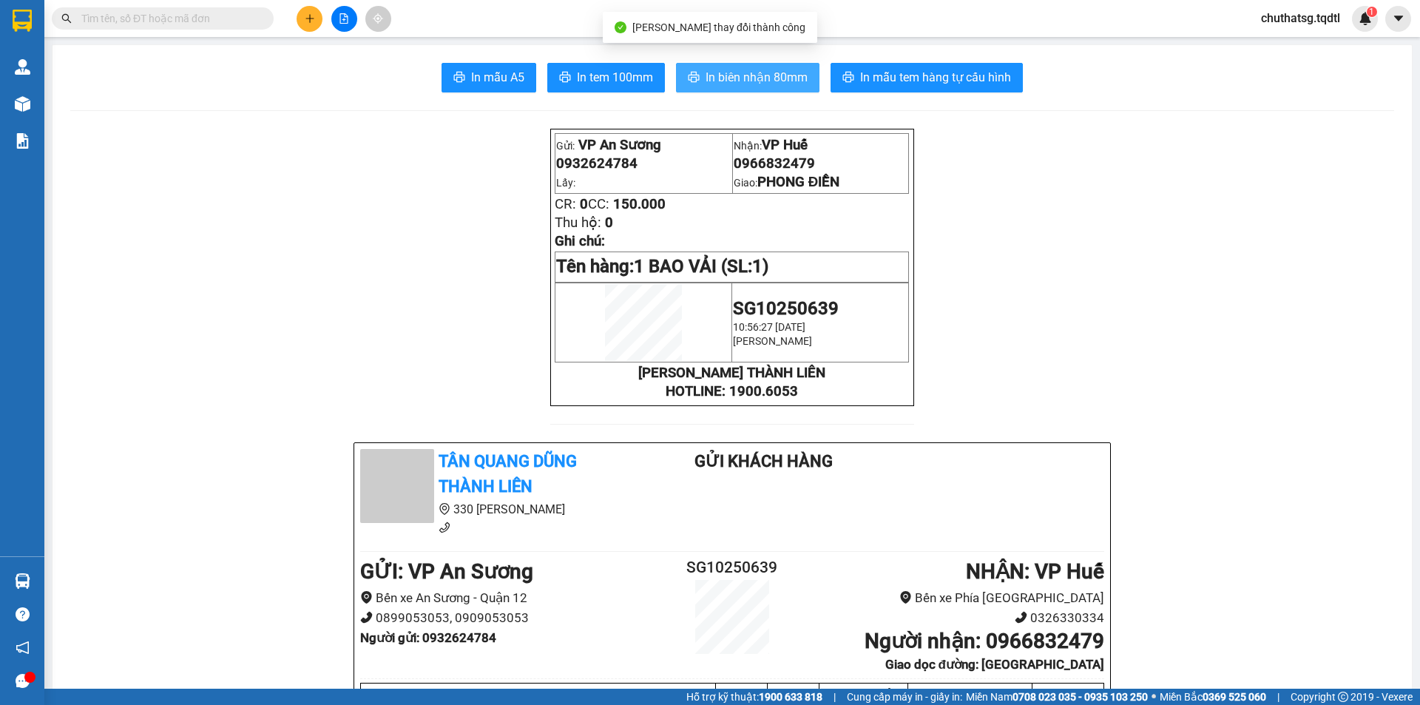
click at [730, 81] on span "In biên nhận 80mm" at bounding box center [756, 77] width 102 height 18
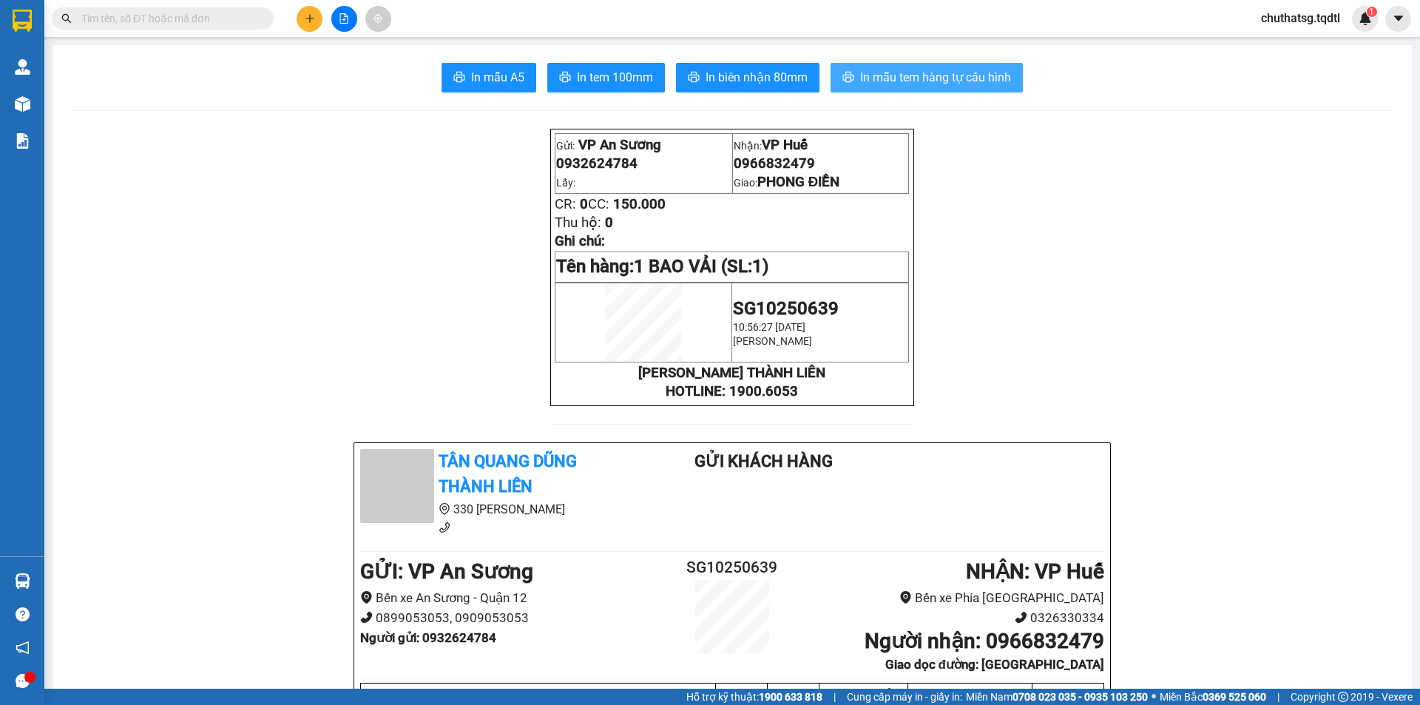
drag, startPoint x: 946, startPoint y: 83, endPoint x: 938, endPoint y: 99, distance: 18.2
click at [946, 84] on span "In mẫu tem hàng tự cấu hình" at bounding box center [935, 77] width 151 height 18
click at [309, 21] on icon "plus" at bounding box center [310, 18] width 10 height 10
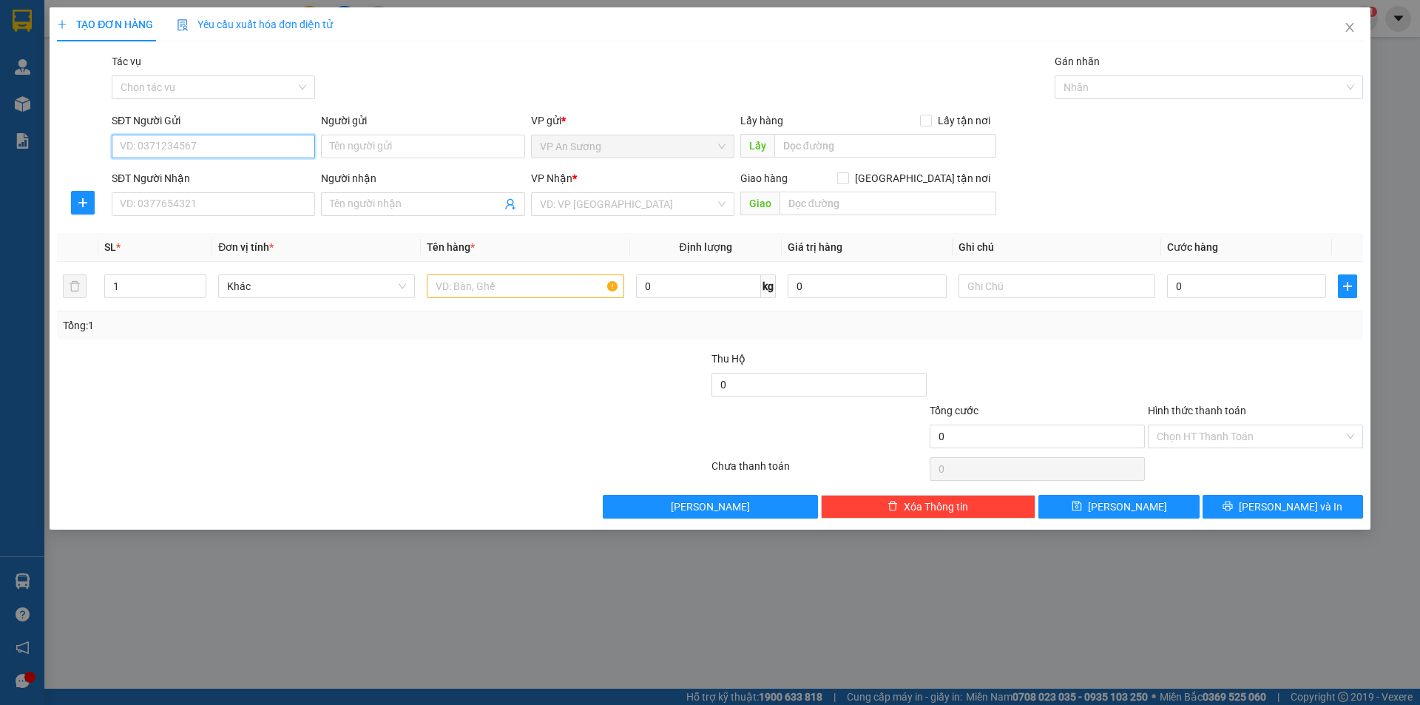
click at [279, 148] on input "SĐT Người Gửi" at bounding box center [213, 147] width 203 height 24
type input "0"
type input "0909615730"
click at [185, 200] on input "SĐT Người Nhận" at bounding box center [213, 204] width 203 height 24
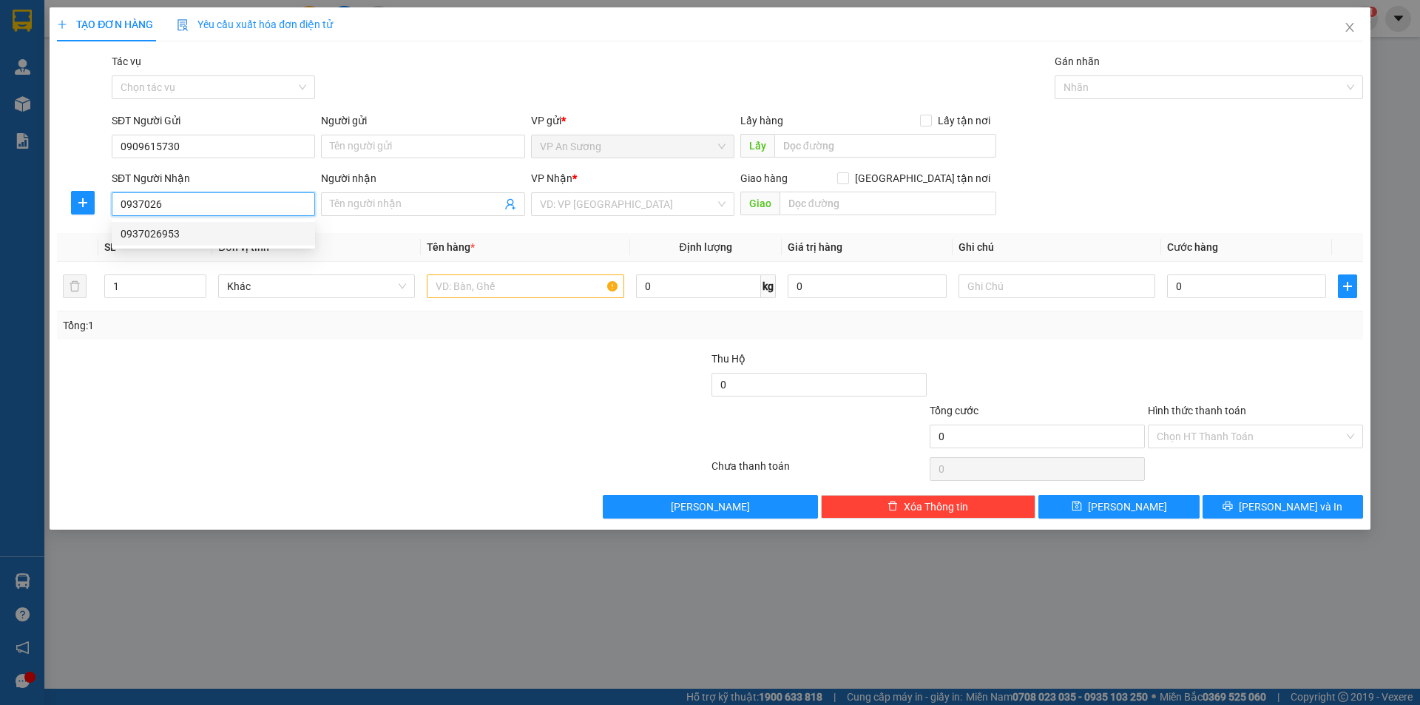
click at [180, 234] on div "0937026953" at bounding box center [214, 234] width 186 height 16
type input "0937026953"
checkbox input "true"
type input "KCN TÂY BẮT HỒ XÁ VĨNH CHẤP VĨNH LINH"
type input "150.000"
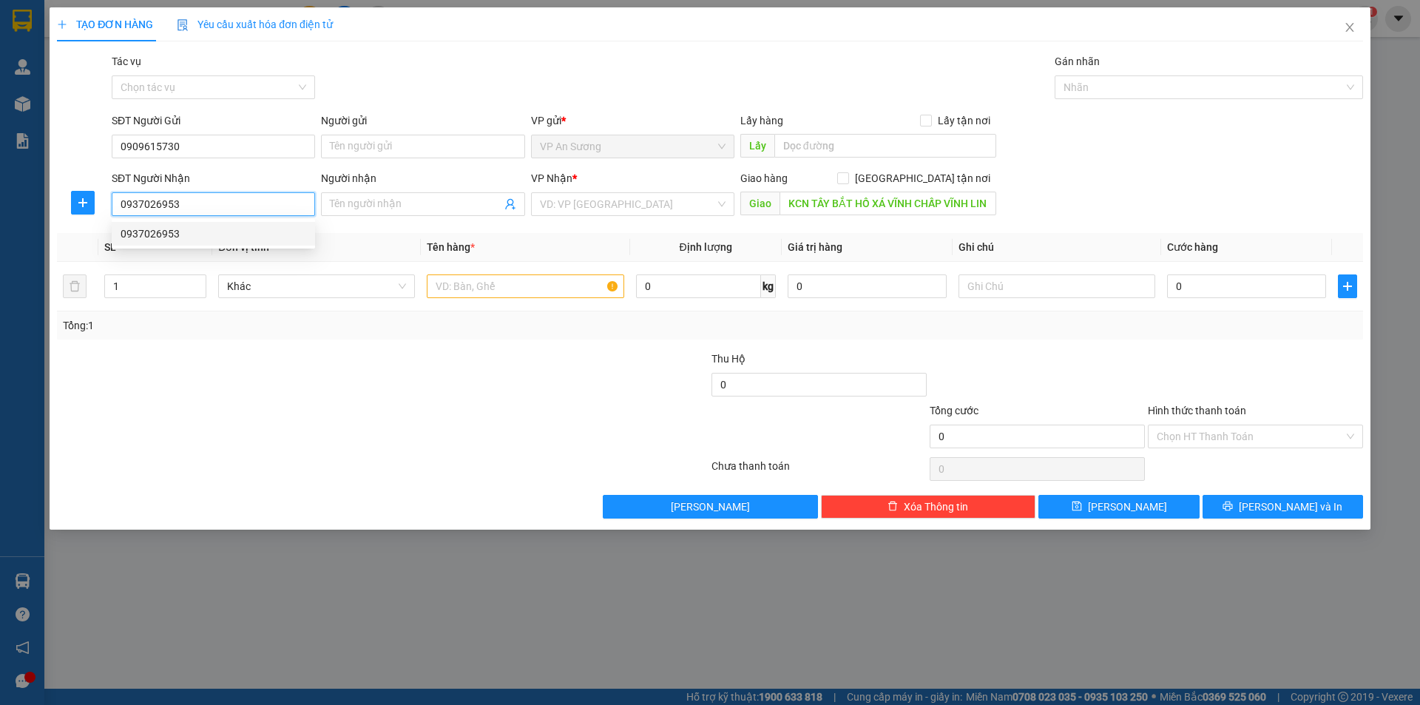
type input "150.000"
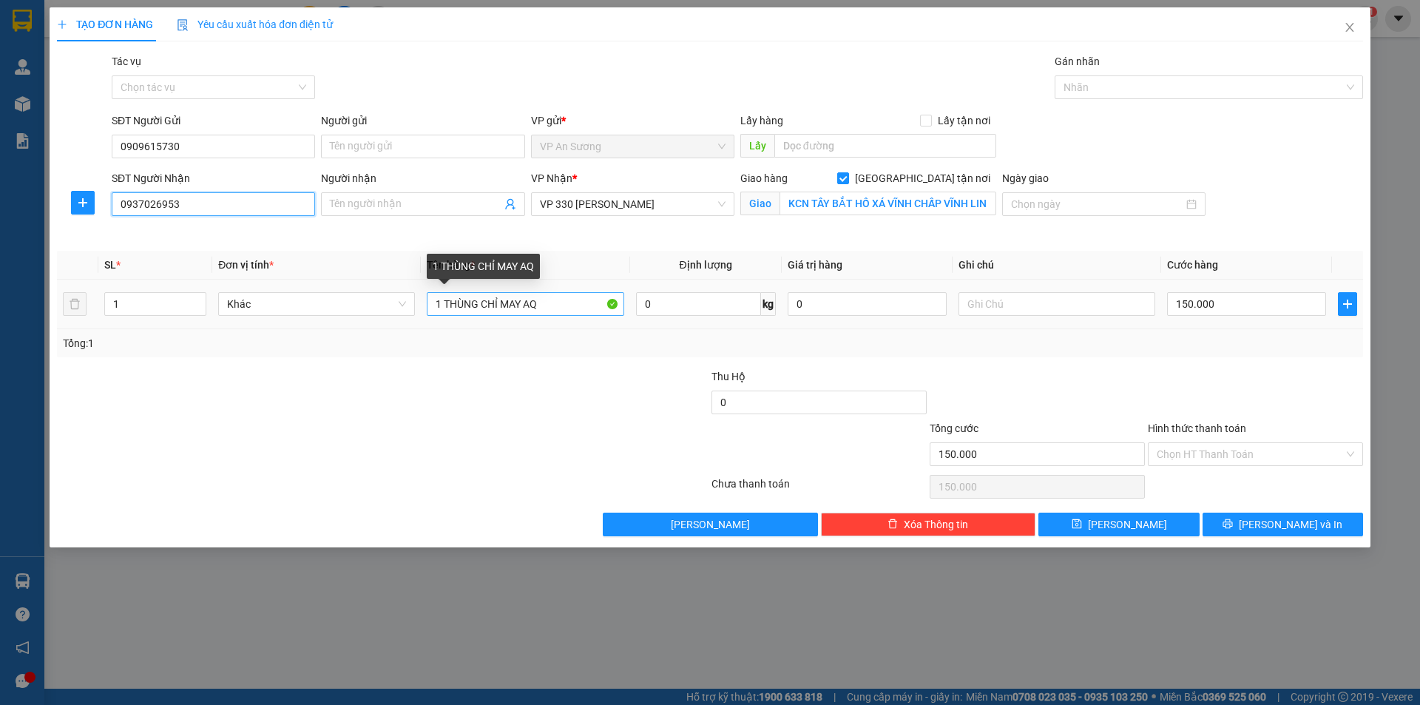
type input "0937026953"
click at [549, 309] on input "1 THÙNG CHỈ MAY AQ" at bounding box center [525, 304] width 197 height 24
click at [584, 307] on input "1 THÙNG CHỈ MAY AQ" at bounding box center [525, 304] width 197 height 24
type input "1"
type input "4 BAO MILON TO 2 [PERSON_NAME] NHỎ"
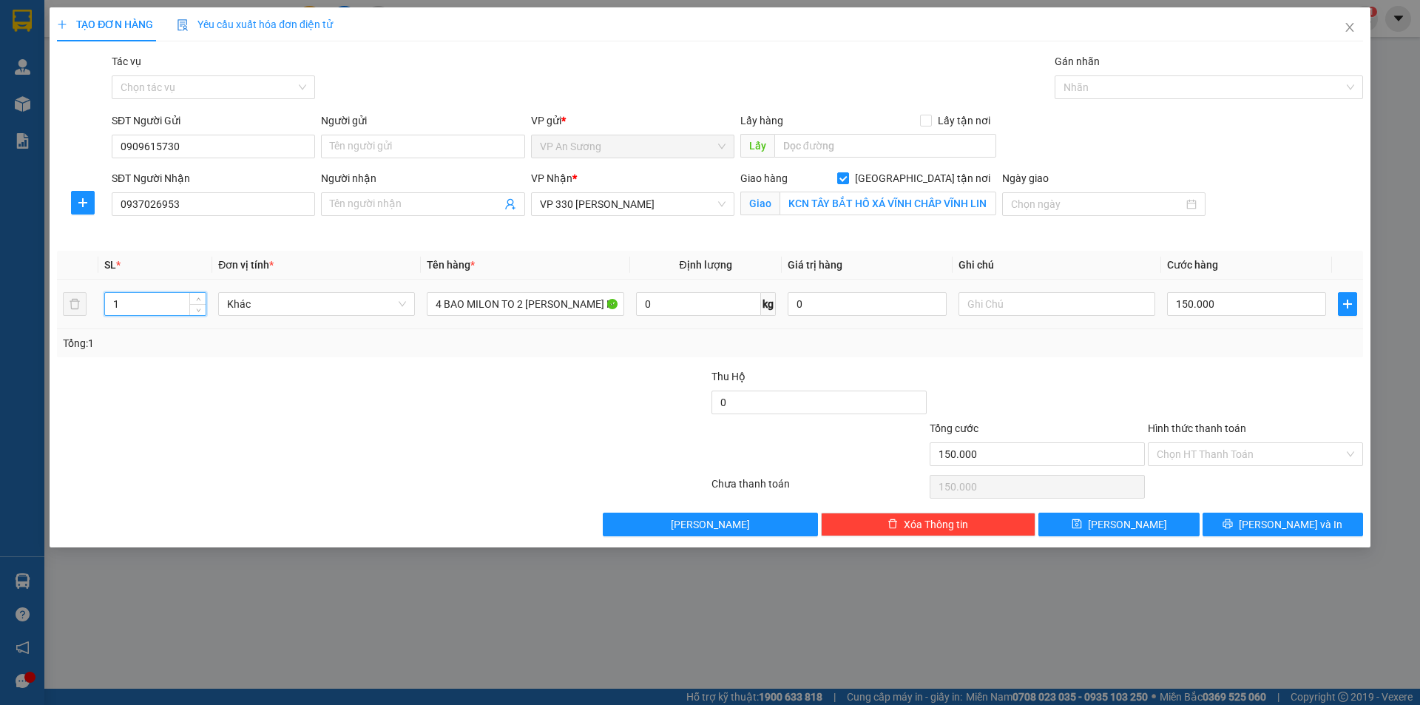
click at [177, 302] on input "1" at bounding box center [155, 304] width 101 height 22
click at [174, 305] on input "1" at bounding box center [155, 304] width 101 height 22
click at [173, 308] on input "1" at bounding box center [155, 304] width 101 height 22
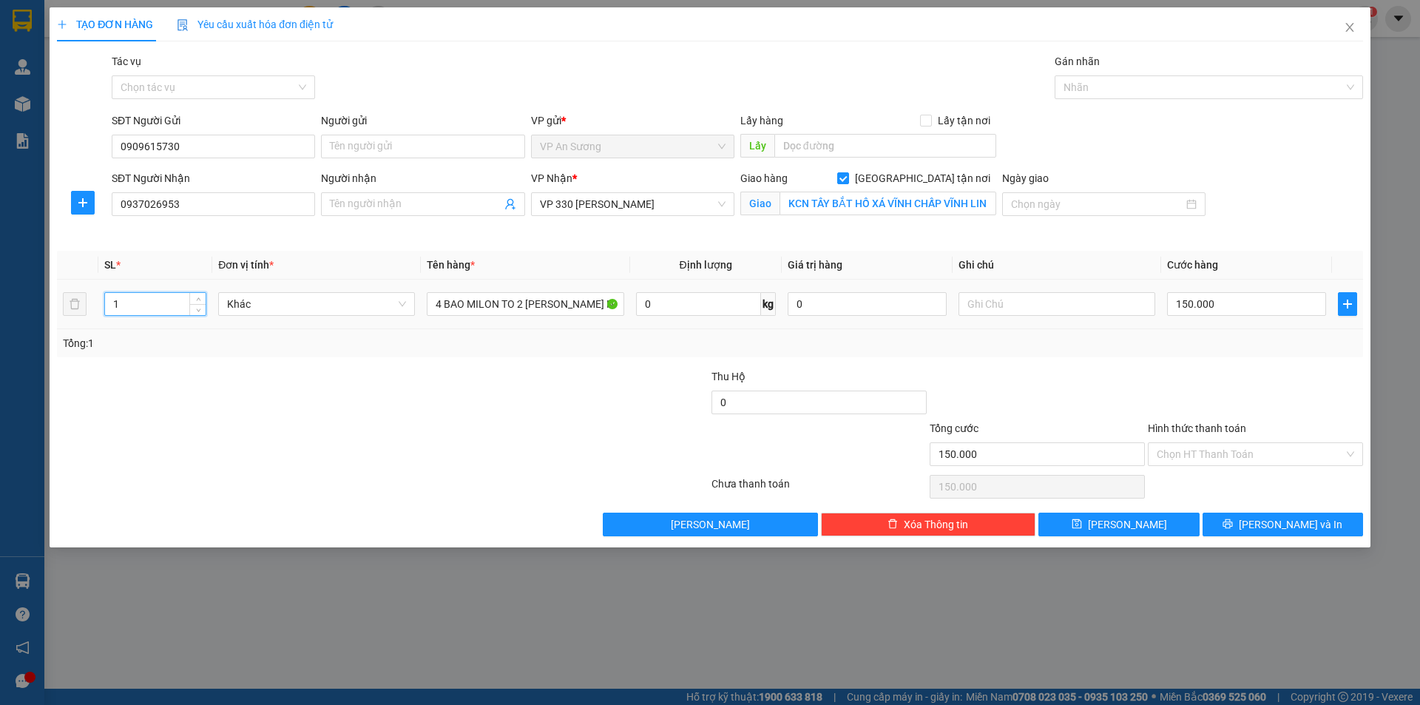
click at [173, 308] on input "1" at bounding box center [155, 304] width 101 height 22
type input "6"
type input "0"
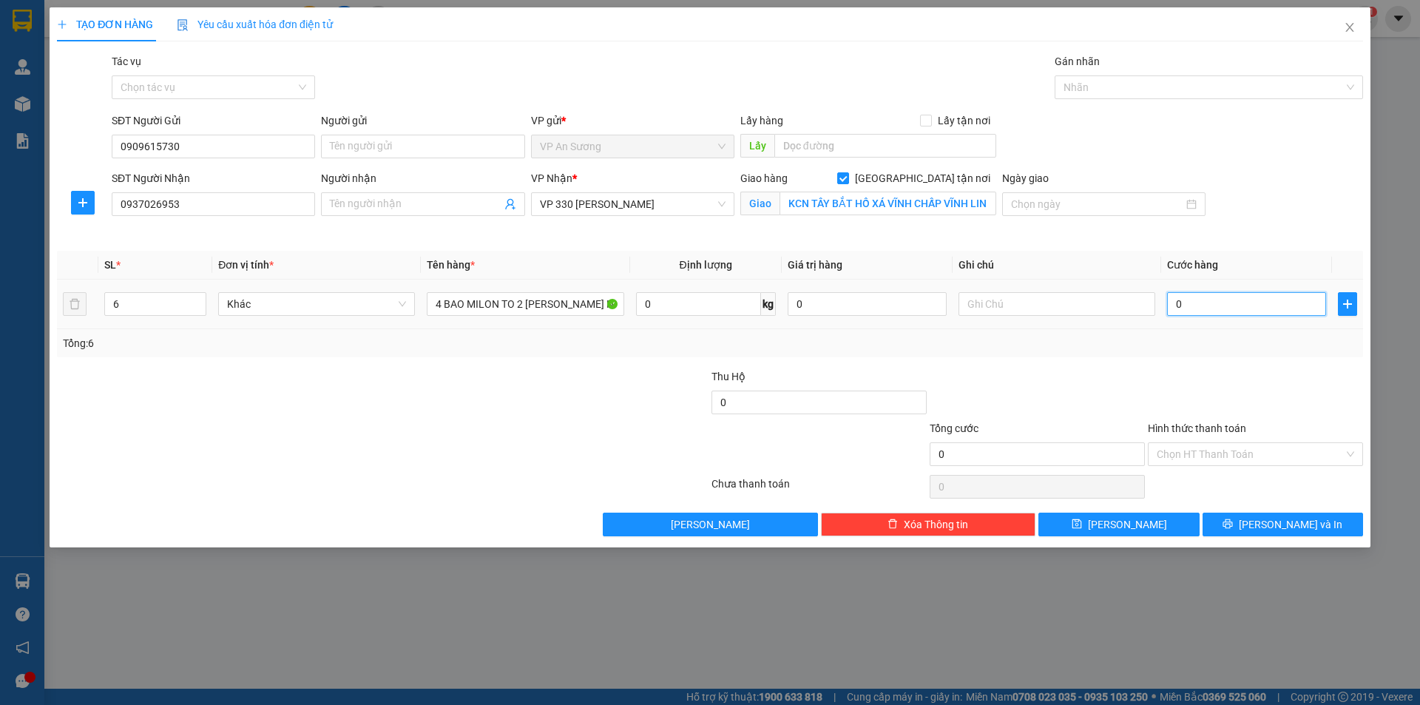
click at [1184, 299] on input "0" at bounding box center [1246, 304] width 159 height 24
type input "8"
type input "08"
type input "80"
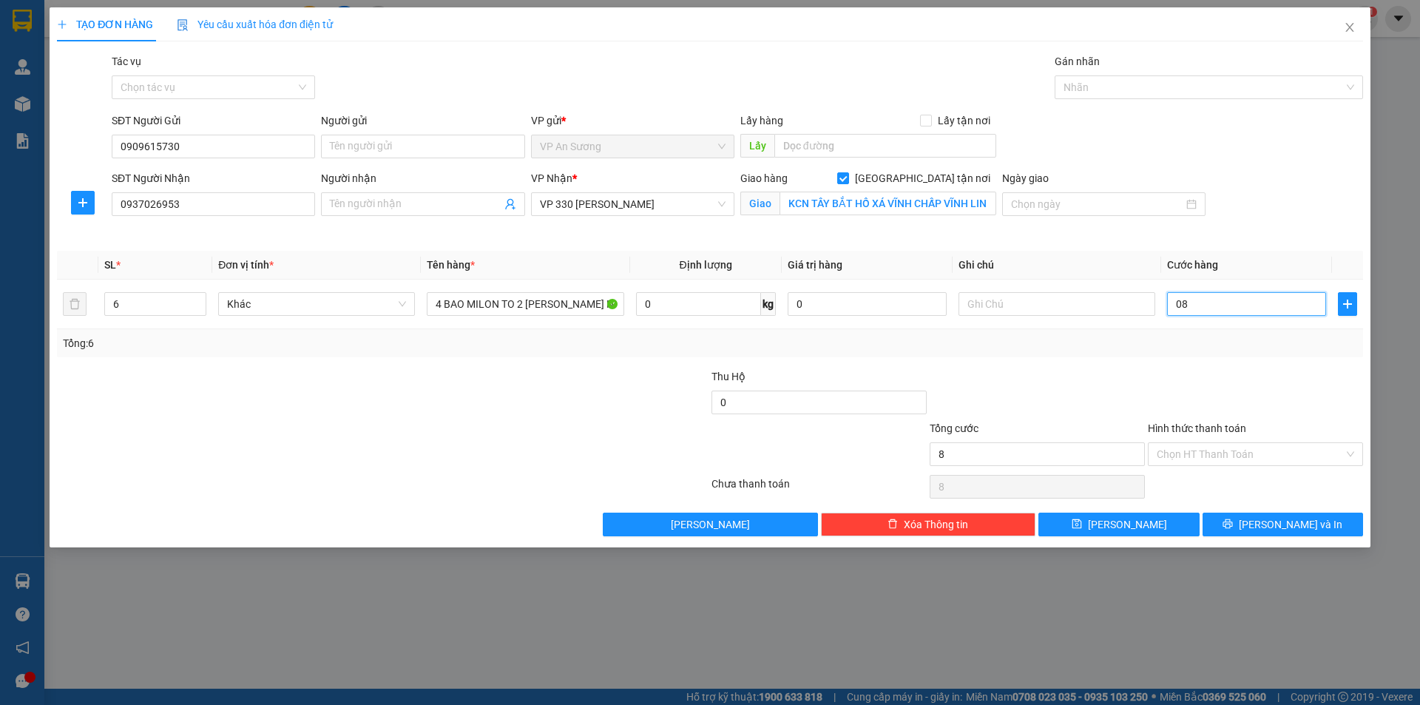
type input "80"
type input "080"
type input "800"
type input "0.800"
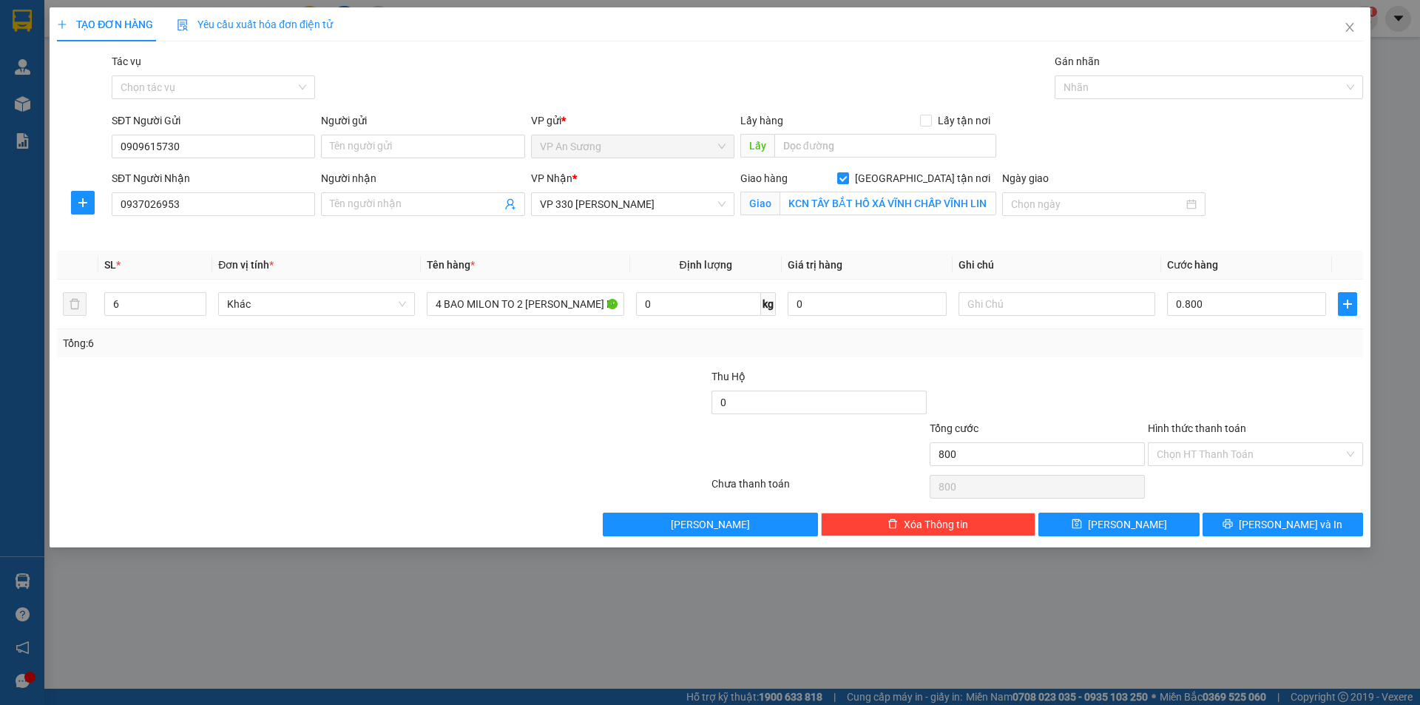
type input "800.000"
click at [1238, 384] on div at bounding box center [1255, 394] width 218 height 52
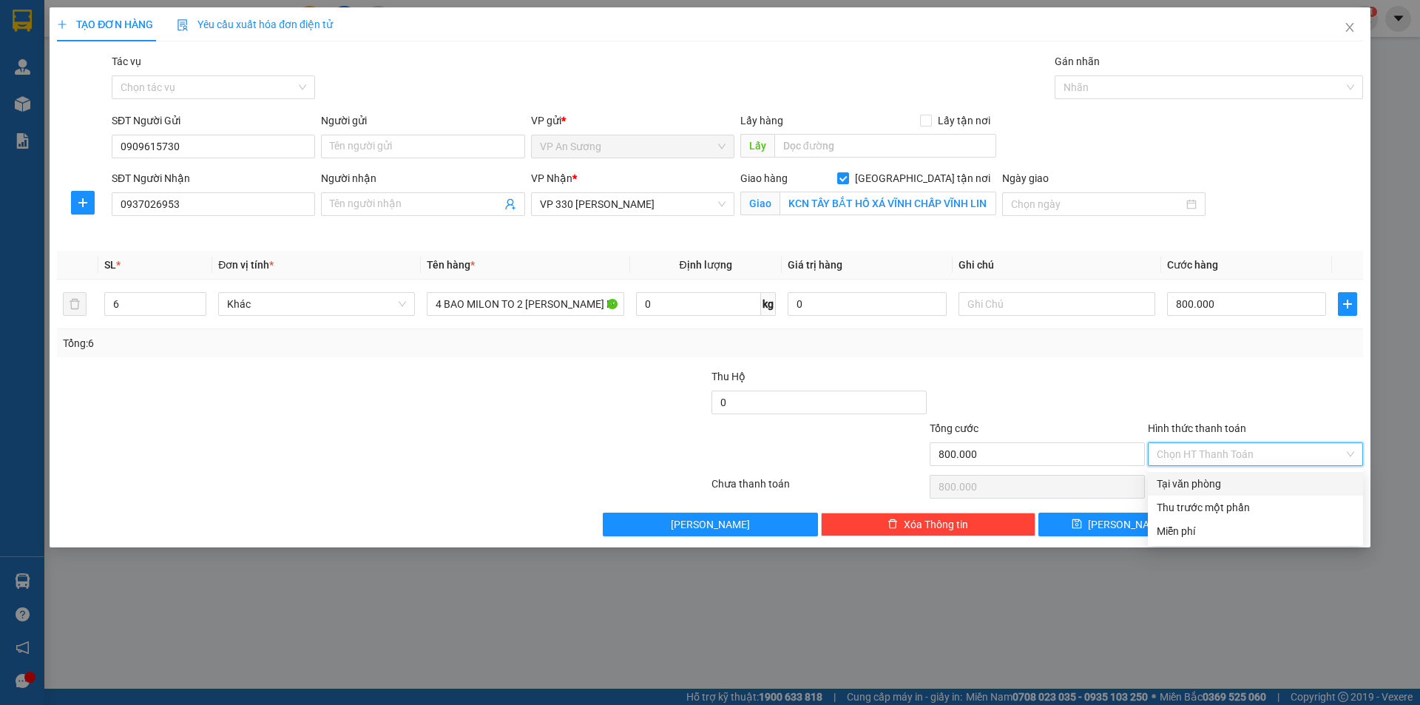
click at [1263, 447] on input "Hình thức thanh toán" at bounding box center [1249, 454] width 187 height 22
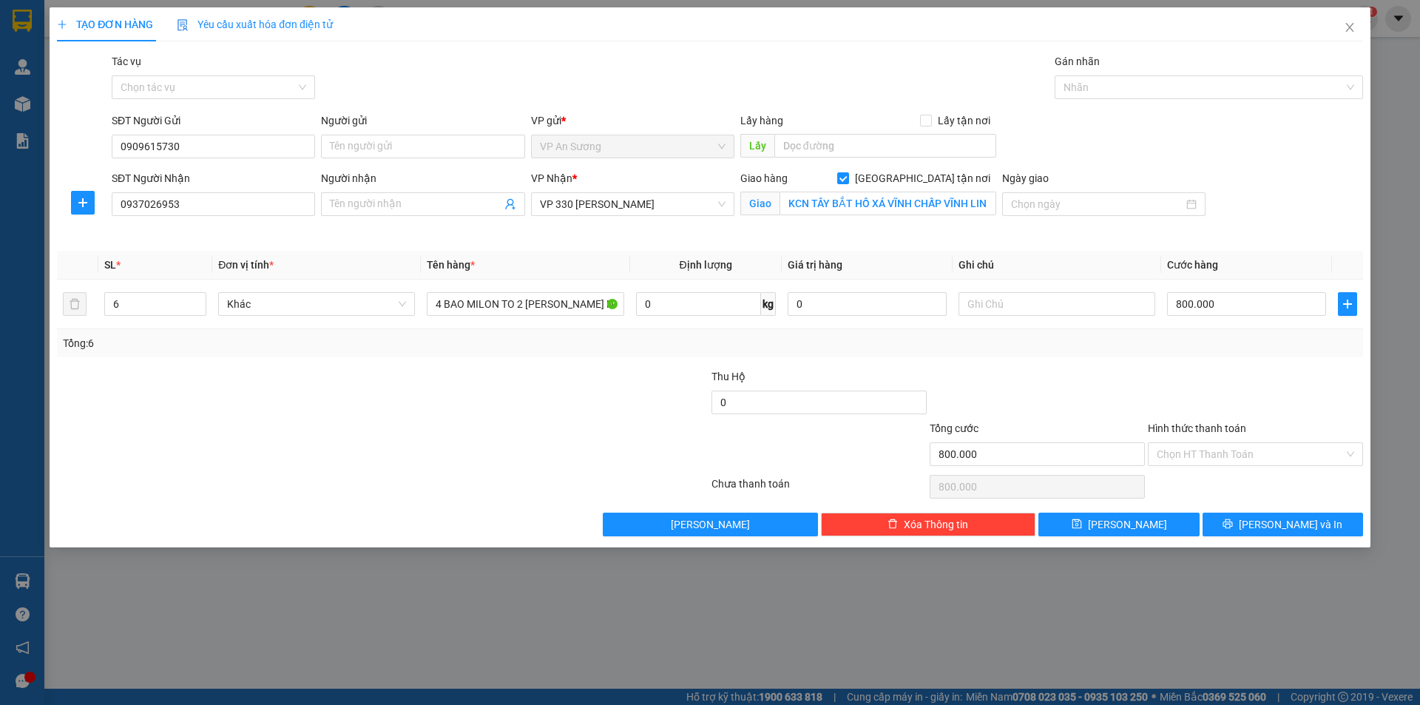
click at [1234, 344] on div "Tổng: 6" at bounding box center [710, 343] width 1294 height 16
click at [1251, 460] on input "Hình thức thanh toán" at bounding box center [1249, 454] width 187 height 22
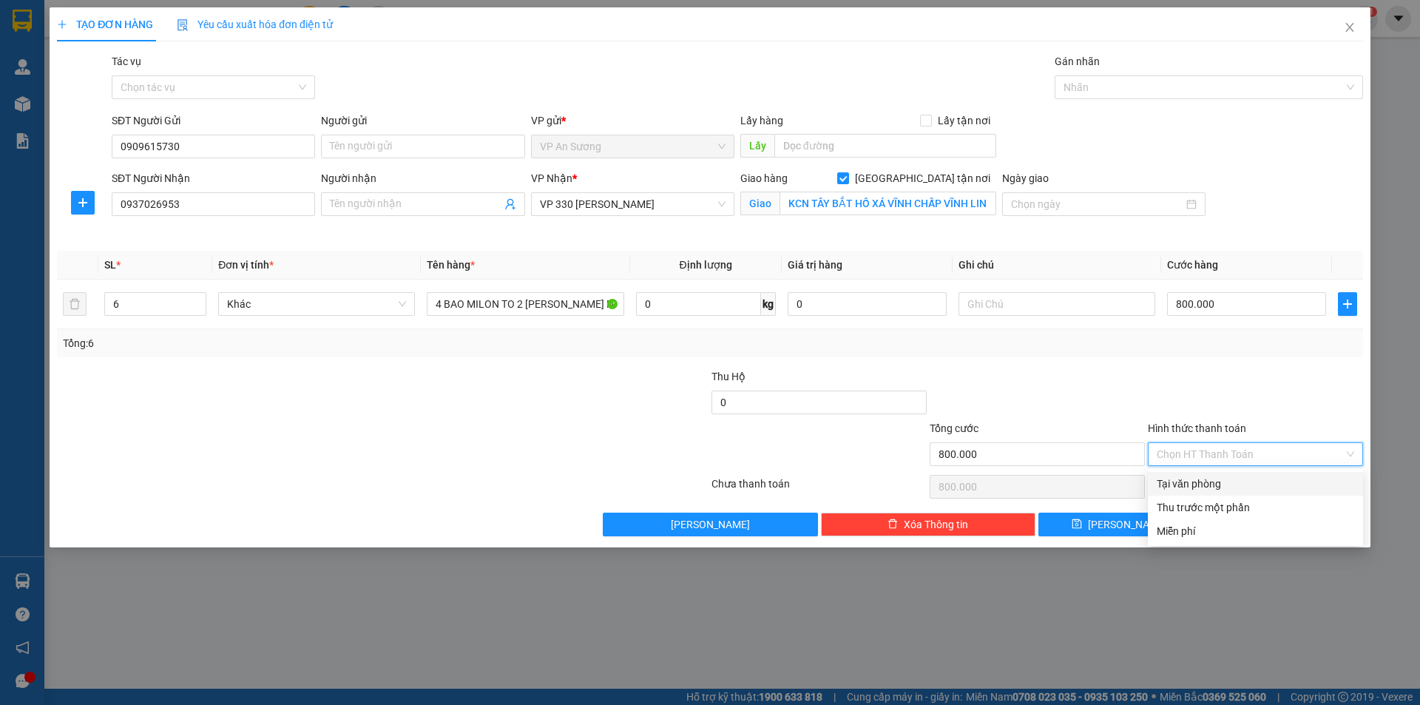
click at [1241, 477] on div "Tại văn phòng" at bounding box center [1254, 483] width 197 height 16
type input "0"
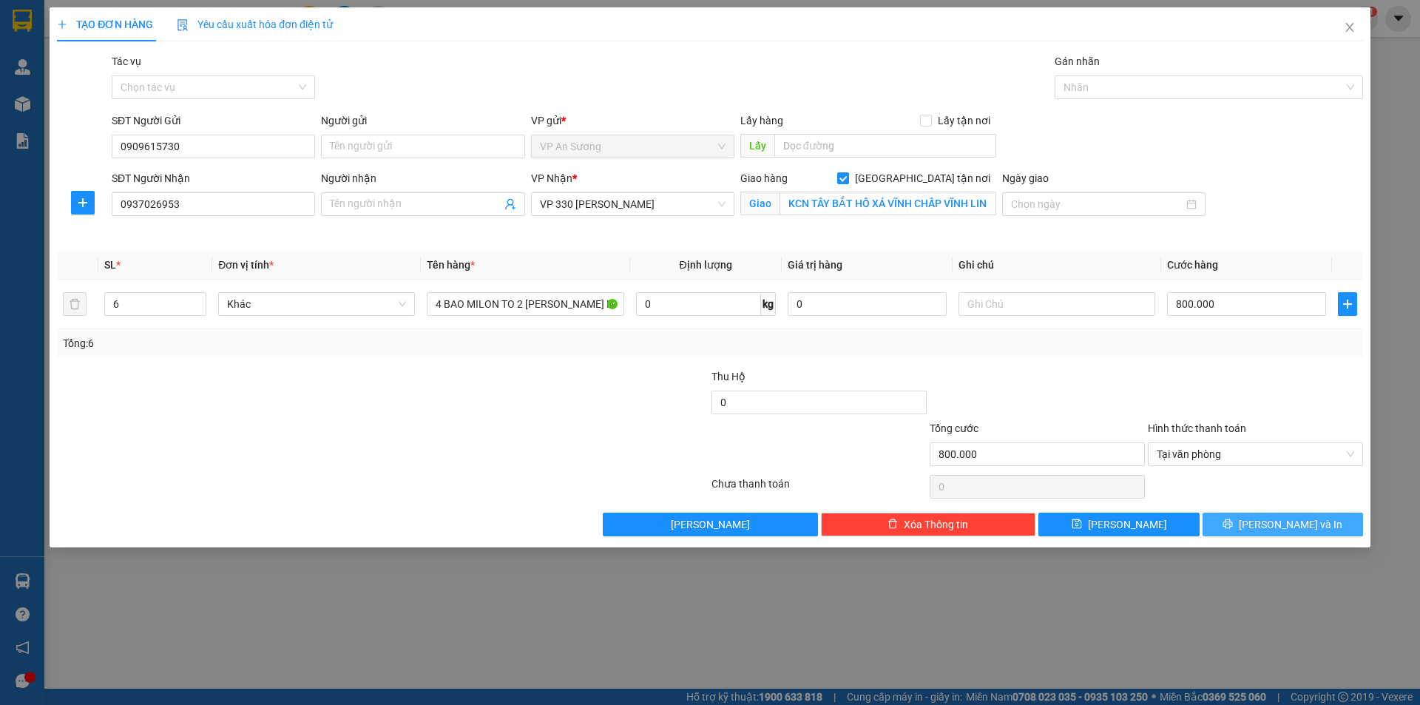
click at [1294, 530] on span "[PERSON_NAME] và In" at bounding box center [1290, 524] width 104 height 16
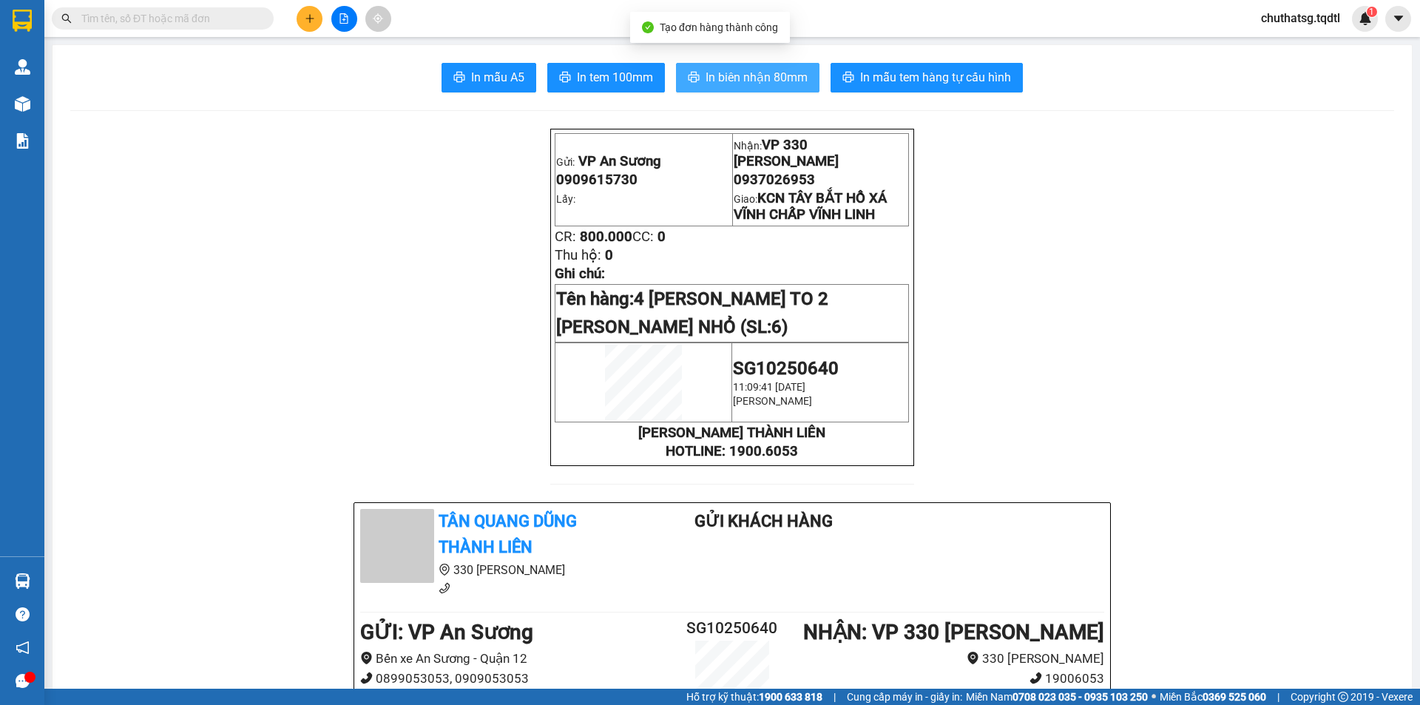
click at [722, 75] on span "In biên nhận 80mm" at bounding box center [756, 77] width 102 height 18
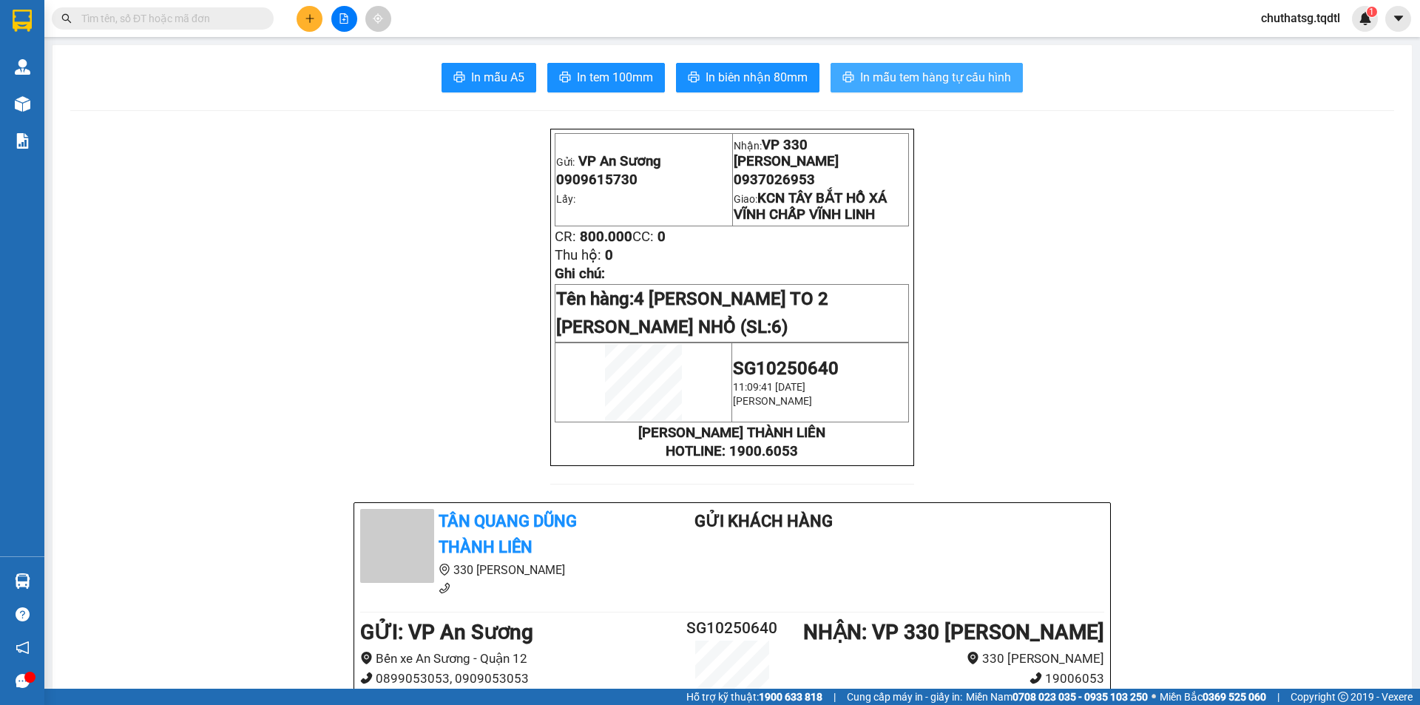
click at [938, 75] on span "In mẫu tem hàng tự cấu hình" at bounding box center [935, 77] width 151 height 18
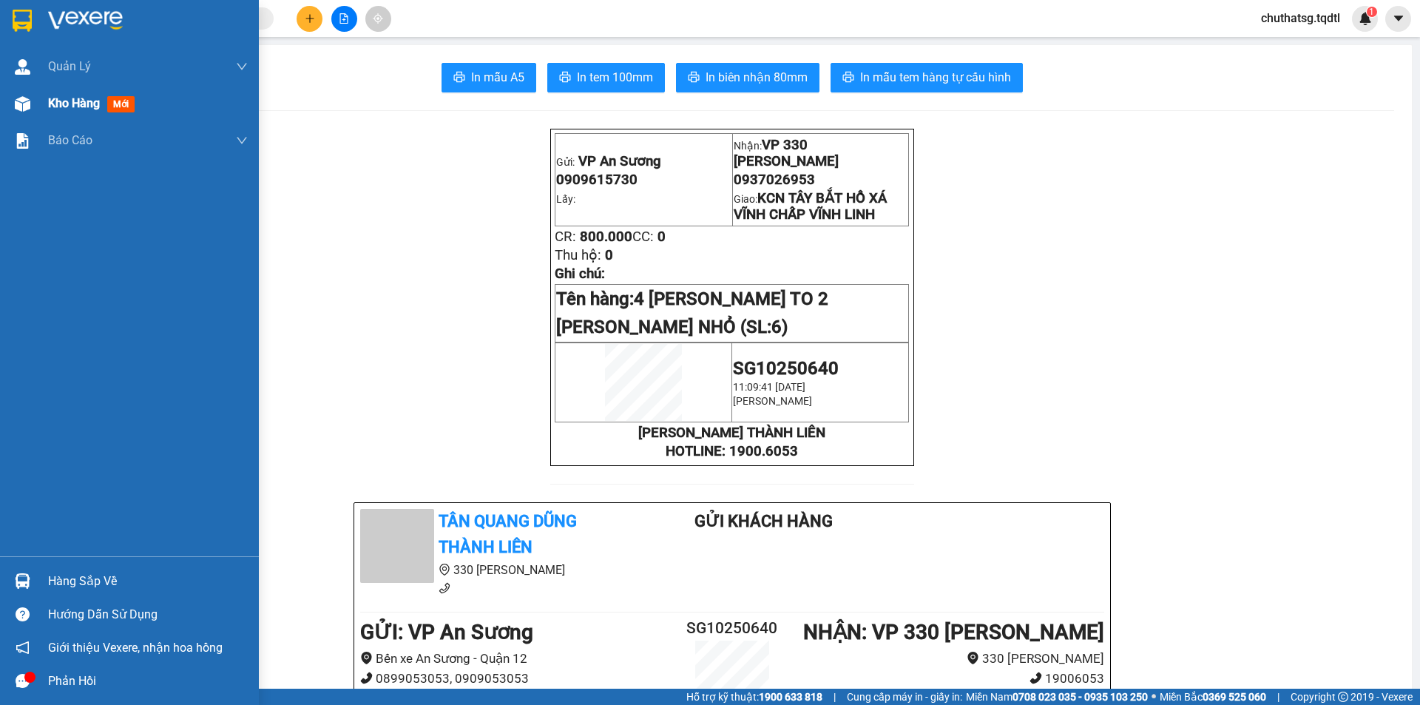
click at [58, 100] on span "Kho hàng" at bounding box center [74, 103] width 52 height 14
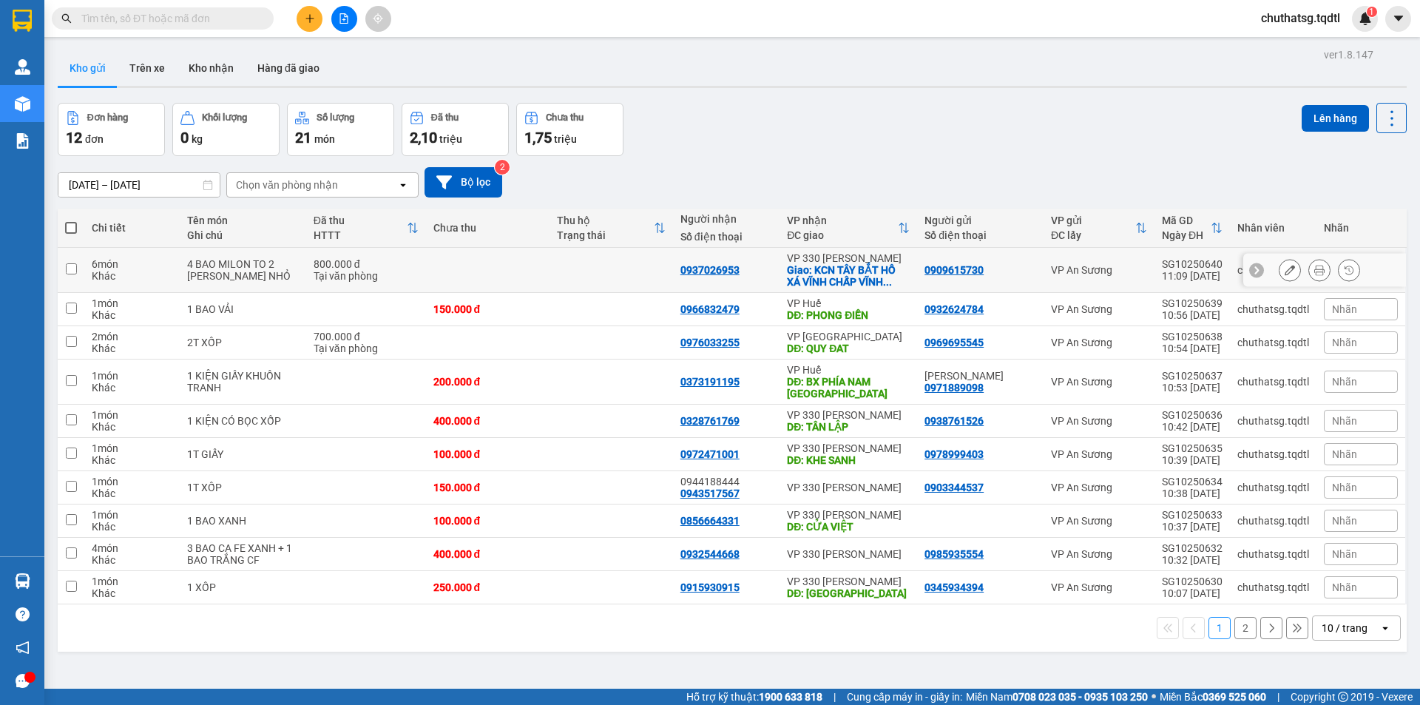
click at [1285, 266] on button at bounding box center [1289, 270] width 21 height 26
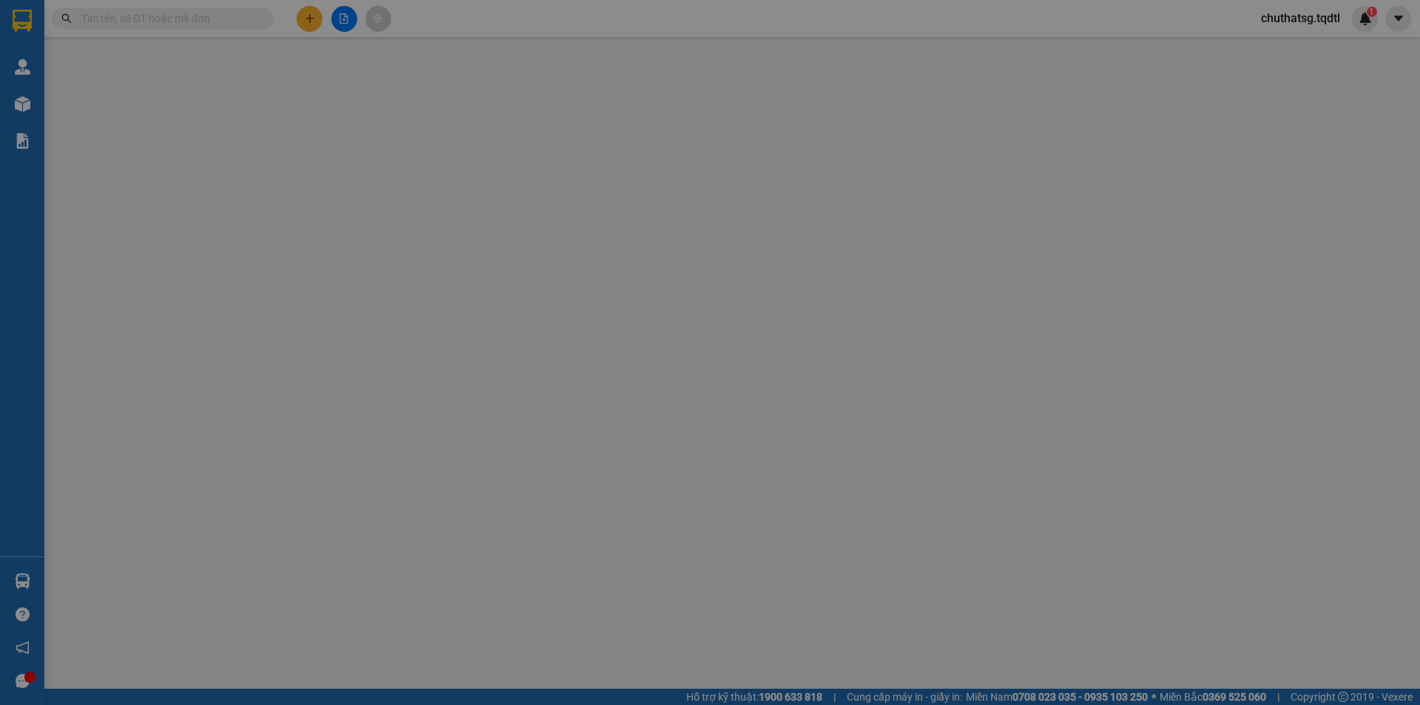
type input "0909615730"
type input "0937026953"
checkbox input "true"
type input "KCN TÂY BẮT HỒ XÁ VĨNH CHẤP VĨNH LINH"
type input "800.000"
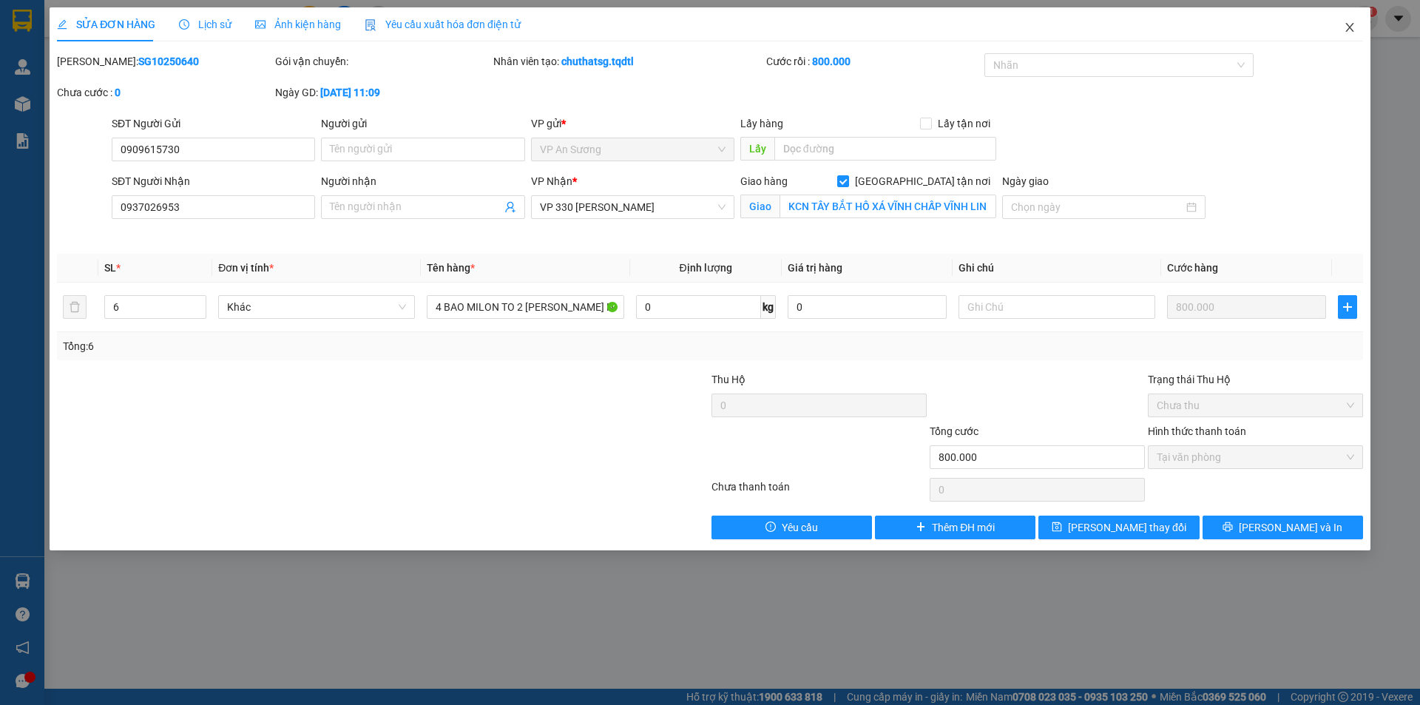
click at [1355, 20] on span "Close" at bounding box center [1349, 27] width 41 height 41
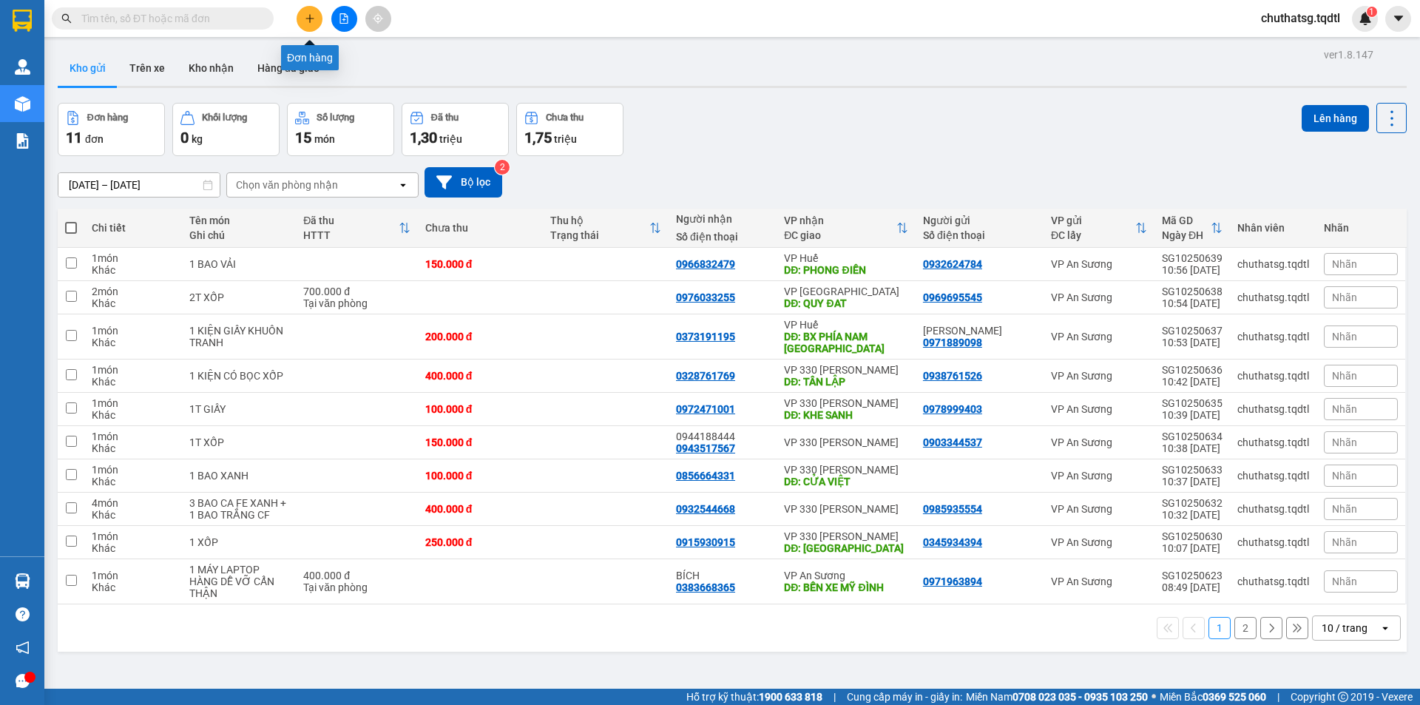
click at [310, 21] on icon "plus" at bounding box center [310, 18] width 10 height 10
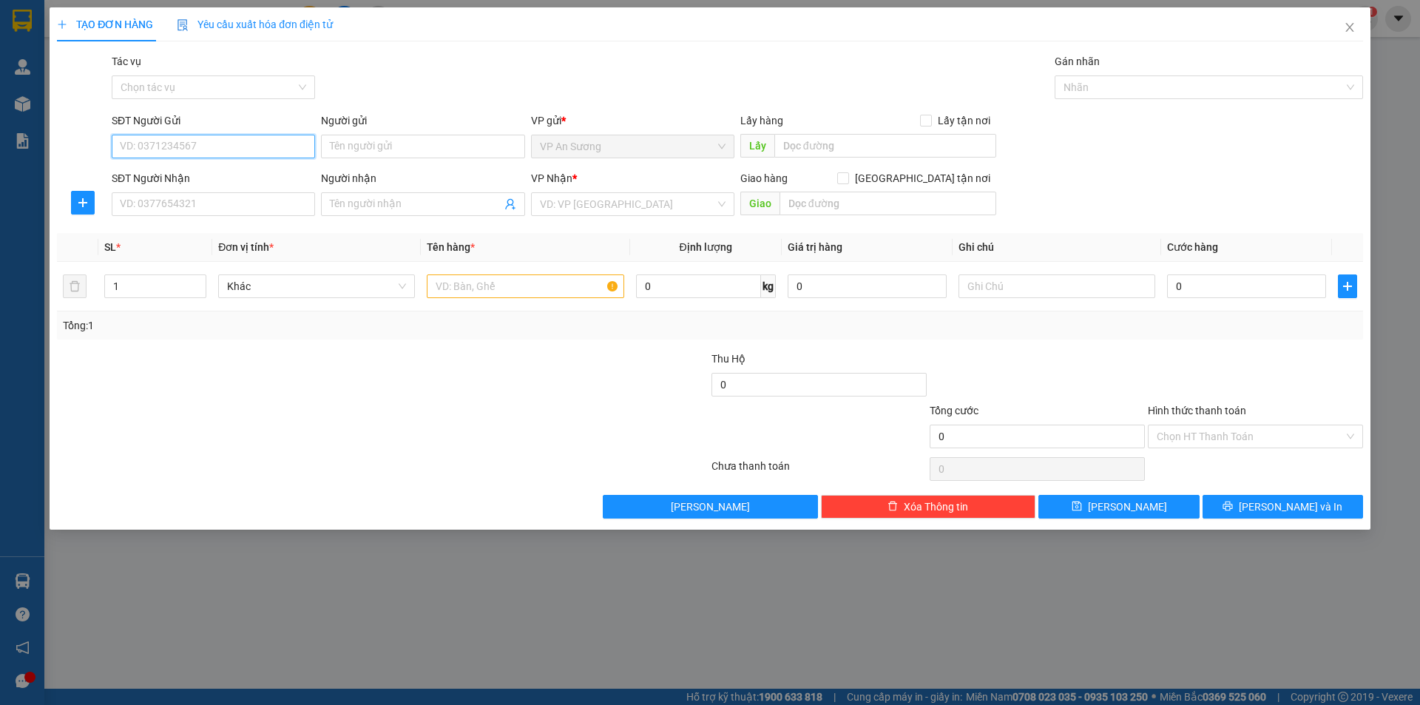
click at [196, 147] on input "SĐT Người Gửi" at bounding box center [213, 147] width 203 height 24
type input "0909615730"
click at [218, 193] on input "SĐT Người Nhận" at bounding box center [213, 204] width 203 height 24
type input "0937026953"
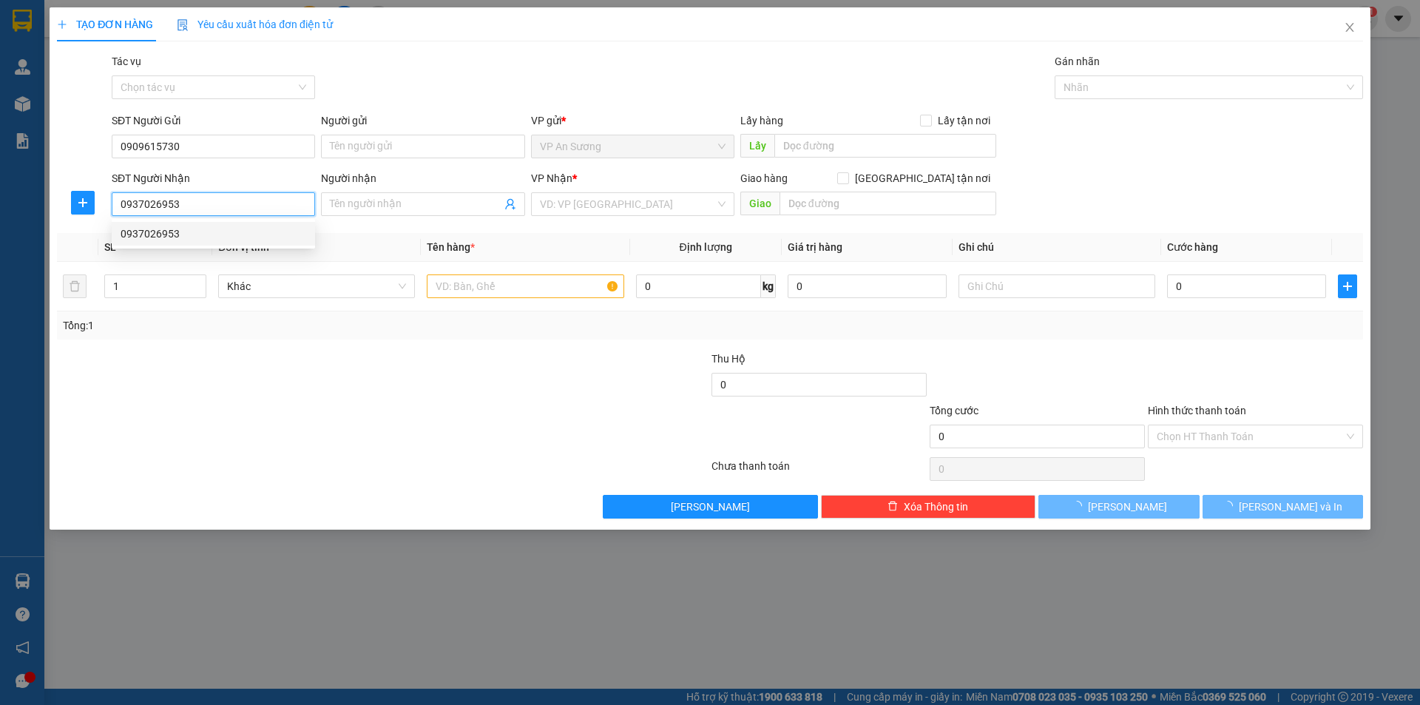
click at [203, 228] on div "0937026953" at bounding box center [214, 234] width 186 height 16
checkbox input "true"
type input "KCN TÂY BẮT HỒ XÁ VĨNH CHẤP VĨNH LINH"
type input "150.000"
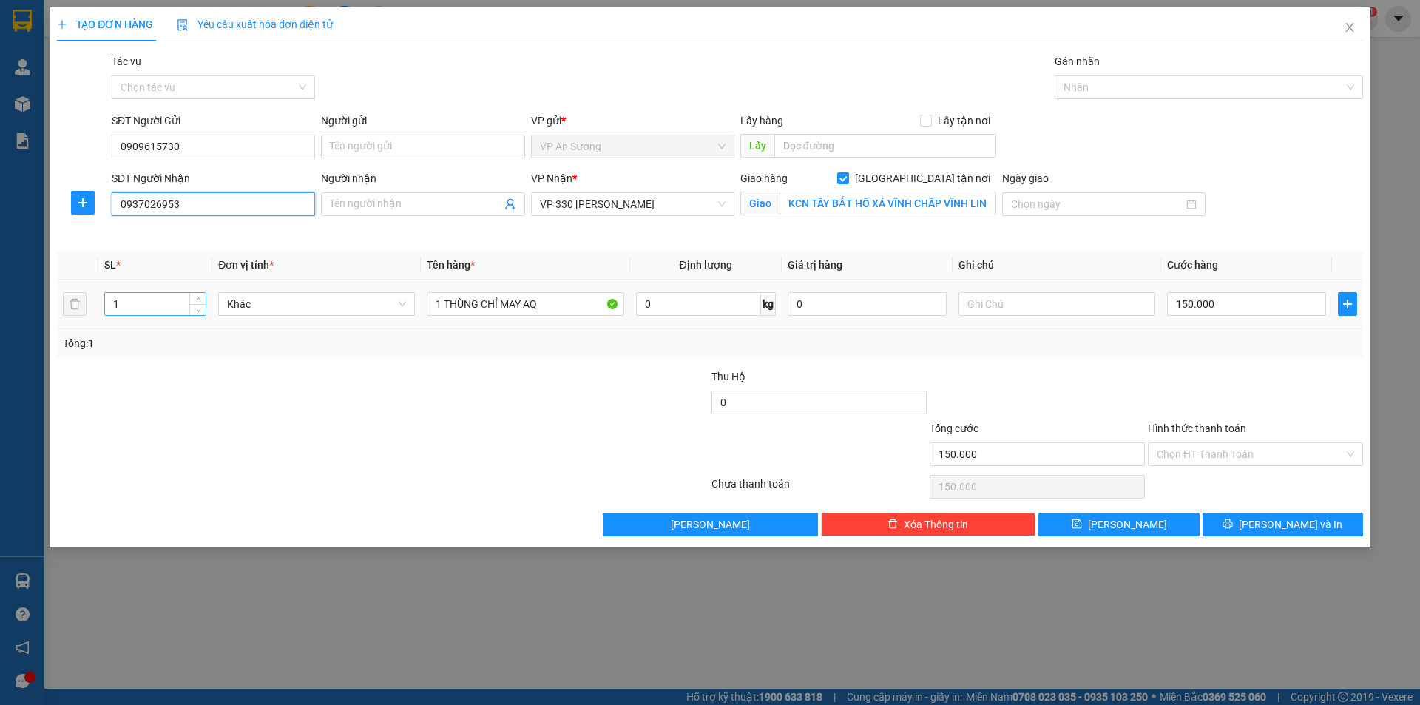
type input "0937026953"
click at [179, 296] on input "1" at bounding box center [155, 304] width 101 height 22
click at [172, 292] on div "1" at bounding box center [155, 304] width 102 height 24
click at [165, 309] on input "1" at bounding box center [155, 304] width 101 height 22
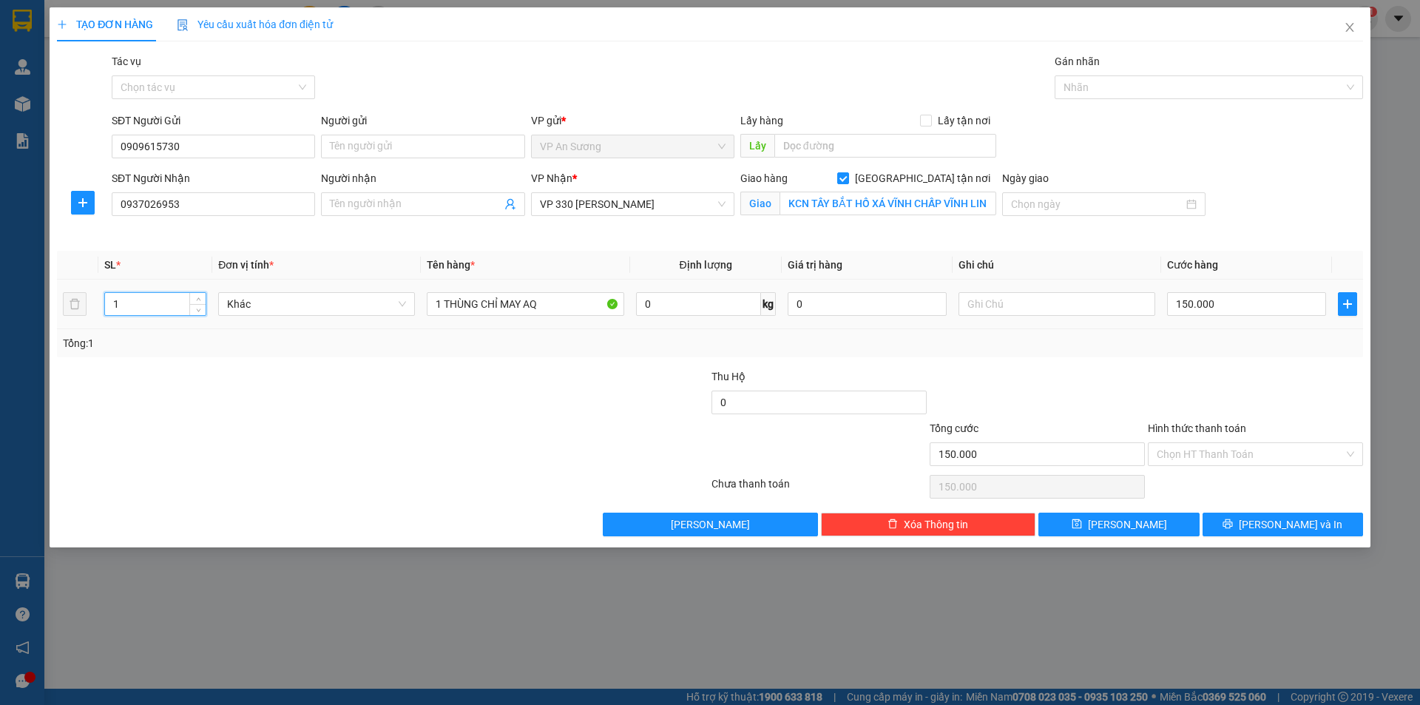
click at [165, 309] on input "1" at bounding box center [155, 304] width 101 height 22
click at [165, 310] on input "1" at bounding box center [155, 304] width 101 height 22
type input "3"
type input "6"
click at [566, 291] on div "1 THÙNG CHỈ MAY AQ" at bounding box center [525, 304] width 197 height 30
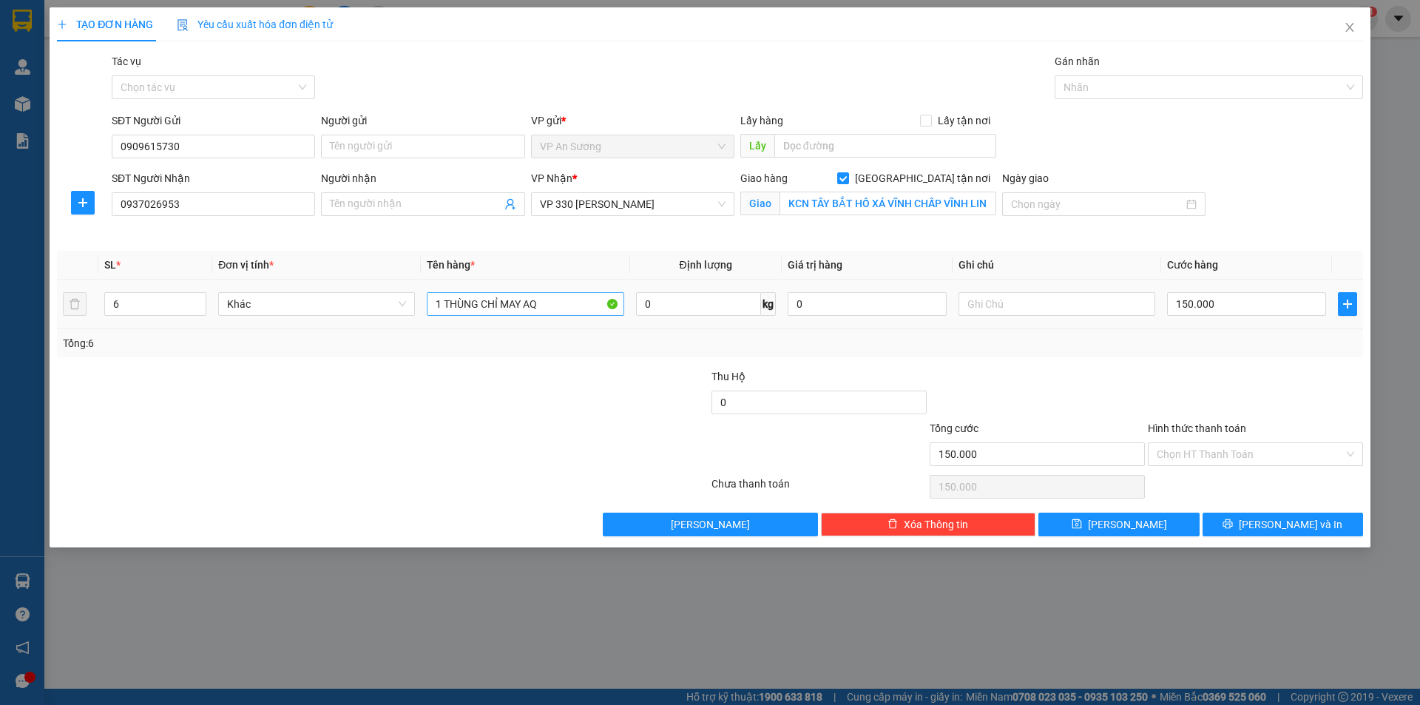
click at [565, 295] on div "1 THÙNG CHỈ MAY AQ" at bounding box center [525, 304] width 197 height 30
click at [558, 299] on input "1 THÙNG CHỈ MAY AQ" at bounding box center [525, 304] width 197 height 24
click at [554, 307] on input "1 THÙNG CHỈ MAY AQ" at bounding box center [525, 304] width 197 height 24
click at [552, 305] on input "1 THÙNG CHỈ MAY AQ" at bounding box center [525, 304] width 197 height 24
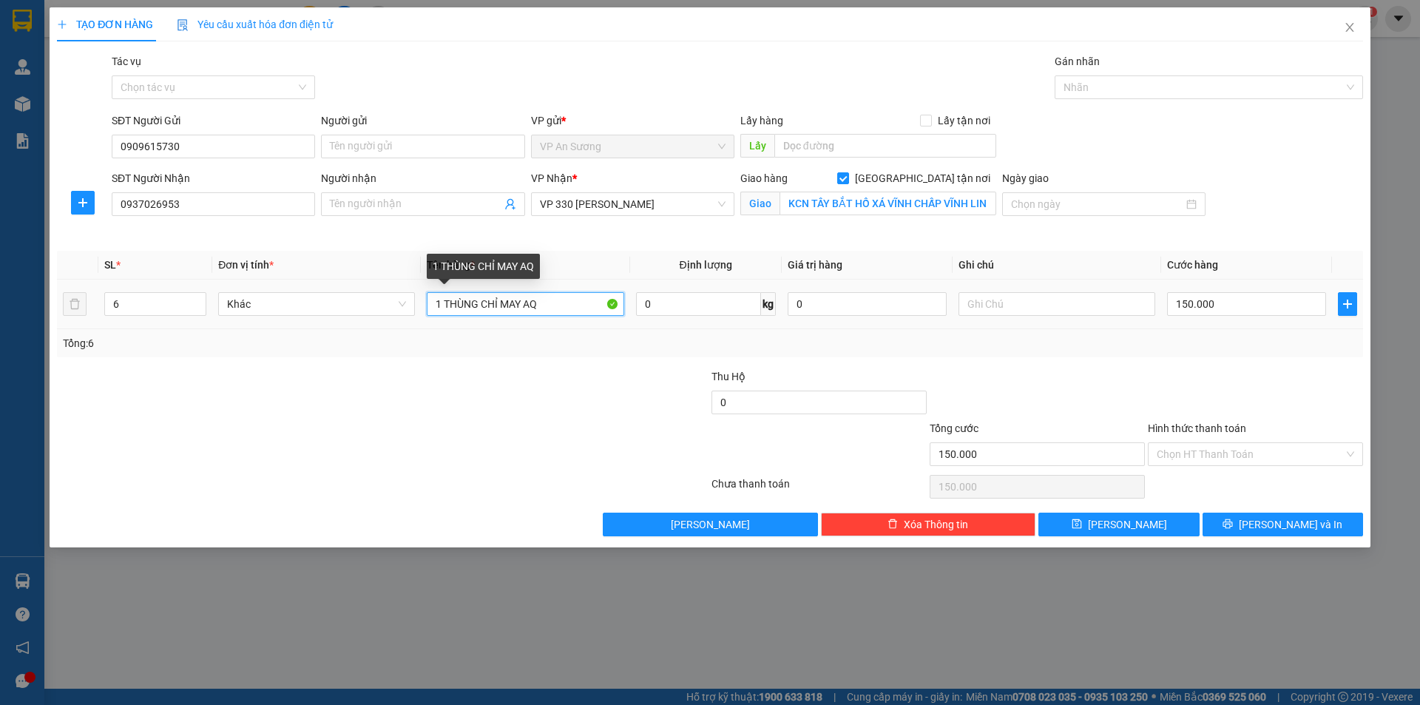
click at [544, 303] on input "1 THÙNG CHỈ MAY AQ" at bounding box center [525, 304] width 197 height 24
click at [549, 305] on input "1 THÙNG CHỈ MAY AQ" at bounding box center [525, 304] width 197 height 24
click at [549, 306] on input "1 THÙNG CHỈ MAY AQ" at bounding box center [525, 304] width 197 height 24
click at [450, 301] on input "6 BAO MILON TO 2 B" at bounding box center [525, 304] width 197 height 24
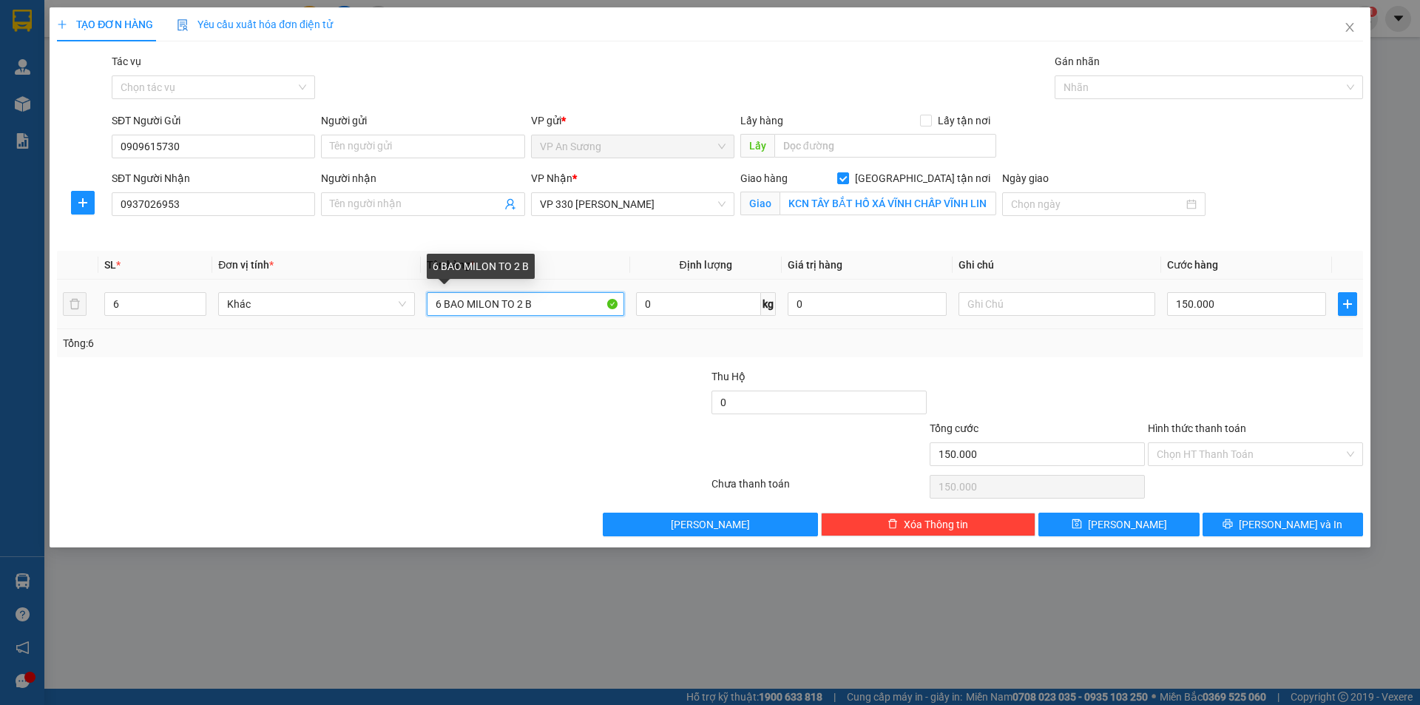
click at [441, 304] on input "6 BAO MILON TO 2 B" at bounding box center [525, 304] width 197 height 24
click at [444, 304] on input "4 BAO MILON TO 2 B" at bounding box center [525, 304] width 197 height 24
click at [545, 302] on input "4 BAO MILON TO 2 B" at bounding box center [525, 304] width 197 height 24
type input "4 BAO MILON TO 2 [PERSON_NAME] NHỎ"
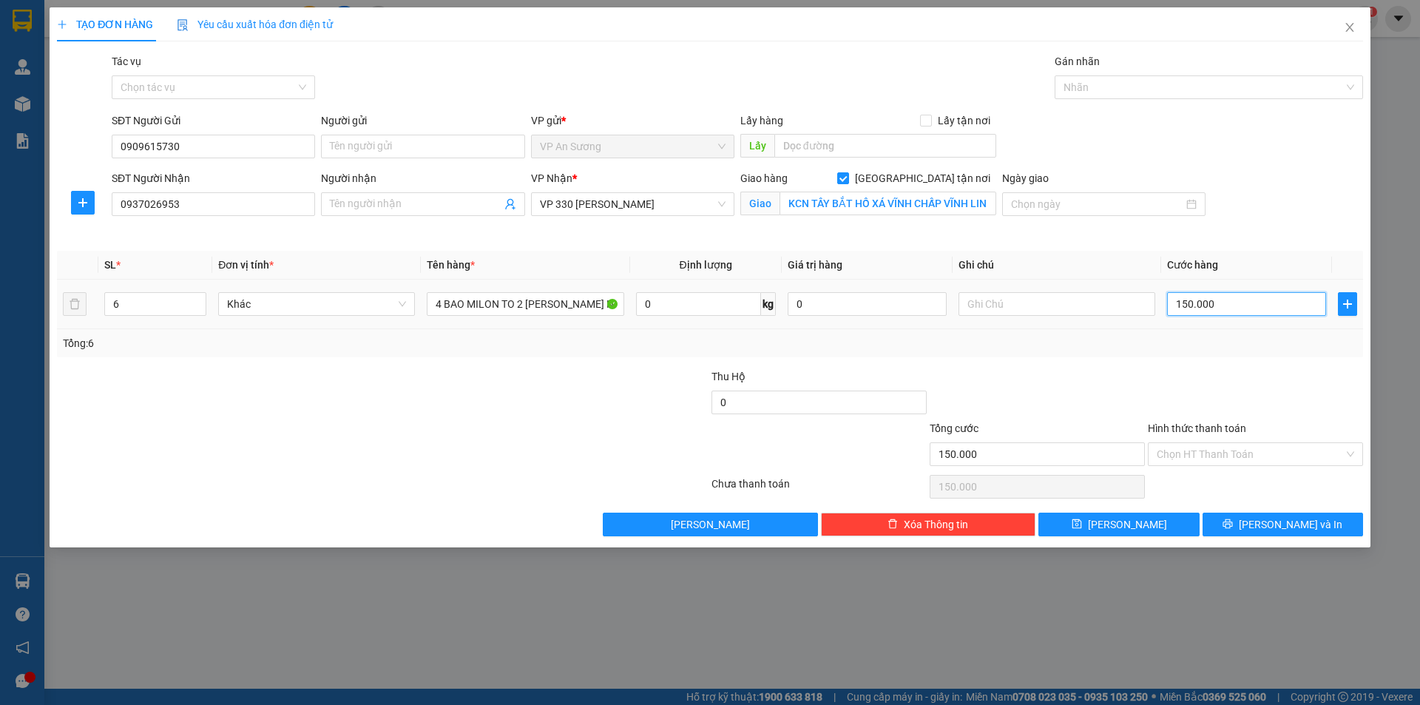
type input "7"
type input "70"
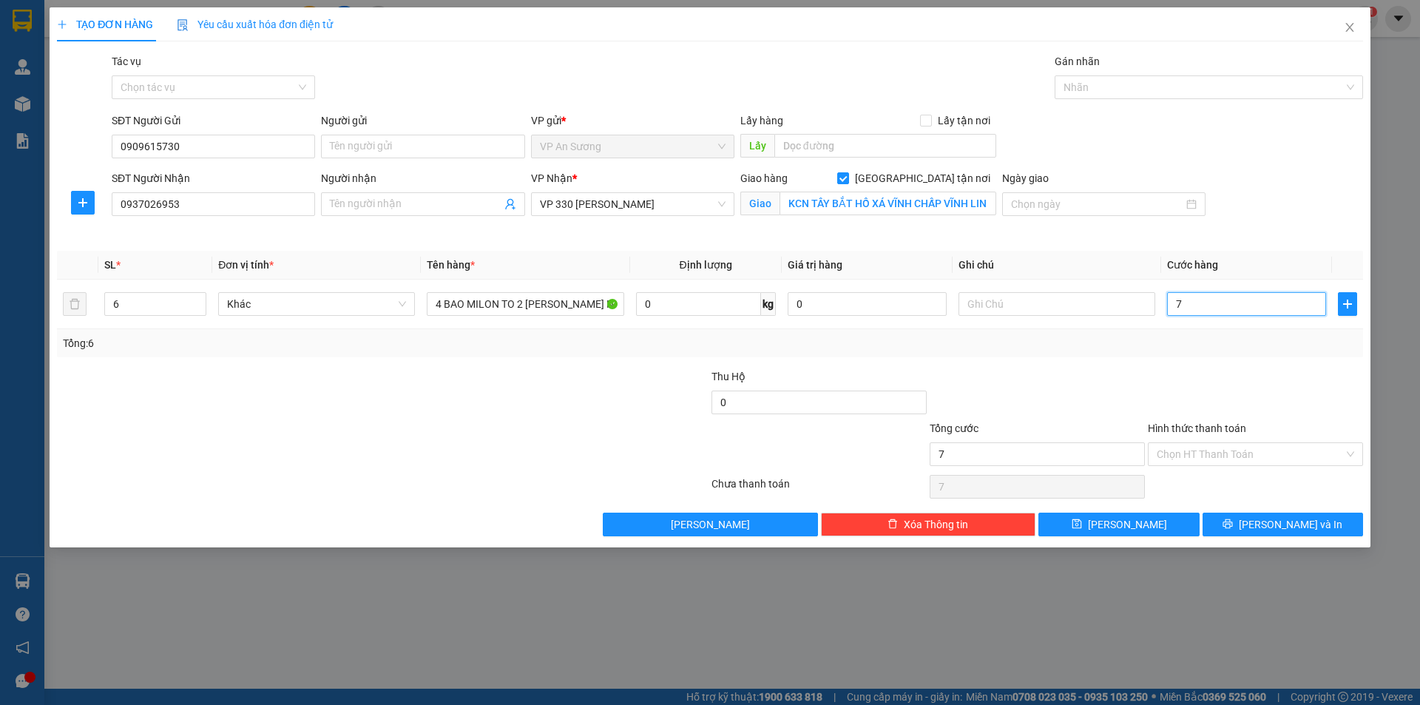
type input "70"
type input "700"
type input "7.000"
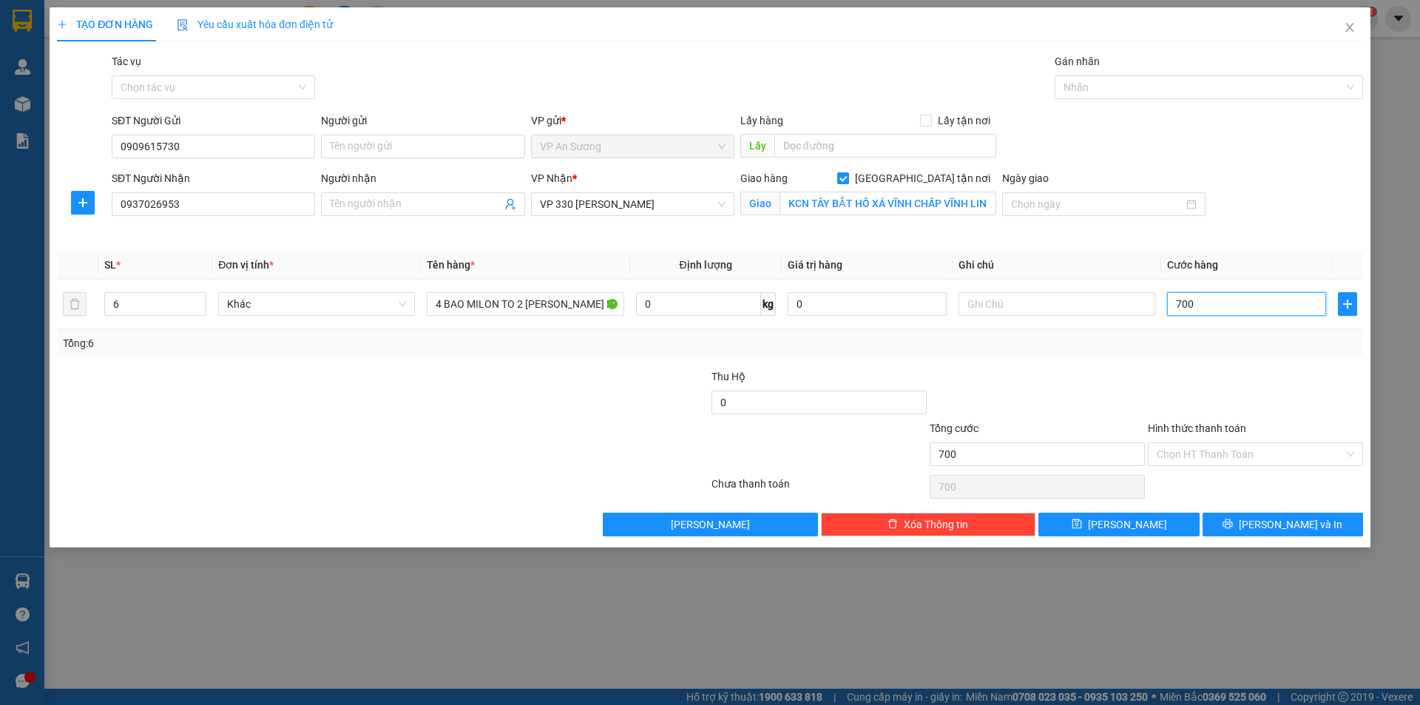
type input "7.000"
type input "70.000"
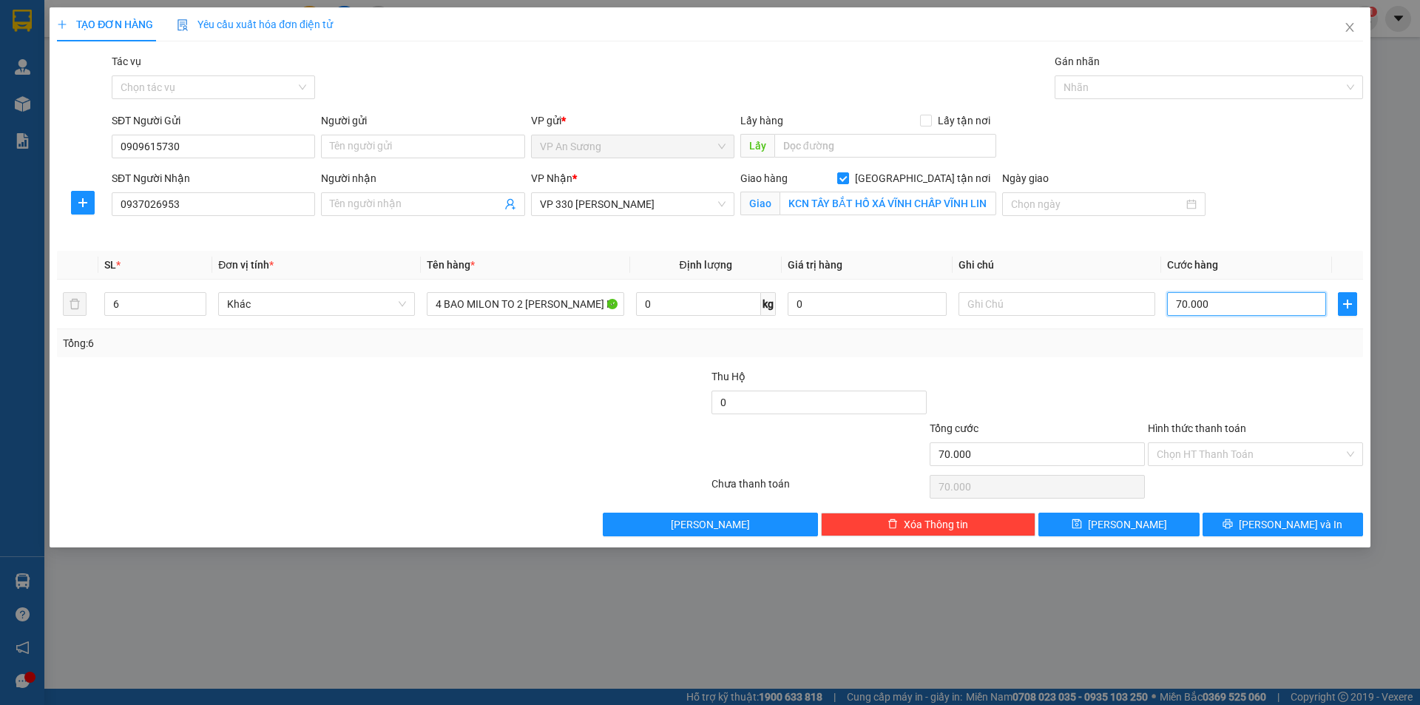
type input "700.000"
click at [1202, 254] on th "Cước hàng" at bounding box center [1246, 265] width 171 height 29
click at [1260, 452] on input "Hình thức thanh toán" at bounding box center [1249, 454] width 187 height 22
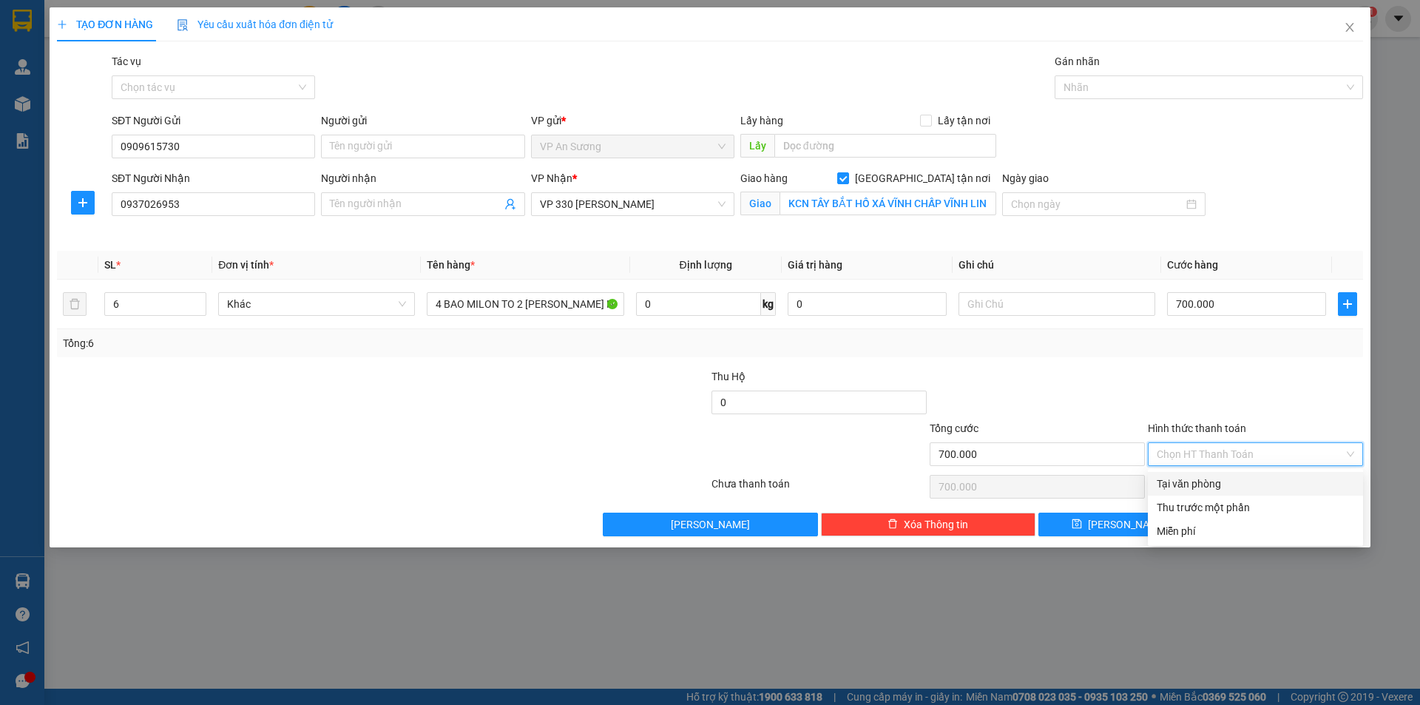
click at [1258, 481] on div "Tại văn phòng" at bounding box center [1254, 483] width 197 height 16
type input "0"
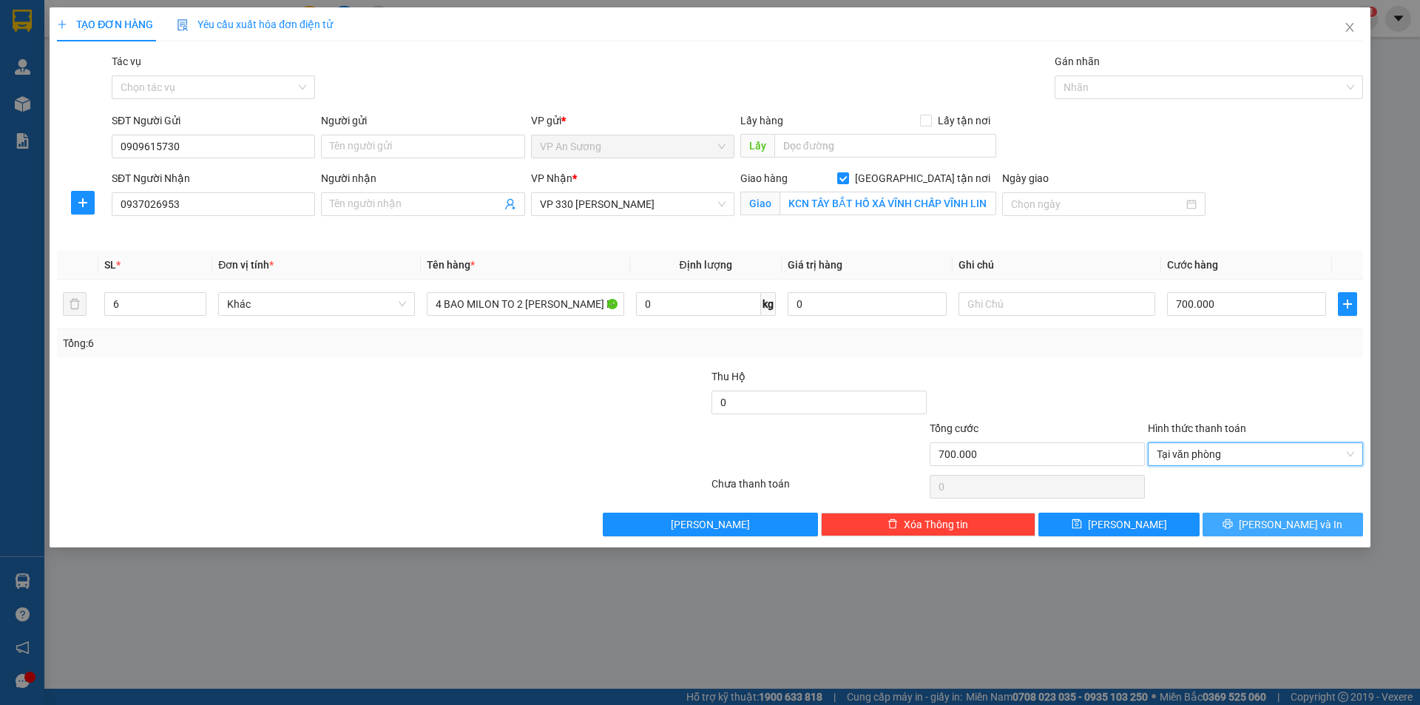
click at [1273, 518] on span "[PERSON_NAME] và In" at bounding box center [1290, 524] width 104 height 16
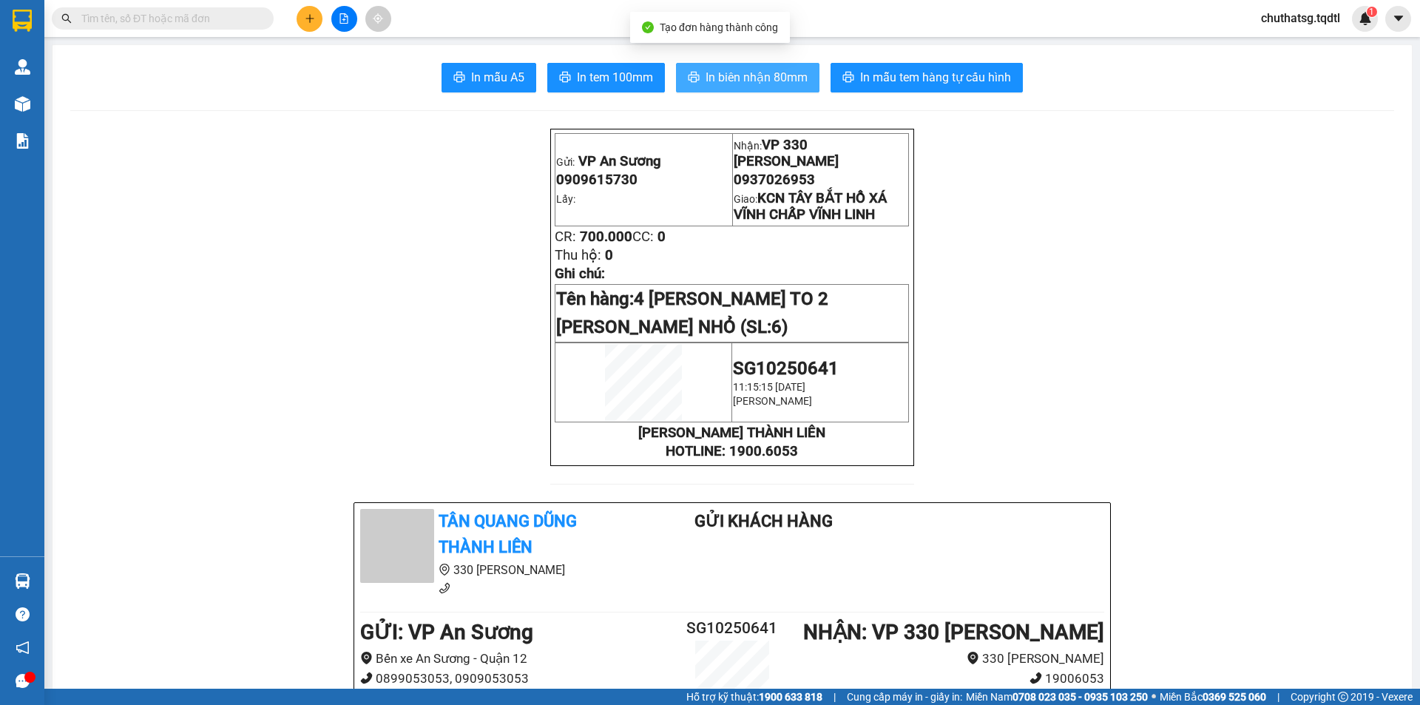
click at [745, 78] on span "In biên nhận 80mm" at bounding box center [756, 77] width 102 height 18
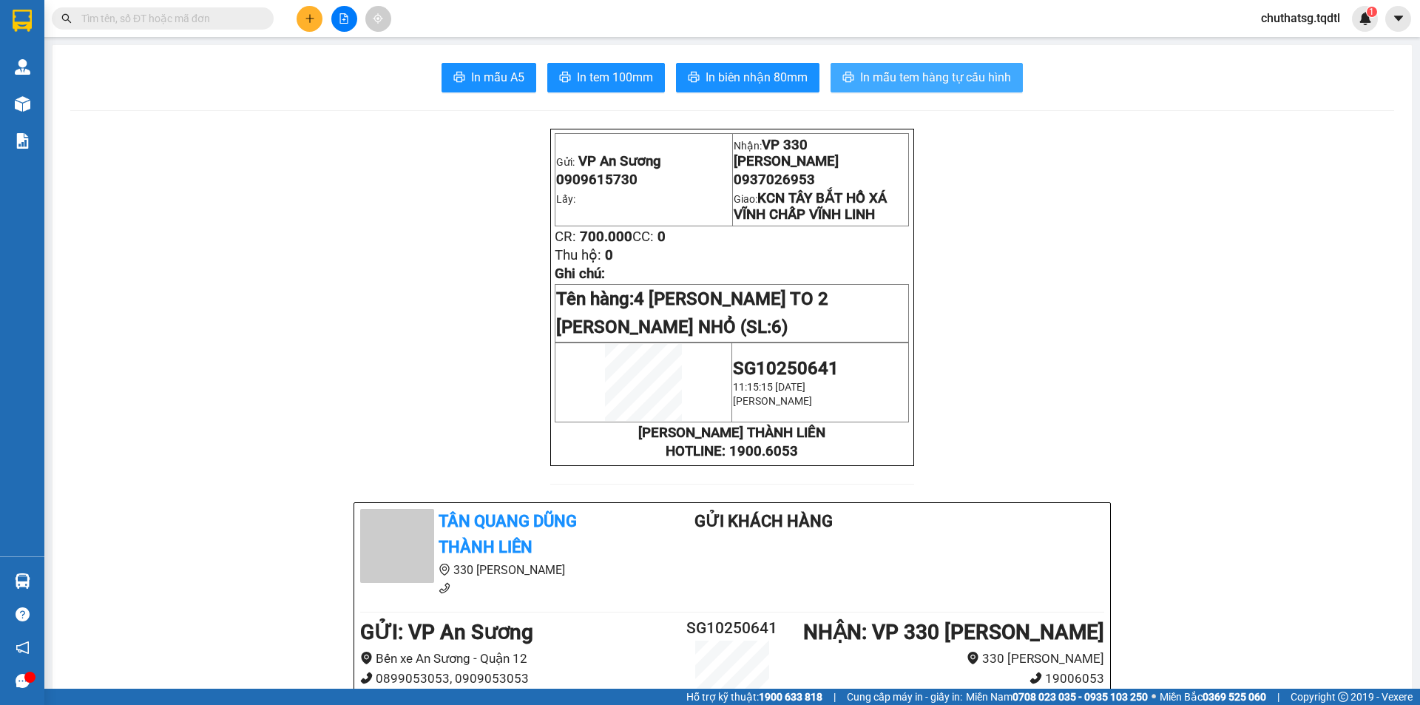
click at [915, 73] on span "In mẫu tem hàng tự cấu hình" at bounding box center [935, 77] width 151 height 18
click at [316, 22] on button at bounding box center [309, 19] width 26 height 26
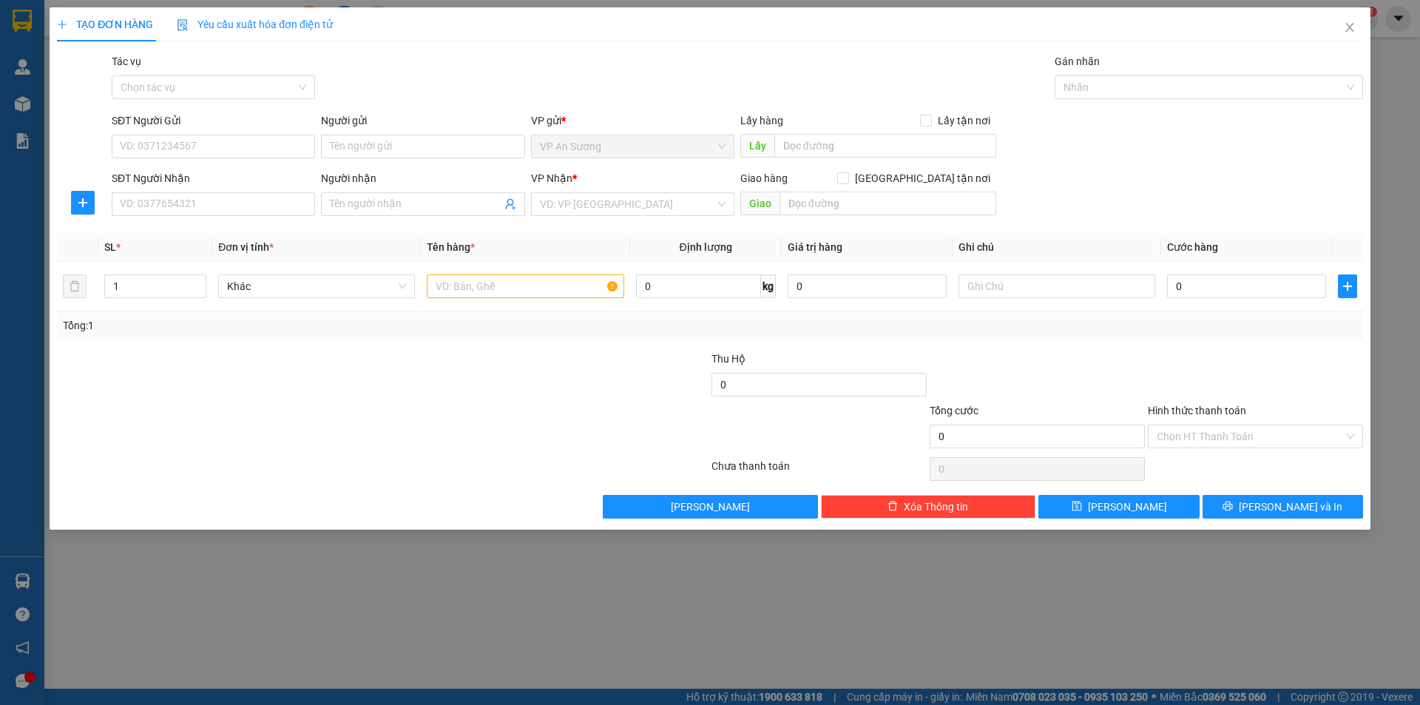
click at [236, 132] on div "SĐT Người Gửi" at bounding box center [213, 123] width 203 height 22
drag, startPoint x: 0, startPoint y: 718, endPoint x: 177, endPoint y: 144, distance: 600.6
click at [177, 144] on input "SĐT Người Gửi" at bounding box center [213, 147] width 203 height 24
click at [222, 172] on div "0938667114" at bounding box center [214, 176] width 186 height 16
type input "0938667114"
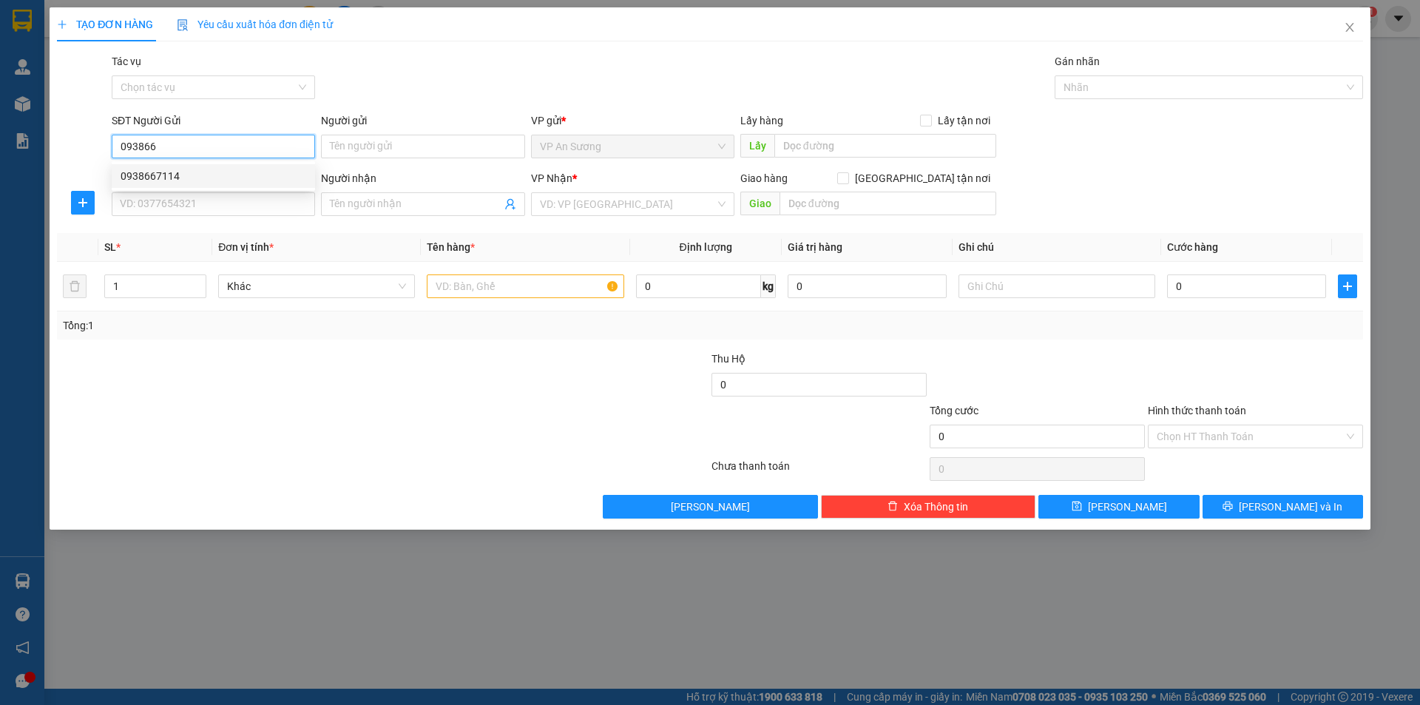
type input "0935619113"
type input "B XE PHÍA NAM [GEOGRAPHIC_DATA]"
type input "200.000"
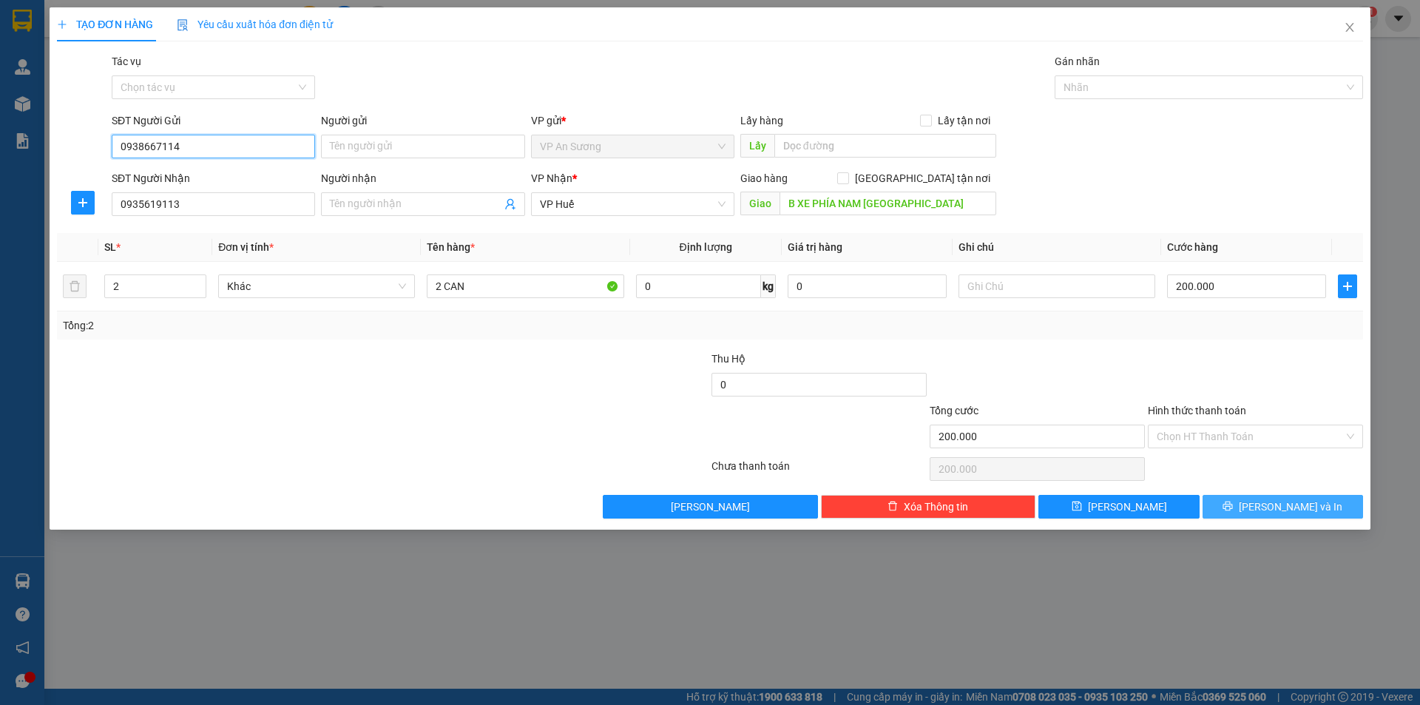
type input "0938667114"
click at [1316, 507] on button "[PERSON_NAME] và In" at bounding box center [1282, 507] width 160 height 24
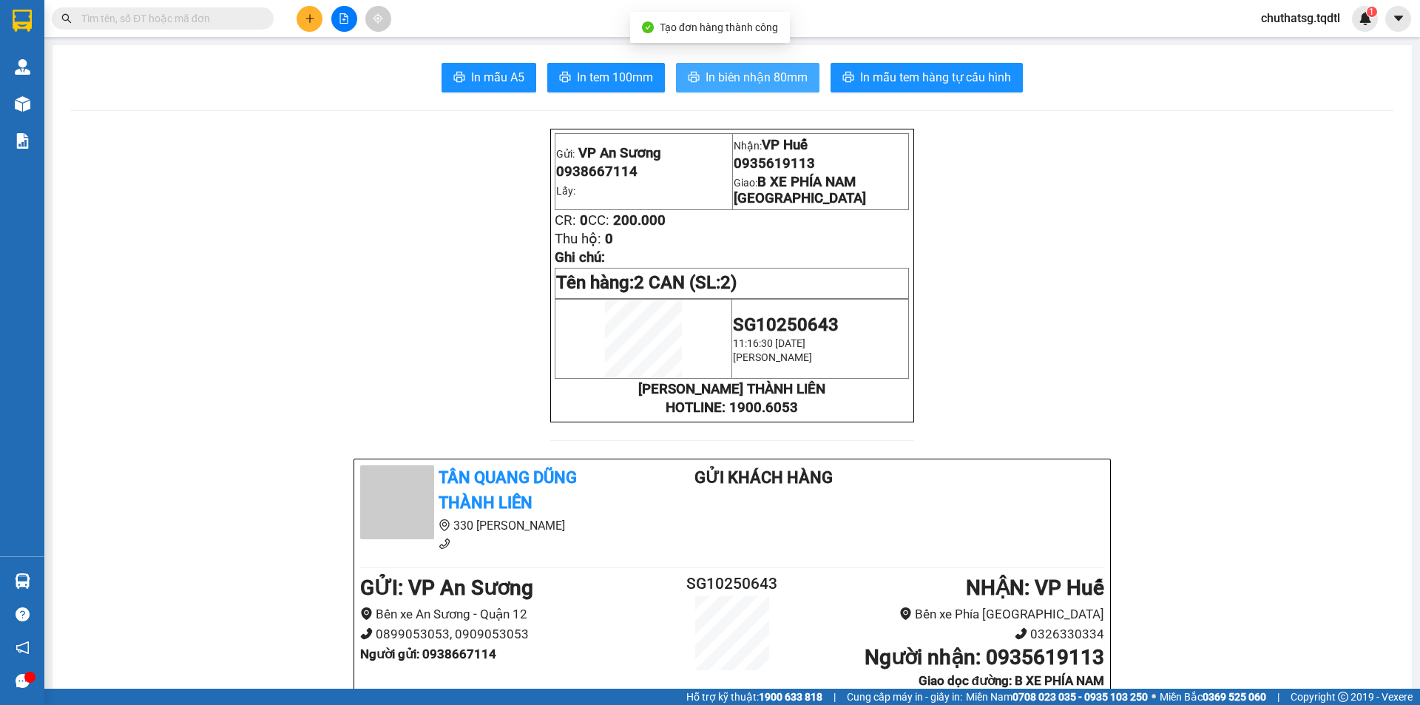
click at [705, 78] on span "In biên nhận 80mm" at bounding box center [756, 77] width 102 height 18
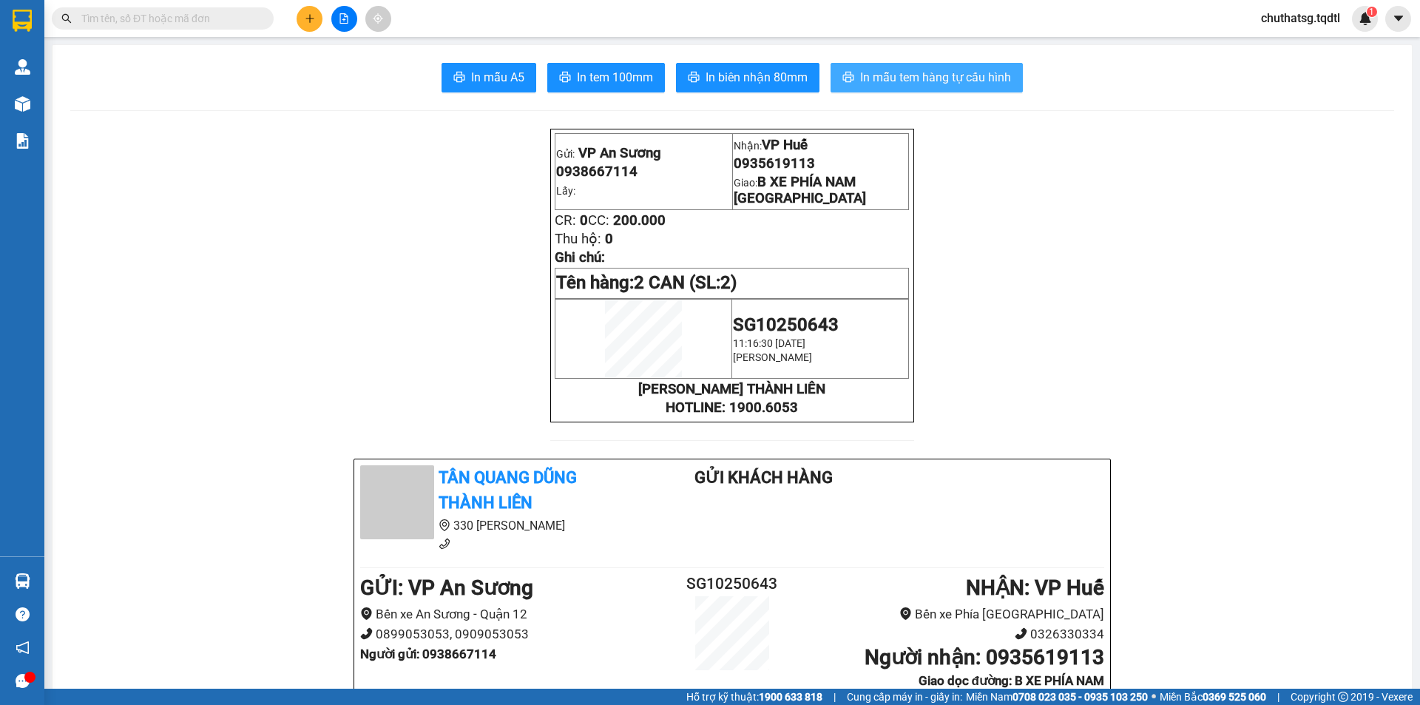
drag, startPoint x: 994, startPoint y: 106, endPoint x: 969, endPoint y: 72, distance: 42.3
click at [967, 72] on span "In mẫu tem hàng tự cấu hình" at bounding box center [935, 77] width 151 height 18
